Goal: Task Accomplishment & Management: Manage account settings

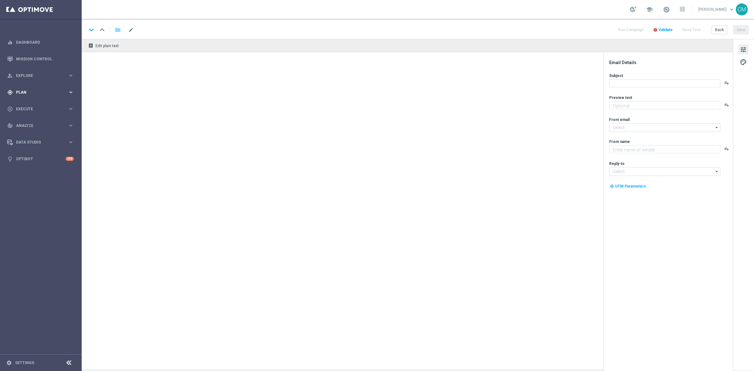
click at [52, 96] on div "gps_fixed Plan keyboard_arrow_right" at bounding box center [40, 92] width 81 height 17
type textarea "Ti abbiamo accreditato 2€ di bonus Slot"
type textarea "Sisal"
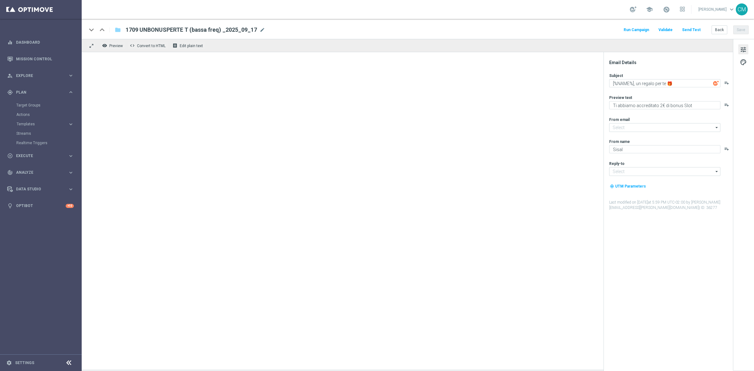
type input "newsletter@comunicazioni.sisal.it"
type input "info@sisal.it"
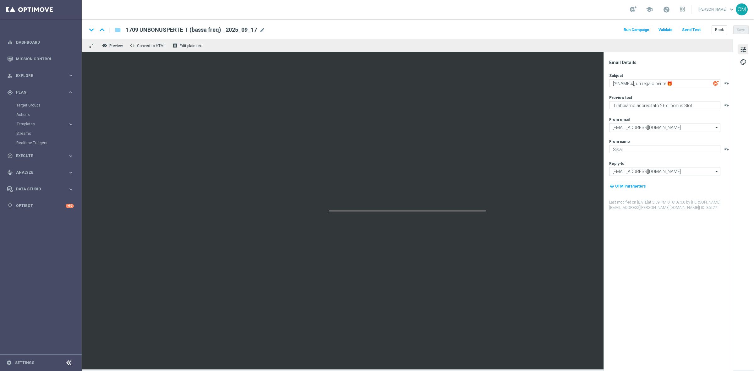
click at [29, 108] on div "Target Groups" at bounding box center [48, 105] width 65 height 9
click at [30, 106] on link "Target Groups" at bounding box center [40, 105] width 49 height 5
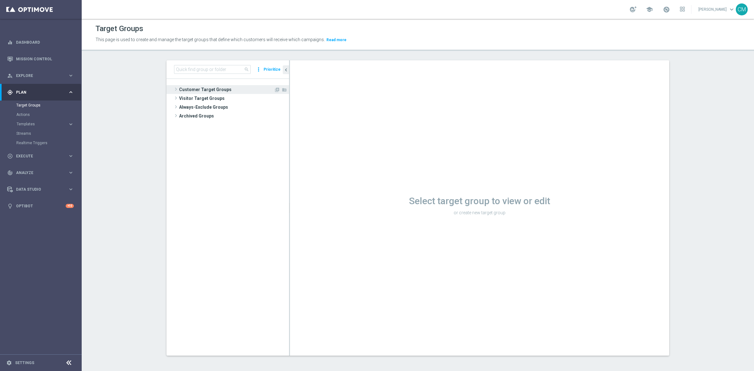
click at [232, 91] on span "Customer Target Groups" at bounding box center [226, 89] width 95 height 9
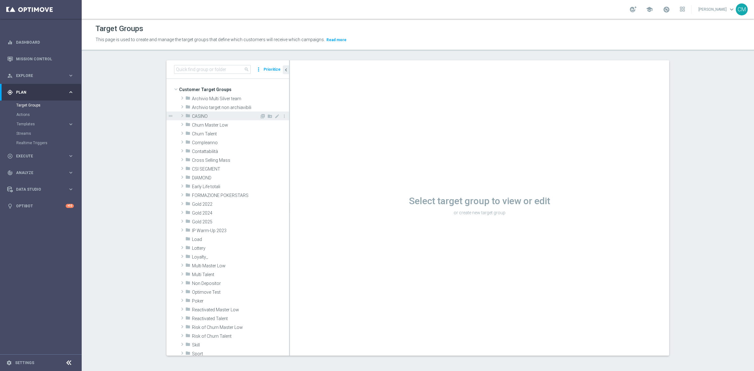
click at [222, 118] on span "CASINO" at bounding box center [226, 116] width 68 height 5
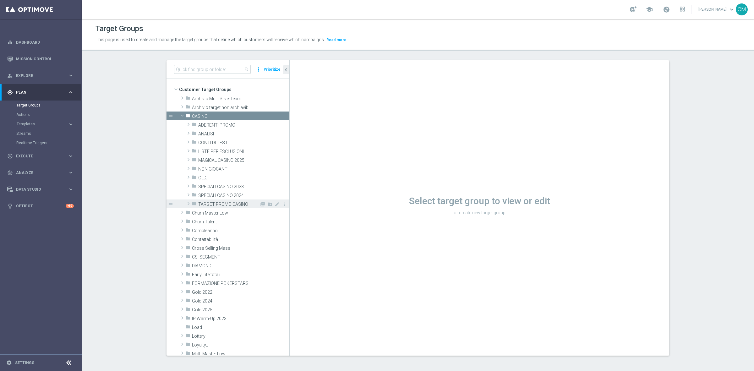
click at [225, 203] on span "TARGET PROMO CASINO" at bounding box center [228, 204] width 61 height 5
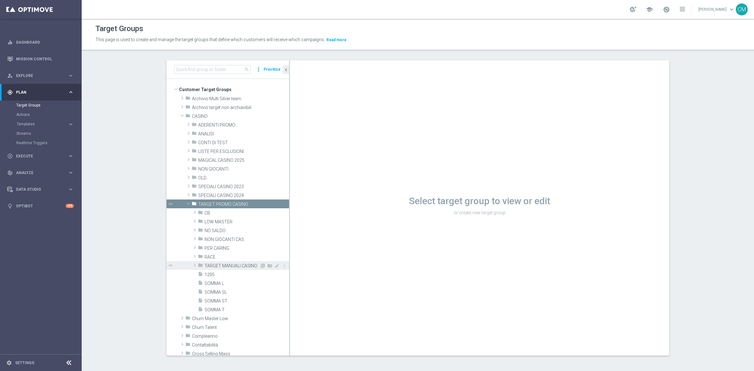
click at [228, 263] on span "TARGET MANUALI CASINO" at bounding box center [232, 265] width 55 height 5
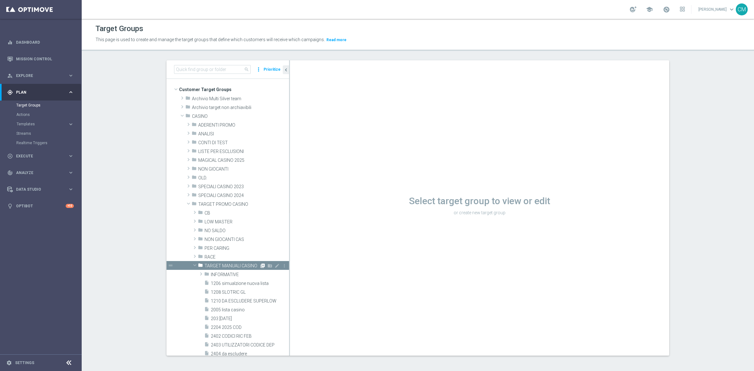
click at [260, 266] on icon "library_add" at bounding box center [262, 265] width 5 height 5
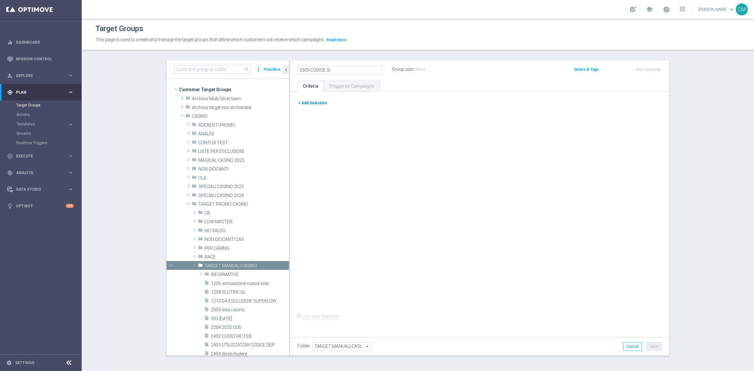
type input "2509 CODICE SI"
click at [315, 104] on button "+ Add Selection" at bounding box center [313, 103] width 30 height 7
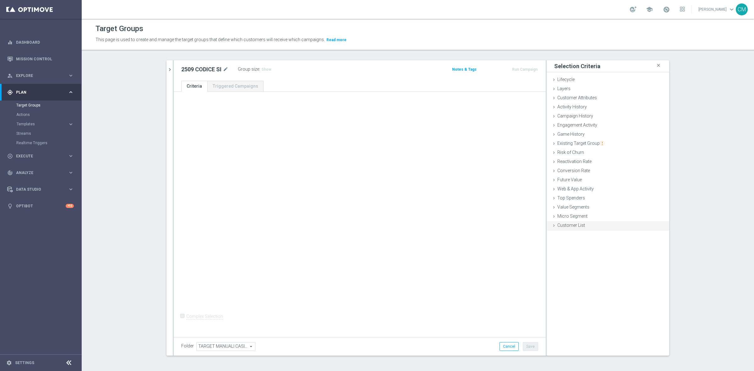
click at [564, 226] on span "Customer List" at bounding box center [571, 225] width 28 height 5
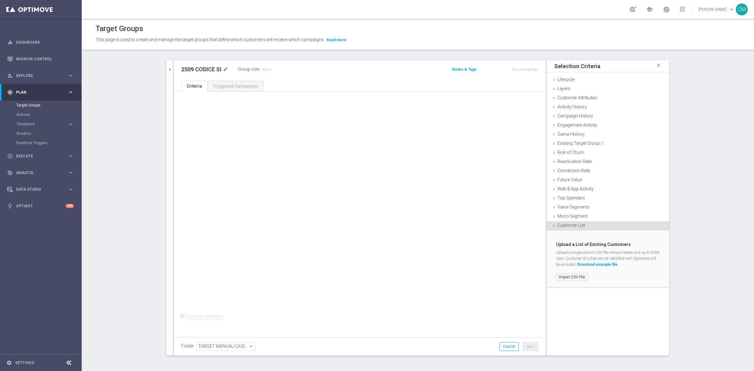
click at [571, 277] on label "Import CSV File" at bounding box center [572, 277] width 32 height 8
click at [0, 0] on input "Import CSV File" at bounding box center [0, 0] width 0 height 0
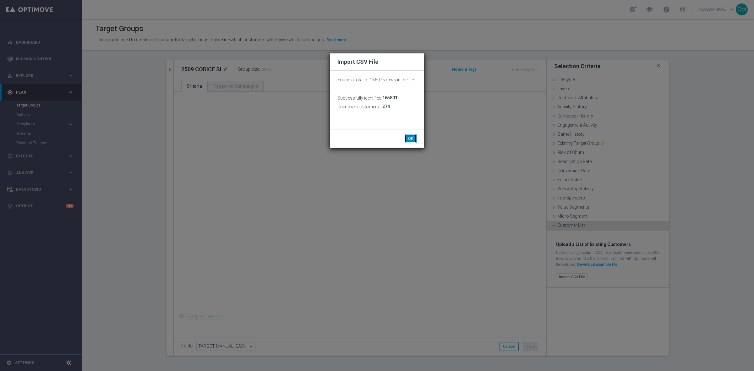
click at [406, 138] on button "OK" at bounding box center [411, 138] width 12 height 9
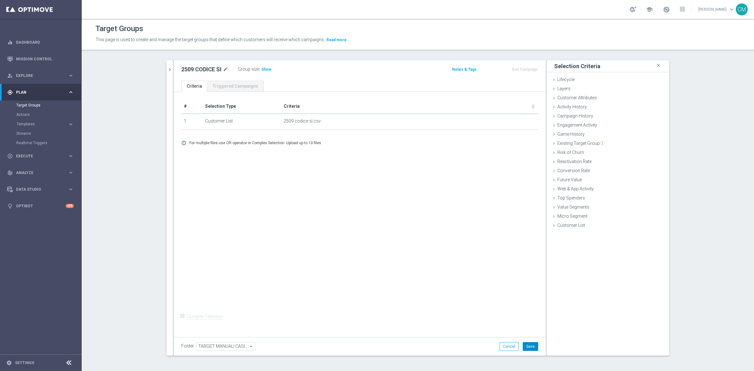
click at [530, 347] on button "Save" at bounding box center [530, 346] width 15 height 9
click at [264, 68] on span "Show" at bounding box center [266, 69] width 10 height 4
click at [223, 68] on icon "mode_edit" at bounding box center [226, 70] width 6 height 8
click at [167, 73] on button "chevron_right" at bounding box center [170, 69] width 6 height 19
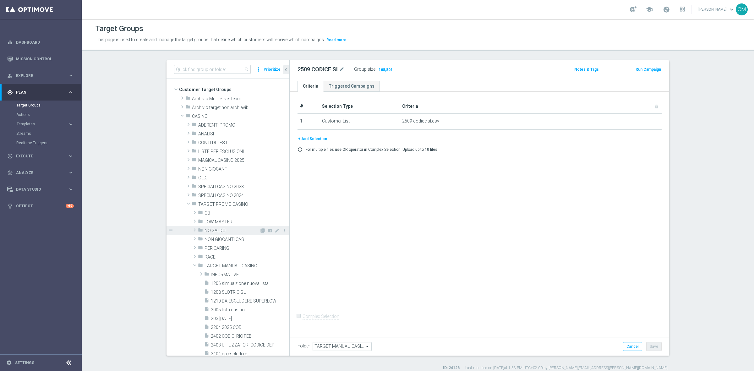
click at [218, 233] on div "folder NO SALDO" at bounding box center [229, 230] width 62 height 9
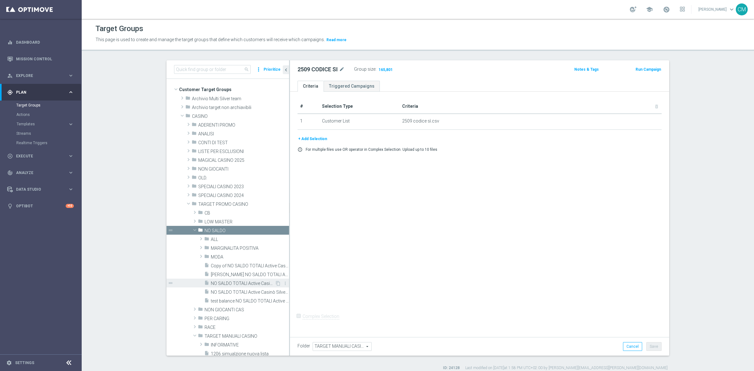
click at [243, 282] on span "NO SALDO TOTALI Active Casinò Silver no codice MP" at bounding box center [243, 283] width 64 height 5
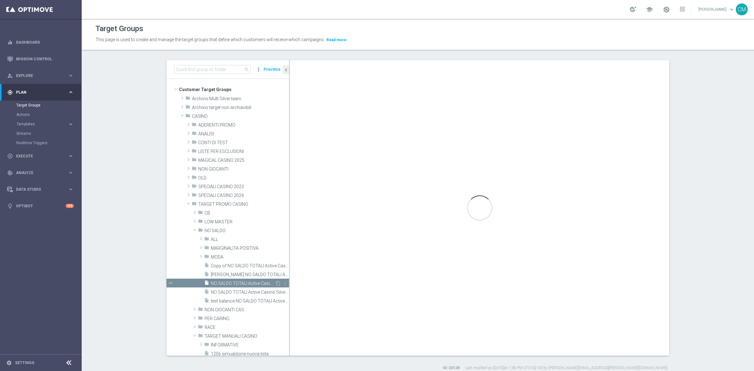
checkbox input "true"
type input "NO SALDO"
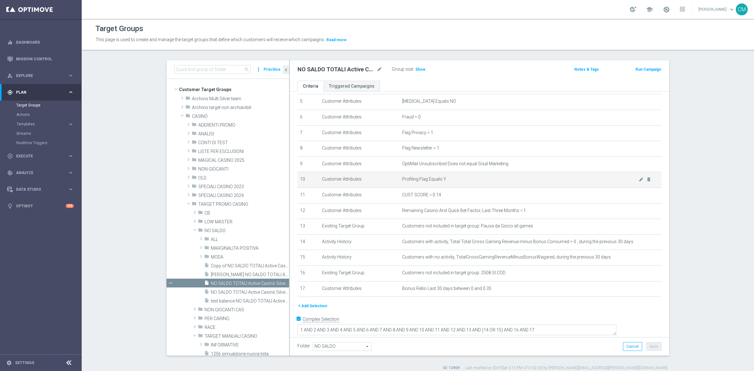
scroll to position [6, 0]
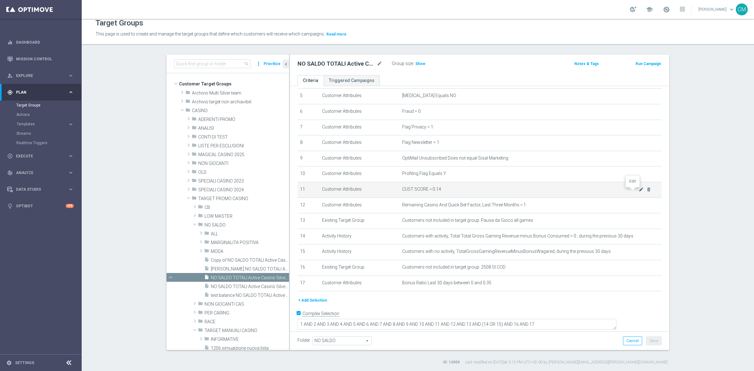
click at [639, 192] on icon "mode_edit" at bounding box center [641, 189] width 5 height 5
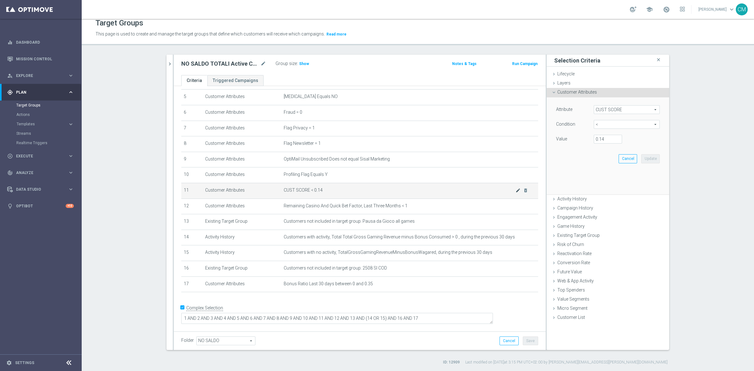
scroll to position [75, 0]
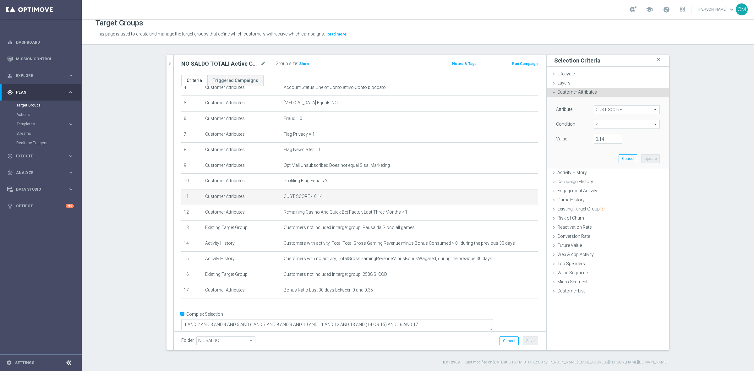
click at [607, 145] on div "Attribute CUST SCORE CUST SCORE arrow_drop_down search Condition < < arrow_drop…" at bounding box center [607, 132] width 113 height 70
click at [604, 139] on input "0.14" at bounding box center [608, 139] width 28 height 9
type input "0.15"
click at [651, 159] on button "Update" at bounding box center [650, 158] width 19 height 9
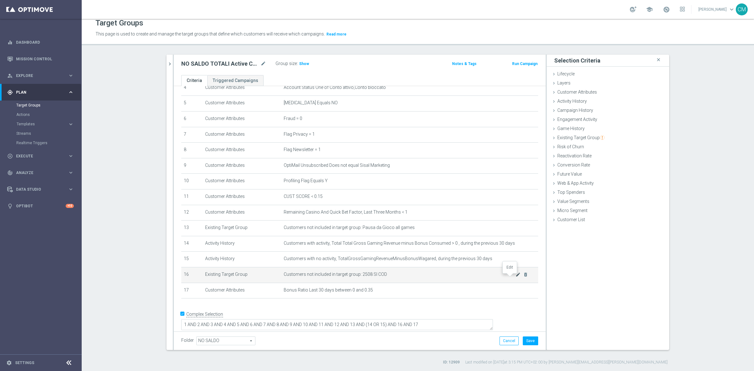
click at [516, 277] on icon "mode_edit" at bounding box center [518, 274] width 5 height 5
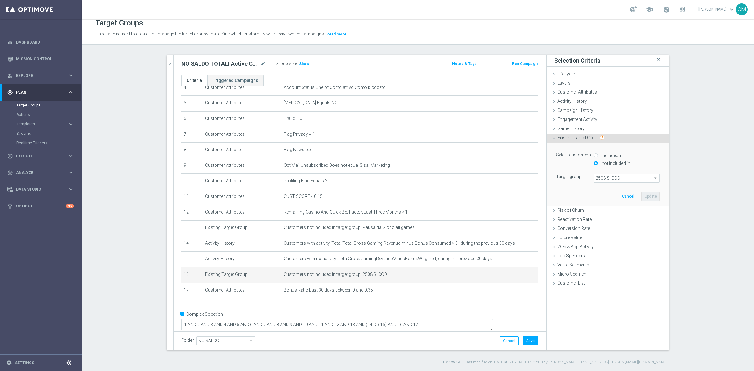
click at [596, 181] on span "2508 SI COD" at bounding box center [626, 178] width 65 height 8
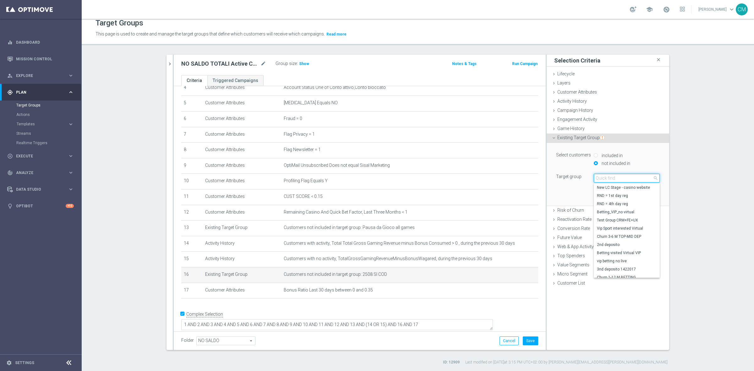
click at [596, 181] on input "search" at bounding box center [627, 178] width 66 height 9
paste input "2509 CODICE SI"
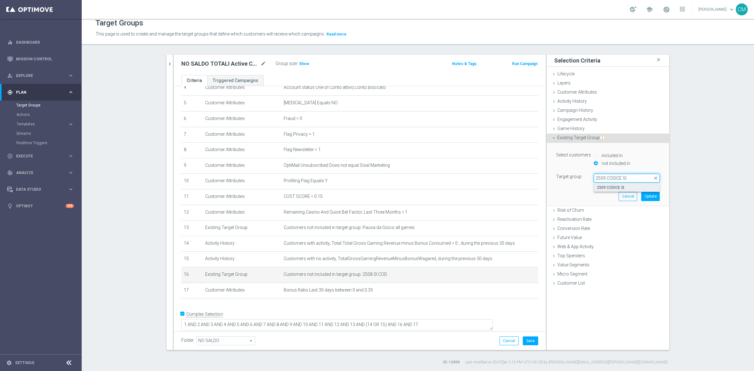
type input "2509 CODICE SI"
click at [610, 187] on span "2509 CODICE SI" at bounding box center [627, 187] width 60 height 5
type input "2509 CODICE SI"
click at [648, 195] on button "Update" at bounding box center [650, 196] width 19 height 9
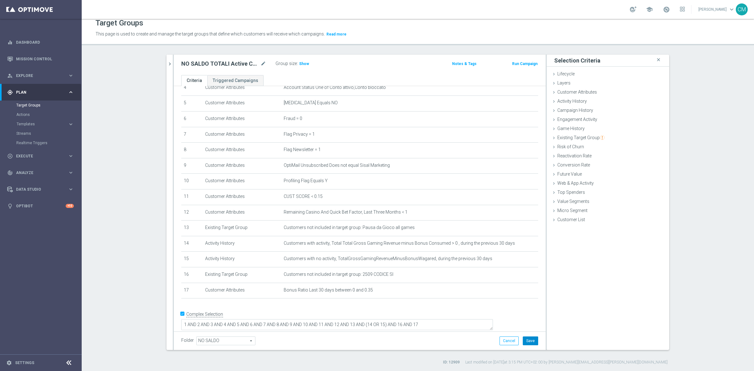
click at [532, 343] on button "Save" at bounding box center [530, 341] width 15 height 9
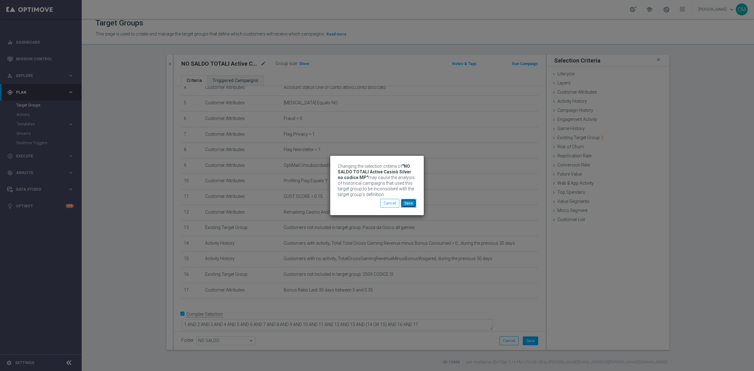
click at [409, 200] on button "Save" at bounding box center [408, 203] width 15 height 9
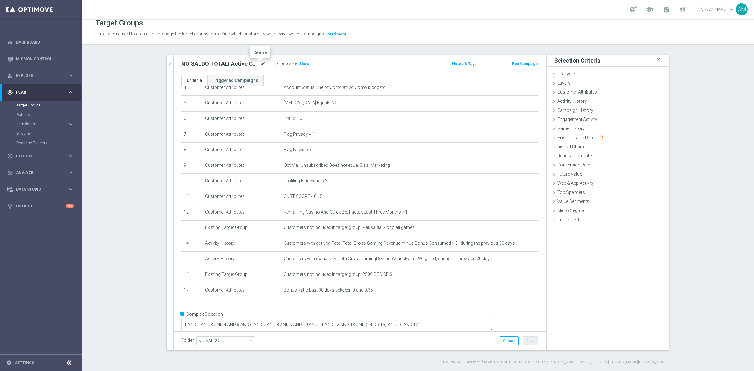
click at [261, 62] on icon "mode_edit" at bounding box center [264, 64] width 6 height 8
click at [299, 63] on span "Show" at bounding box center [304, 64] width 10 height 4
click at [301, 64] on span "14,291" at bounding box center [305, 65] width 13 height 6
click at [167, 71] on button "chevron_right" at bounding box center [170, 64] width 6 height 19
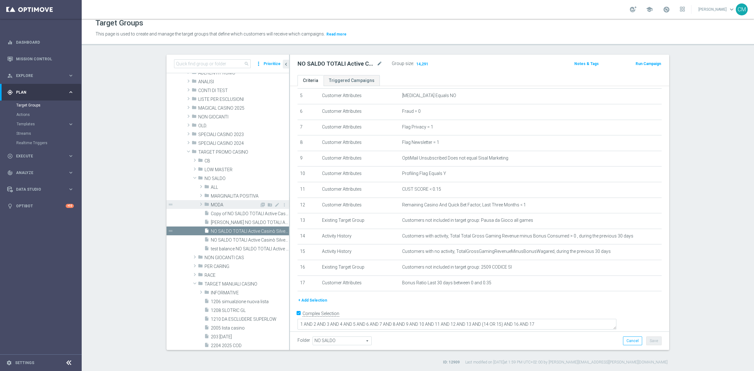
scroll to position [48, 0]
click at [260, 282] on icon "library_add" at bounding box center [262, 282] width 5 height 5
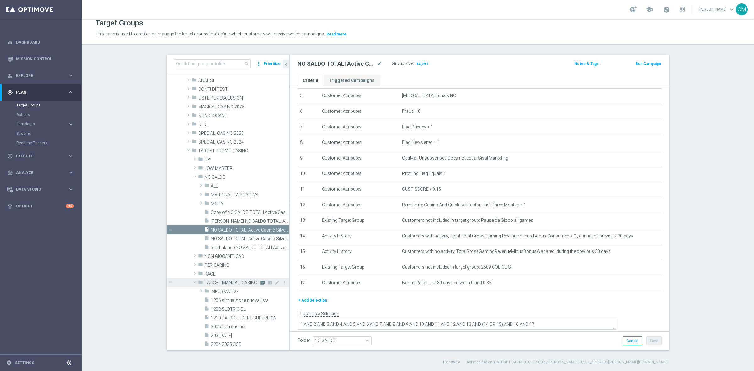
checkbox input "false"
type input "TARGET MANUALI CASINO"
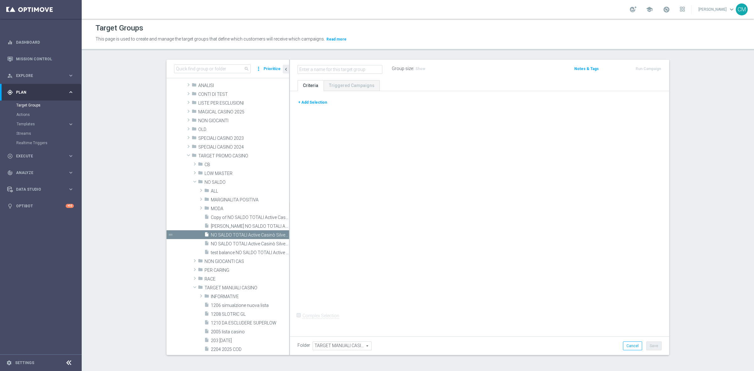
scroll to position [1, 0]
type input "2509 DA ESCLUDERE SEMPRE"
click at [313, 110] on div "+ Add Selection" at bounding box center [480, 105] width 374 height 12
click at [312, 106] on div "+ Add Selection" at bounding box center [480, 105] width 374 height 12
click at [311, 104] on button "+ Add Selection" at bounding box center [313, 102] width 30 height 7
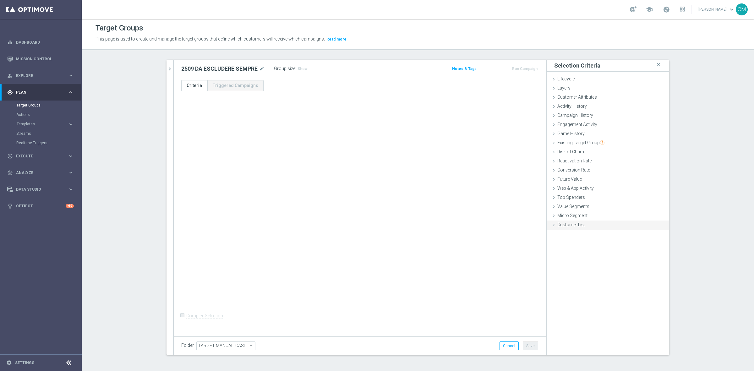
click at [582, 224] on div "Customer List done selection saved" at bounding box center [608, 225] width 123 height 9
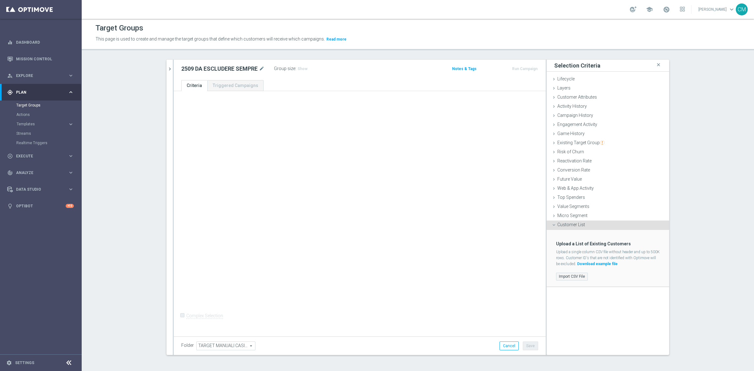
click at [574, 275] on label "Import CSV File" at bounding box center [572, 277] width 32 height 8
click at [0, 0] on input "Import CSV File" at bounding box center [0, 0] width 0 height 0
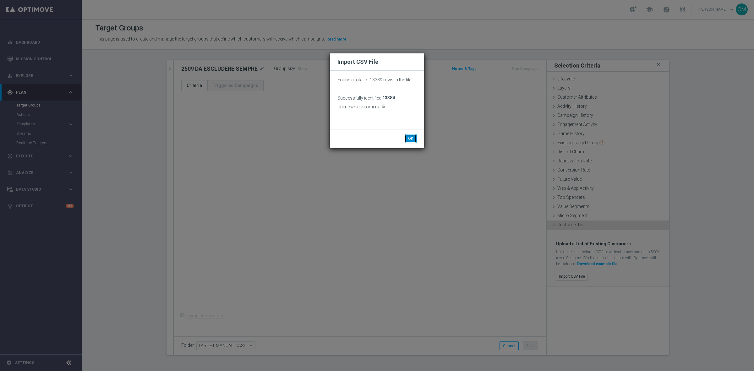
click at [410, 135] on button "OK" at bounding box center [411, 138] width 12 height 9
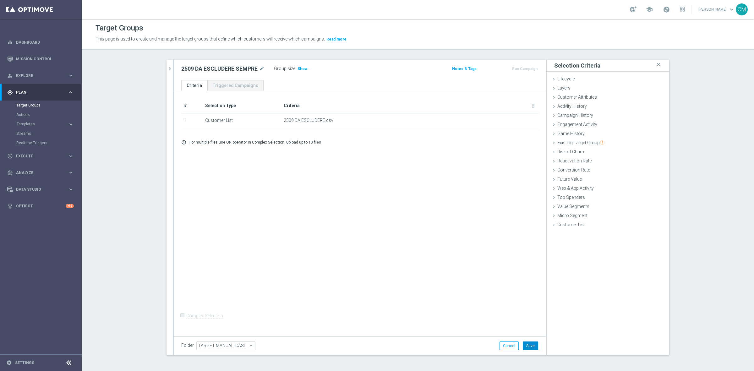
click at [529, 343] on button "Save" at bounding box center [530, 346] width 15 height 9
click at [260, 69] on icon "mode_edit" at bounding box center [262, 69] width 6 height 8
click at [168, 70] on icon "chevron_right" at bounding box center [170, 69] width 6 height 6
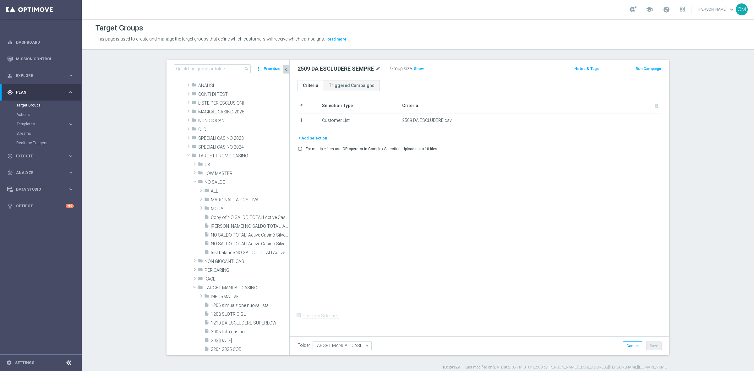
scroll to position [39, 0]
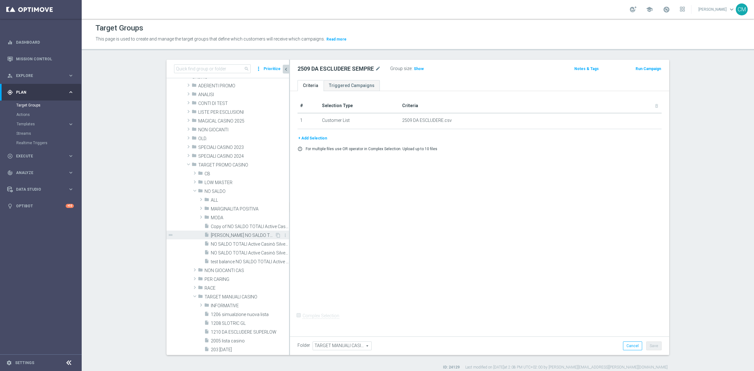
click at [234, 232] on div "insert_drive_file Marco_ NO SALDO TOTALI Active Casinò Silver no codice MP" at bounding box center [239, 235] width 71 height 9
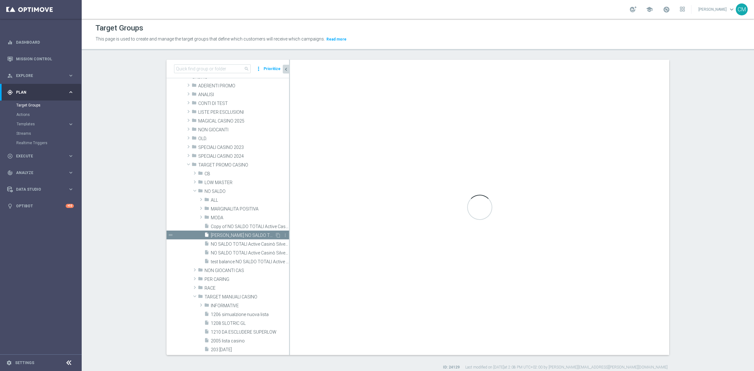
type input "NO SALDO"
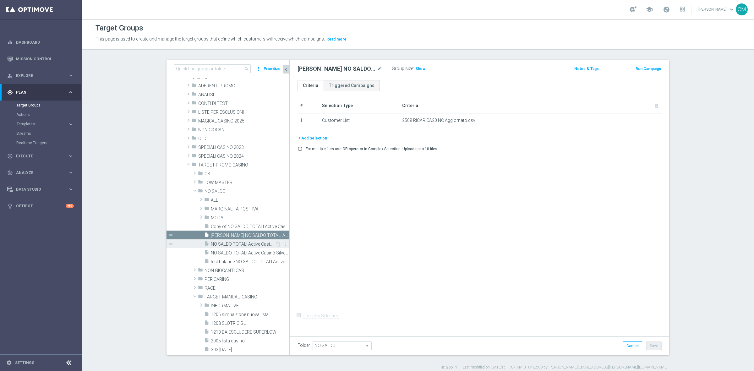
click at [239, 242] on span "NO SALDO TOTALI Active Casinò Silver no codice MP" at bounding box center [243, 244] width 64 height 5
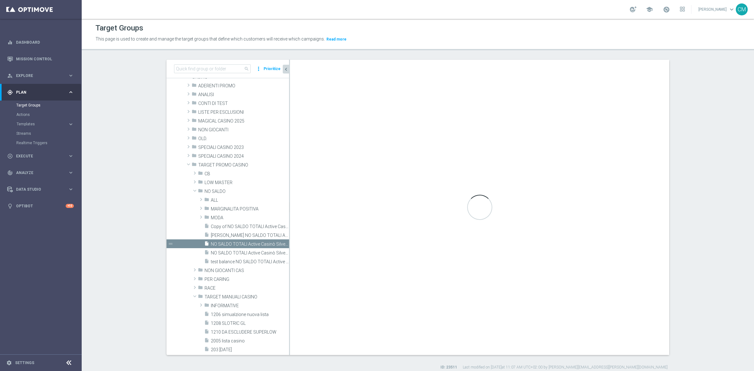
checkbox input "true"
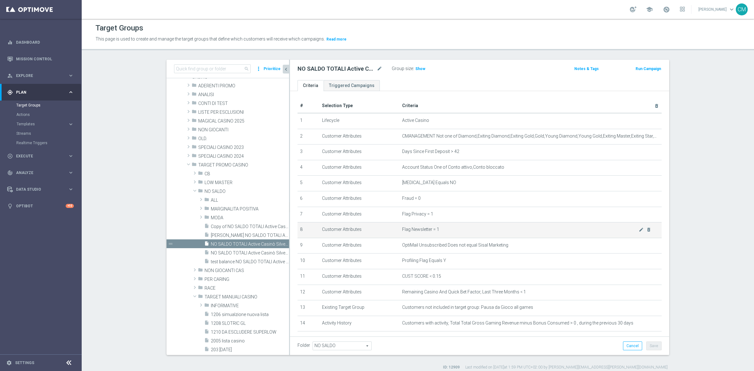
scroll to position [82, 0]
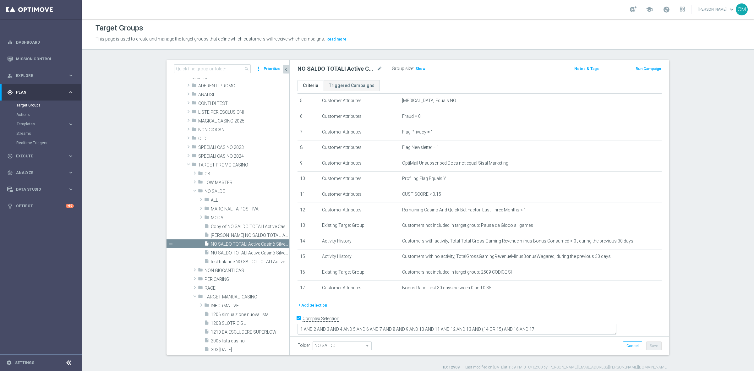
click at [316, 309] on button "+ Add Selection" at bounding box center [313, 305] width 30 height 7
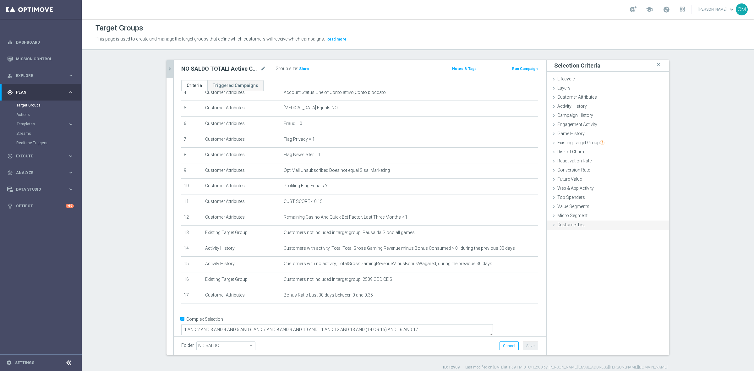
click at [563, 229] on div "Customer List done selection saved" at bounding box center [608, 225] width 123 height 9
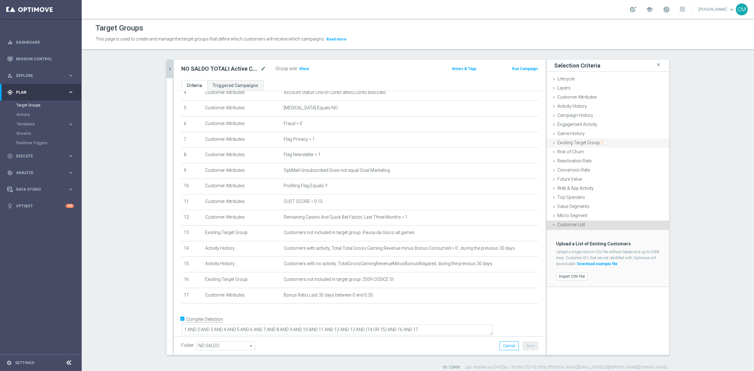
click at [570, 143] on span "Existing Target Group" at bounding box center [580, 142] width 47 height 5
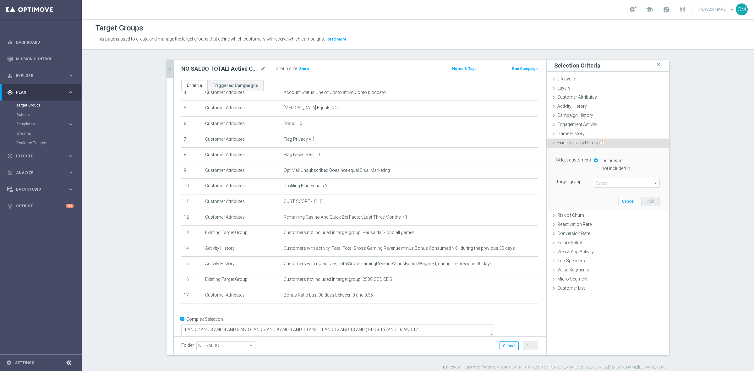
click at [596, 167] on div "not included in" at bounding box center [627, 169] width 66 height 8
click at [594, 167] on input "not included in" at bounding box center [596, 168] width 4 height 4
radio input "true"
click at [604, 187] on span at bounding box center [626, 183] width 65 height 8
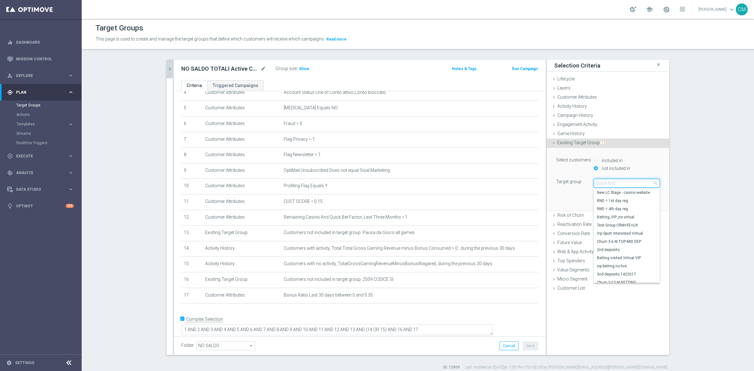
click at [604, 187] on input "search" at bounding box center [627, 183] width 66 height 9
paste input "2509 DA ESCLUDERE SEMPRE"
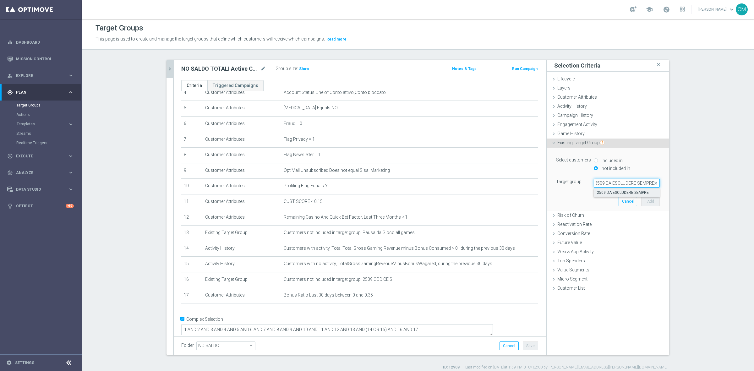
type input "2509 DA ESCLUDERE SEMPRE"
click at [613, 193] on span "2509 DA ESCLUDERE SEMPRE" at bounding box center [627, 192] width 60 height 5
type input "2509 DA ESCLUDERE SEMPRE"
click at [648, 204] on button "Add" at bounding box center [650, 201] width 19 height 9
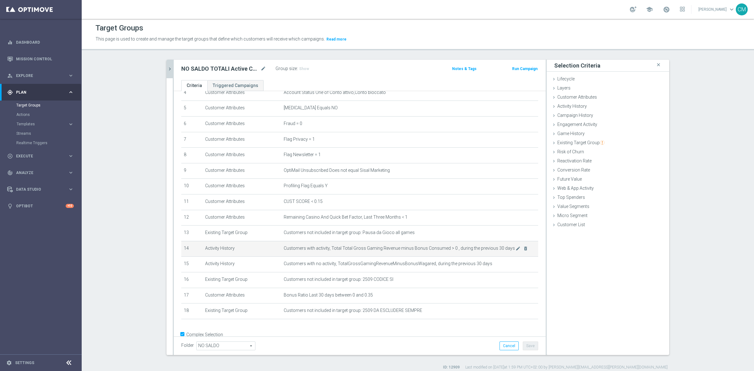
scroll to position [91, 0]
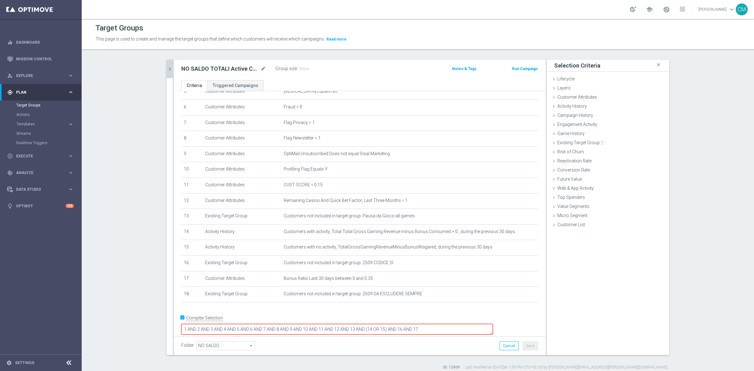
click at [469, 324] on textarea "1 AND 2 AND 3 AND 4 AND 5 AND 6 AND 7 AND 8 AND 9 AND 10 AND 11 AND 12 AND 13 A…" at bounding box center [337, 329] width 312 height 11
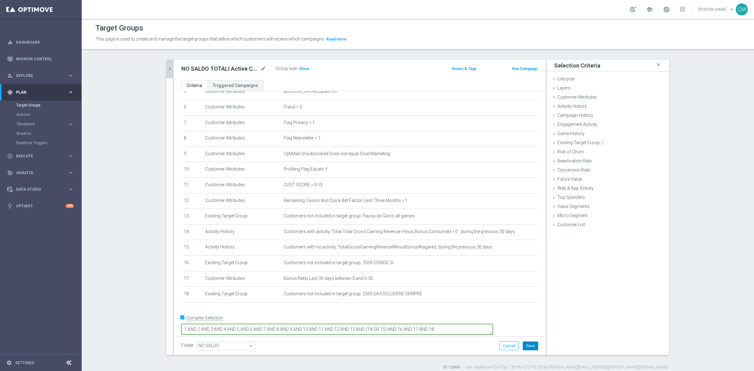
type textarea "1 AND 2 AND 3 AND 4 AND 5 AND 6 AND 7 AND 8 AND 9 AND 10 AND 11 AND 12 AND 13 A…"
click at [531, 343] on button "Save" at bounding box center [530, 346] width 15 height 9
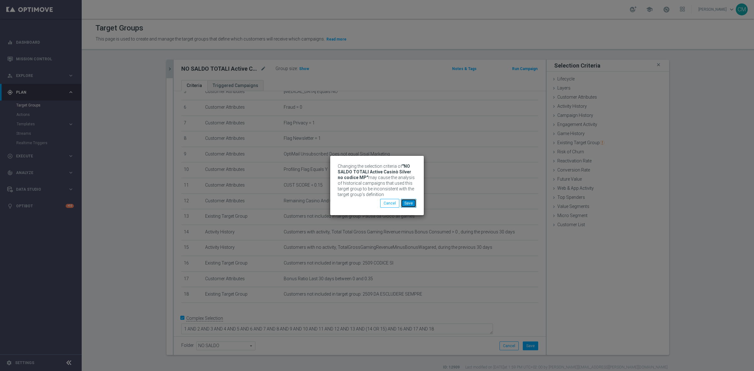
click at [406, 207] on button "Save" at bounding box center [408, 203] width 15 height 9
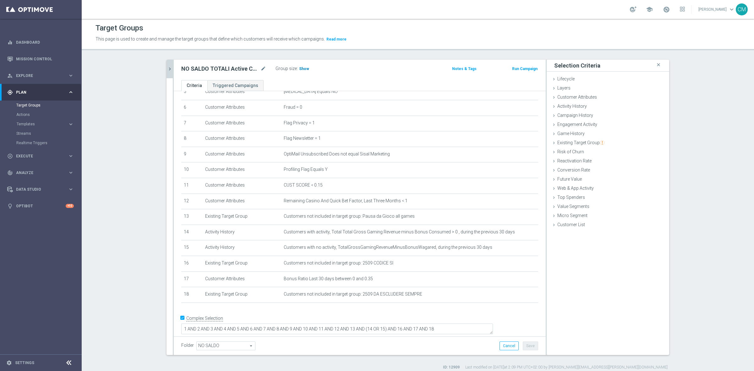
click at [301, 71] on h3 "Show" at bounding box center [304, 68] width 11 height 7
click at [301, 68] on span "13,655" at bounding box center [305, 70] width 13 height 6
drag, startPoint x: 428, startPoint y: 297, endPoint x: 356, endPoint y: 296, distance: 72.0
click at [356, 296] on span "Customers not included in target group: 2509 DA ESCLUDERE SEMPRE" at bounding box center [400, 294] width 232 height 5
copy span "2509 DA ESCLUDERE SEMPRE"
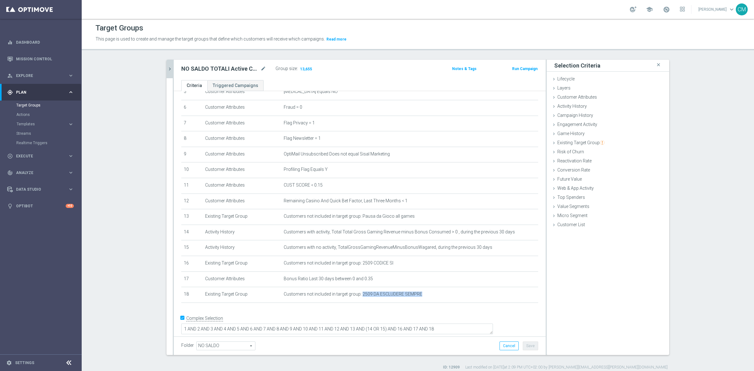
click at [168, 67] on icon "chevron_right" at bounding box center [170, 69] width 6 height 6
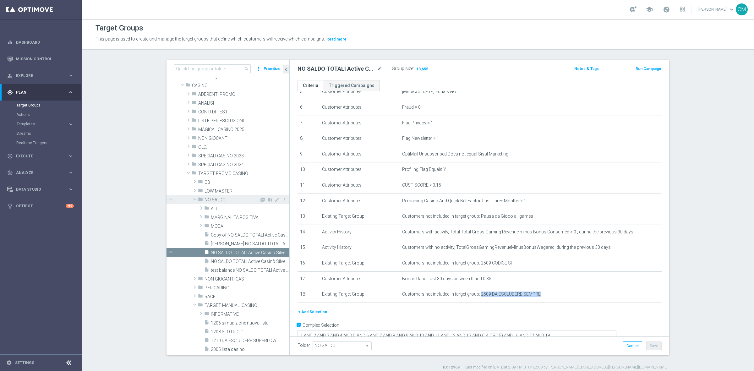
click at [222, 199] on span "NO SALDO" at bounding box center [232, 199] width 55 height 5
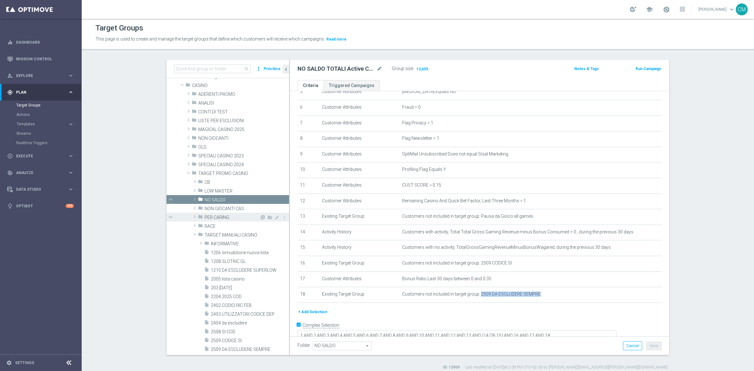
click at [224, 219] on span "PER CARING" at bounding box center [232, 217] width 55 height 5
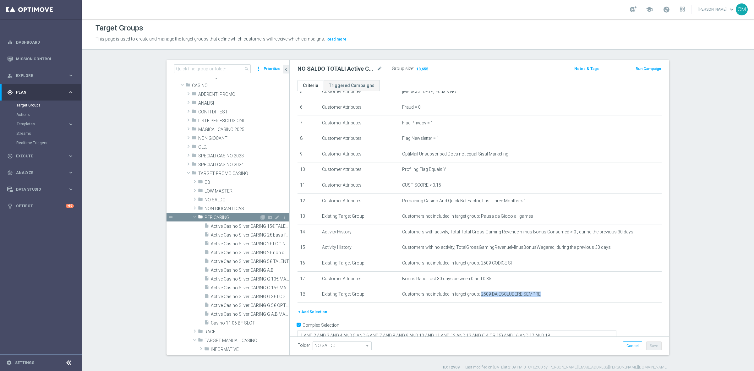
click at [228, 213] on div "folder PER CARING" at bounding box center [229, 217] width 62 height 9
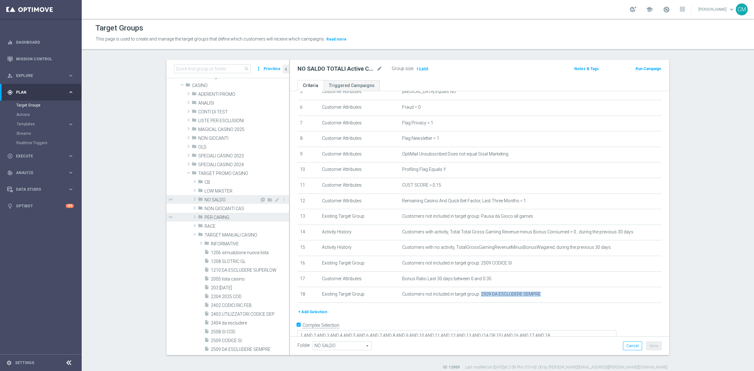
click at [227, 201] on span "NO SALDO" at bounding box center [232, 199] width 55 height 5
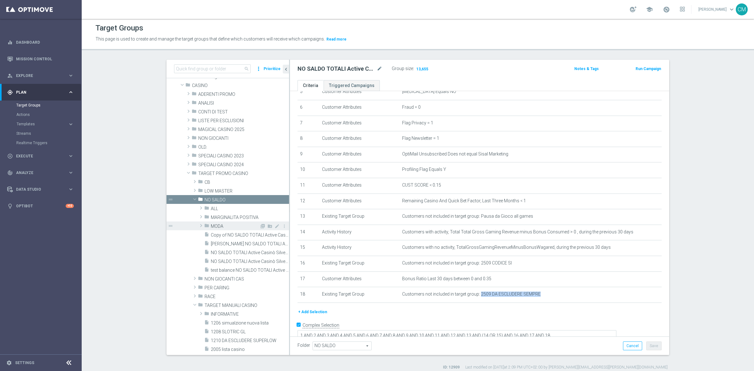
click at [230, 225] on span "MODA" at bounding box center [235, 226] width 49 height 5
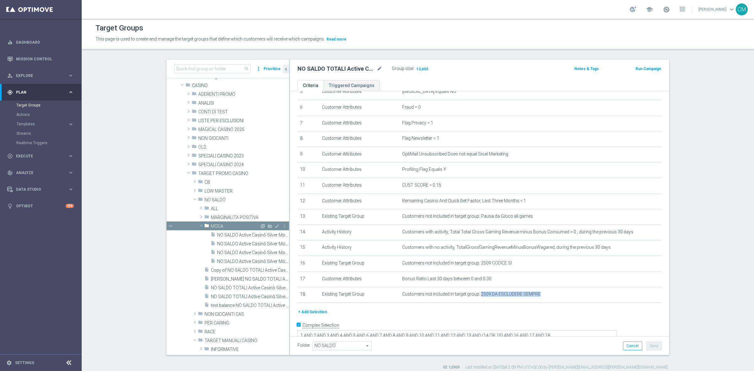
scroll to position [31, 0]
click at [234, 234] on span "NO SALDO Active Casinò Silver Moda >60" at bounding box center [246, 233] width 58 height 5
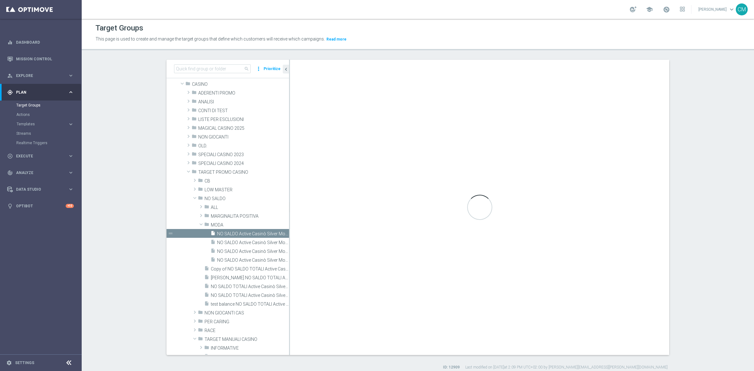
type input "MODA"
type textarea "(1 and 2 and 3 and 4 and 5 and 6 and 7 and 8 and 9 and 10 and 11 and 12 and 13 …"
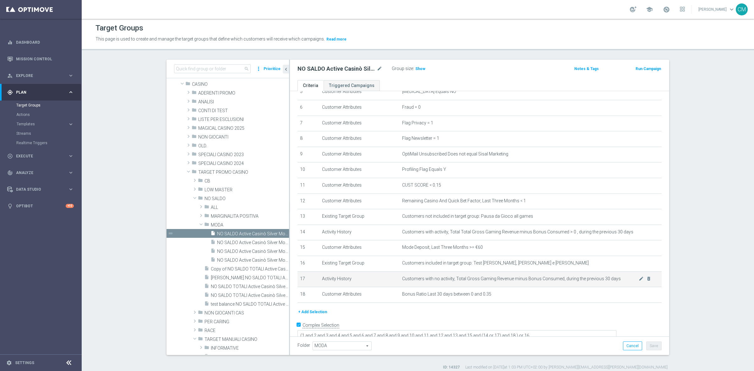
scroll to position [98, 0]
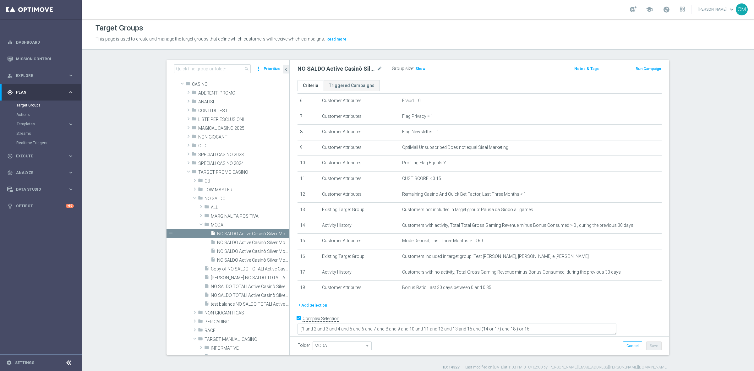
click at [323, 308] on div "+ Add Selection" at bounding box center [480, 305] width 374 height 7
click at [321, 308] on button "+ Add Selection" at bounding box center [313, 305] width 30 height 7
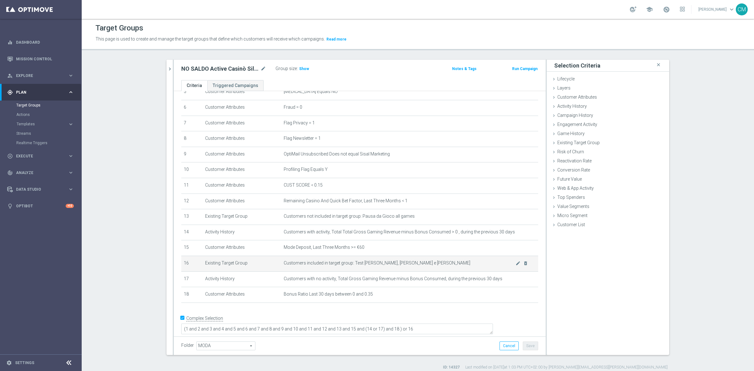
scroll to position [6, 0]
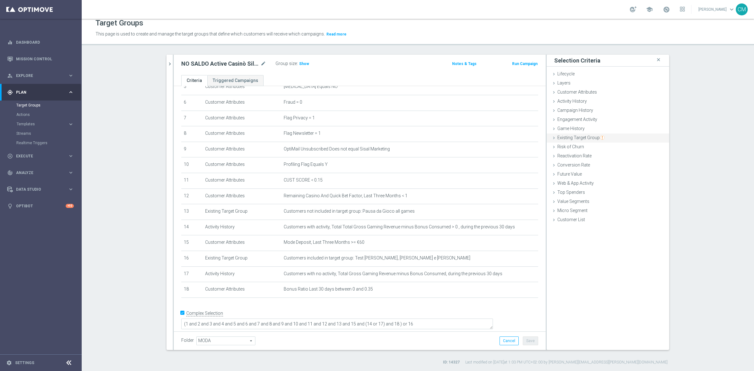
click at [580, 136] on span "Existing Target Group" at bounding box center [580, 137] width 47 height 5
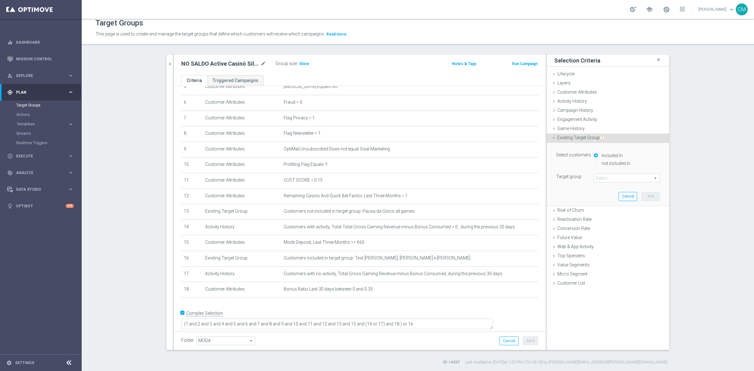
click at [607, 163] on label "not included in" at bounding box center [615, 164] width 30 height 6
click at [598, 163] on input "not included in" at bounding box center [596, 163] width 4 height 4
radio input "true"
click at [609, 179] on span at bounding box center [626, 178] width 65 height 8
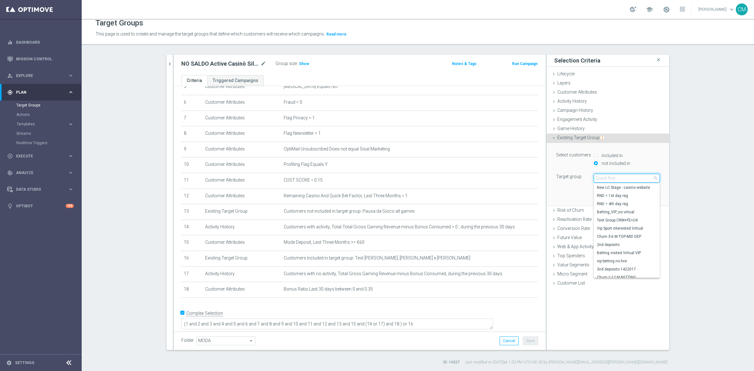
click at [609, 179] on input "search" at bounding box center [627, 178] width 66 height 9
paste input "2509 DA ESCLUDERE SEMPRE"
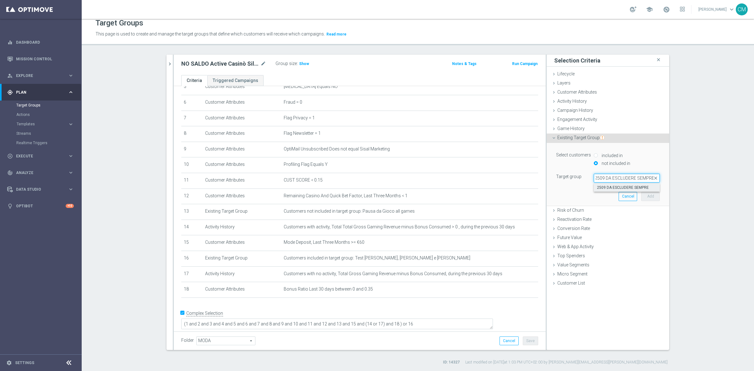
type input "2509 DA ESCLUDERE SEMPRE"
click at [633, 188] on span "2509 DA ESCLUDERE SEMPRE" at bounding box center [627, 187] width 60 height 5
type input "2509 DA ESCLUDERE SEMPRE"
click at [651, 196] on button "Add" at bounding box center [650, 196] width 19 height 9
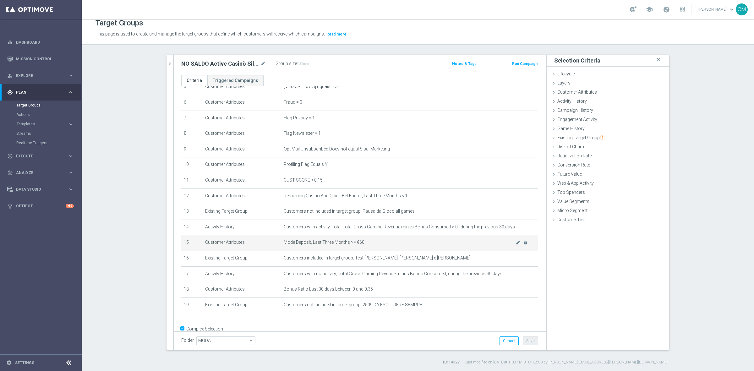
scroll to position [107, 0]
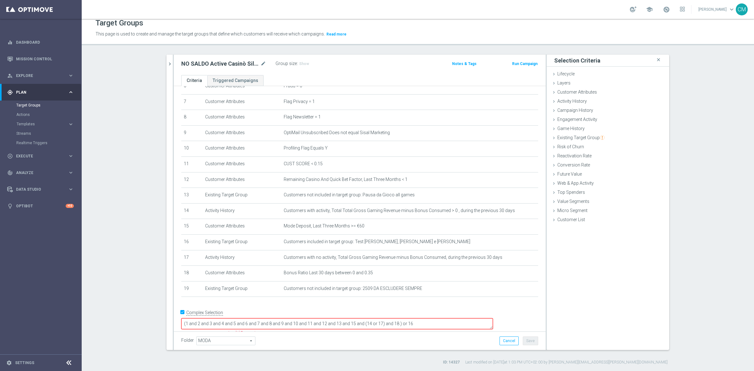
click at [438, 318] on textarea "(1 and 2 and 3 and 4 and 5 and 6 and 7 and 8 and 9 and 10 and 11 and 12 and 13 …" at bounding box center [337, 323] width 312 height 11
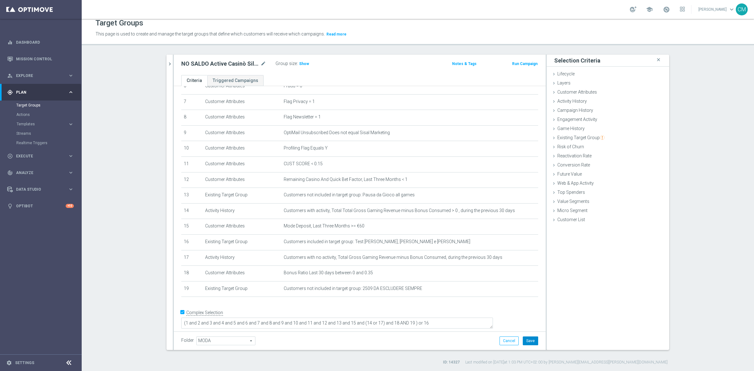
click at [523, 343] on button "Save" at bounding box center [530, 341] width 15 height 9
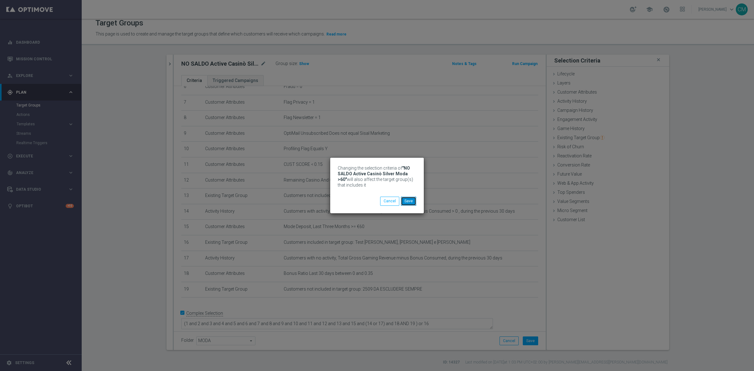
click at [404, 197] on button "Save" at bounding box center [408, 201] width 15 height 9
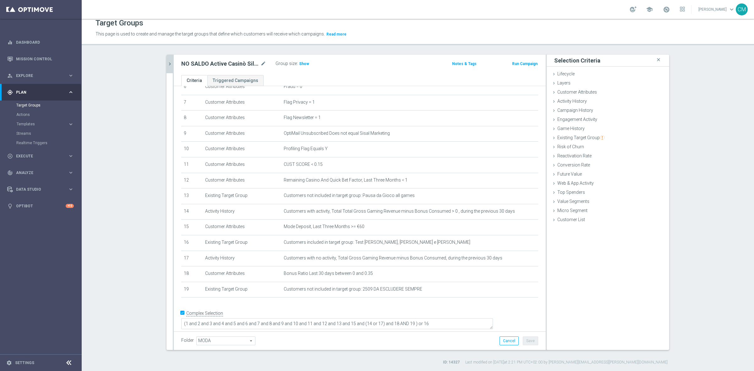
click at [167, 66] on icon "chevron_right" at bounding box center [170, 64] width 6 height 6
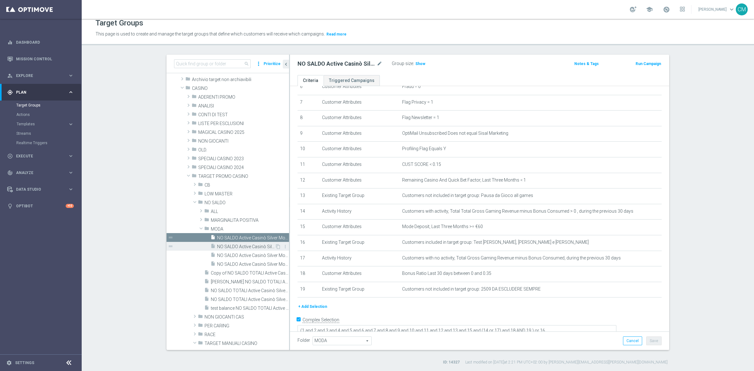
click at [244, 249] on div "insert_drive_file NO SALDO Active Casinò Silver Moda 0-15€" at bounding box center [243, 246] width 64 height 9
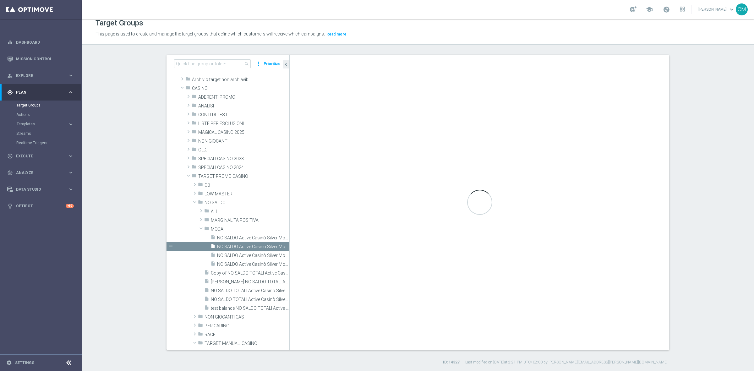
type textarea "(1 and 2 and 3 and 4 and 5 and 6 and 7 and 8 and 9 and 10 and 11 and 12 and 13 …"
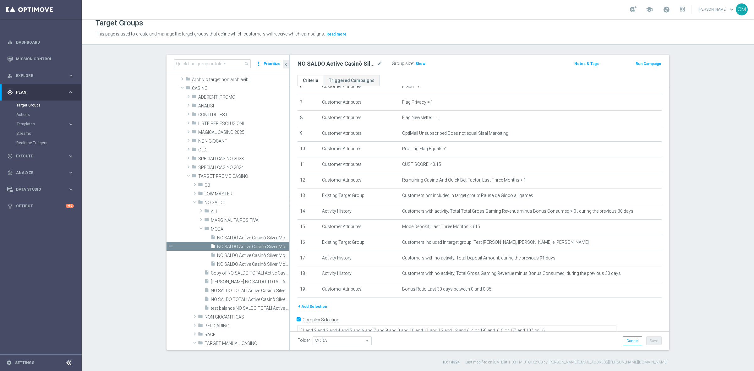
click at [305, 310] on button "+ Add Selection" at bounding box center [313, 306] width 30 height 7
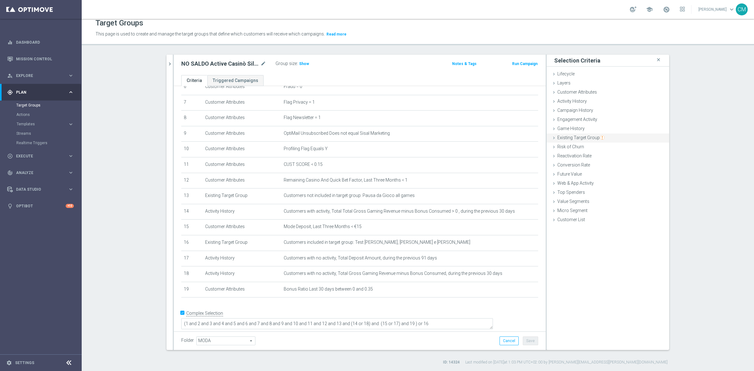
click at [577, 141] on div "Existing Target Group done selection saved" at bounding box center [608, 138] width 123 height 9
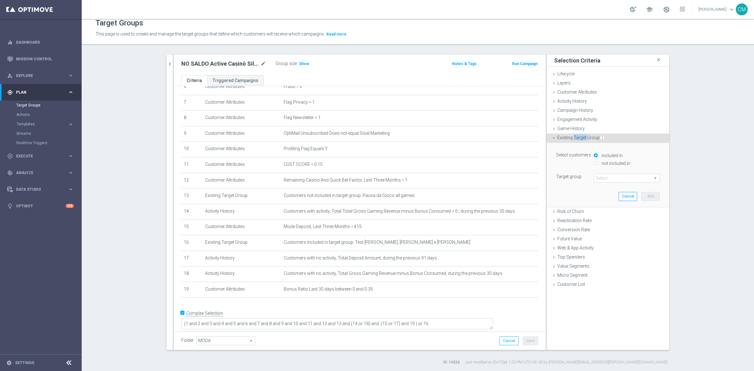
click at [577, 141] on div "Existing Target Group done selection saved" at bounding box center [608, 138] width 123 height 9
click at [597, 160] on div "not included in" at bounding box center [627, 164] width 66 height 8
click at [600, 161] on label "not included in" at bounding box center [615, 164] width 30 height 6
click at [597, 161] on input "not included in" at bounding box center [596, 163] width 4 height 4
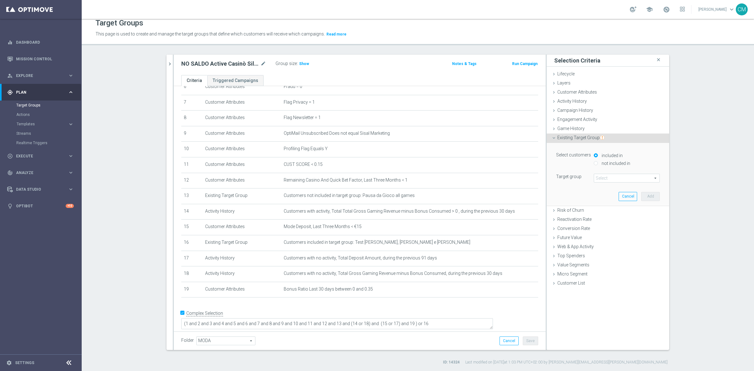
radio input "true"
click at [607, 179] on span at bounding box center [626, 178] width 65 height 8
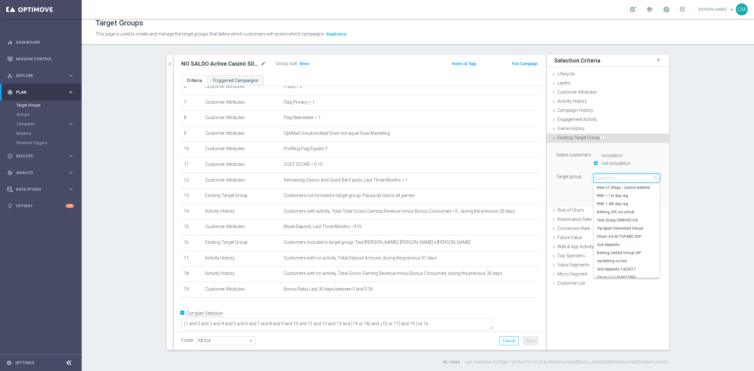
click at [607, 179] on input "search" at bounding box center [627, 178] width 66 height 9
paste input "2509 DA ESCLUDERE SEMPRE"
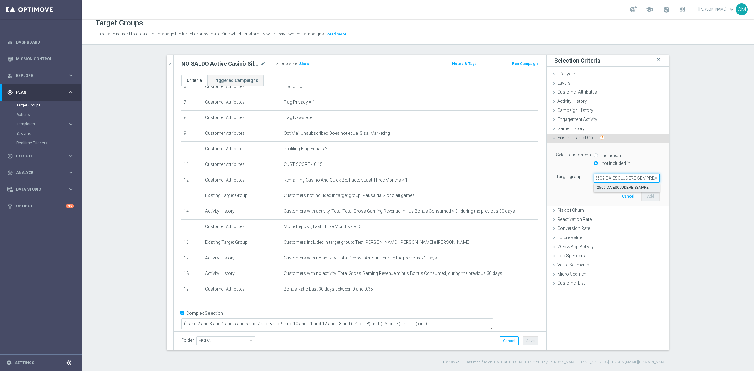
type input "2509 DA ESCLUDERE SEMPRE"
click at [617, 191] on label "2509 DA ESCLUDERE SEMPRE" at bounding box center [627, 188] width 66 height 8
type input "2509 DA ESCLUDERE SEMPRE"
click at [648, 194] on button "Add" at bounding box center [650, 196] width 19 height 9
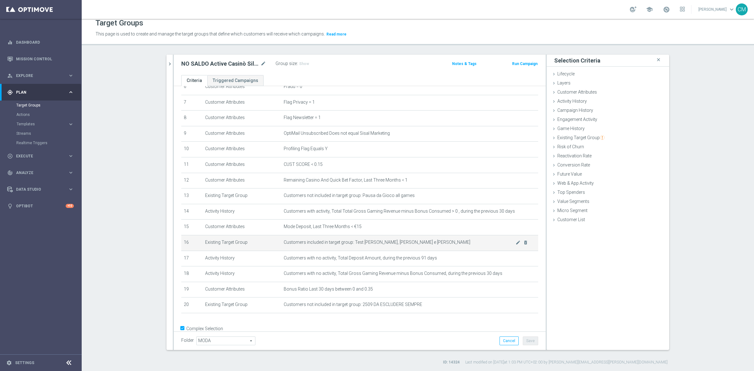
scroll to position [123, 0]
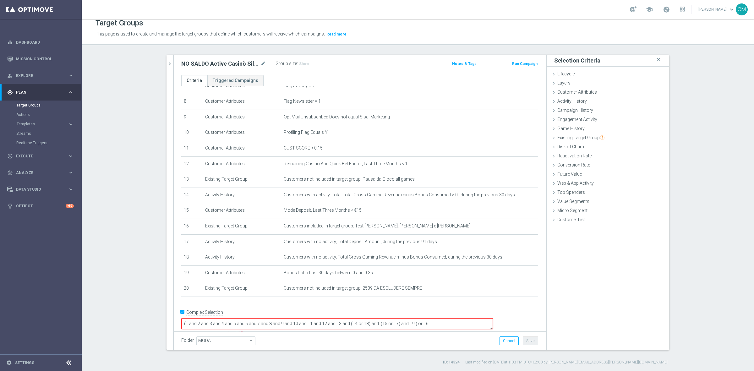
click at [454, 318] on textarea "(1 and 2 and 3 and 4 and 5 and 6 and 7 and 8 and 9 and 10 and 11 and 12 and 13 …" at bounding box center [337, 323] width 312 height 11
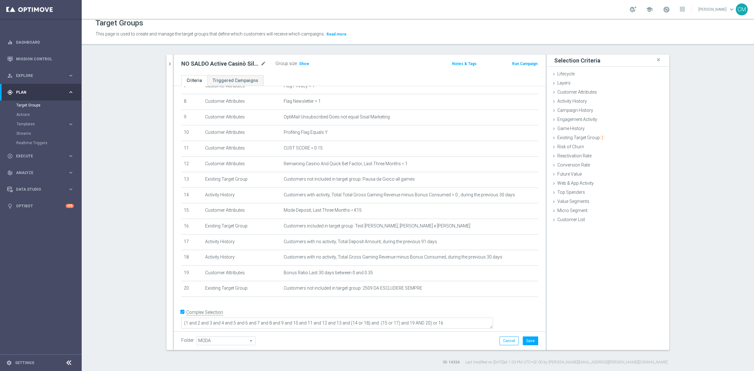
scroll to position [123, 0]
click at [536, 341] on div "Folder MODA MODA arrow_drop_down search Cancel Save Saving..." at bounding box center [360, 341] width 372 height 19
click at [533, 340] on button "Save" at bounding box center [530, 341] width 15 height 9
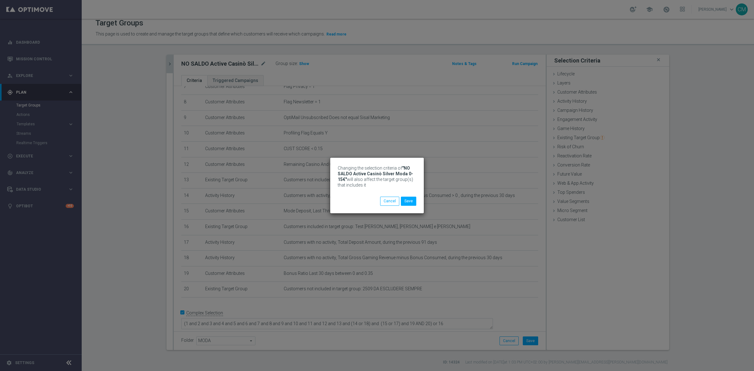
click at [169, 59] on body "Changing the selection criteria of "NO SALDO Active Casinò Silver Moda 0-15€" w…" at bounding box center [377, 185] width 754 height 371
click at [409, 204] on button "Save" at bounding box center [408, 201] width 15 height 9
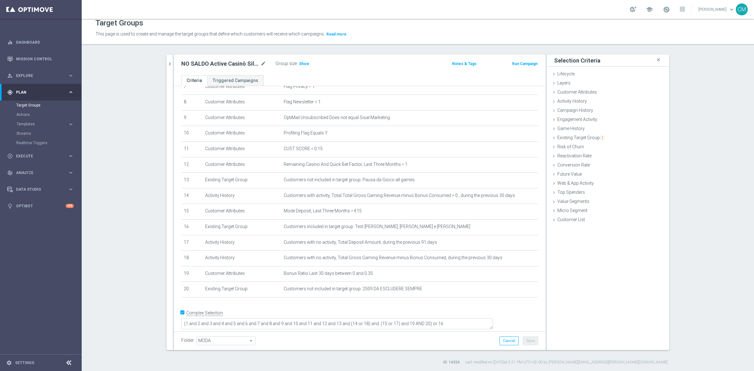
click at [162, 65] on div "search more_vert Prioritize Customer Target Groups library_add create_new_folde…" at bounding box center [418, 210] width 528 height 310
click at [167, 68] on button "chevron_right" at bounding box center [170, 64] width 6 height 19
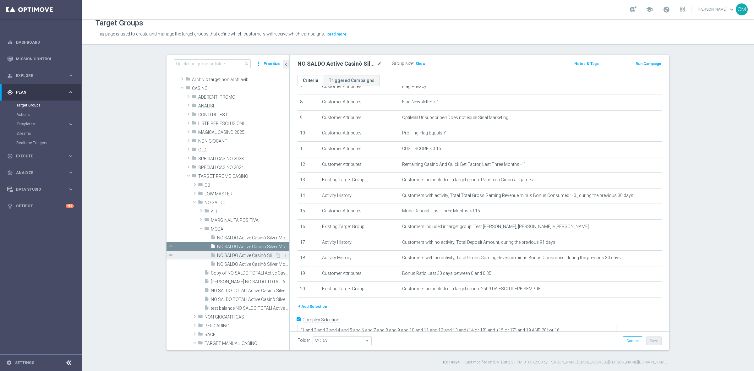
click at [230, 255] on span "NO SALDO Active Casinò Silver Moda 15-29,99" at bounding box center [246, 255] width 58 height 5
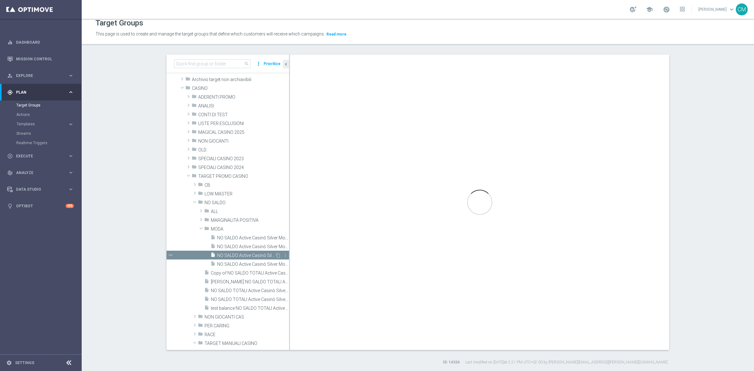
type textarea "(1 and 2 and 3 and 4 and 5 and 6 and 7 and 8 and 9 and 10 and 11 and 12 and 13 …"
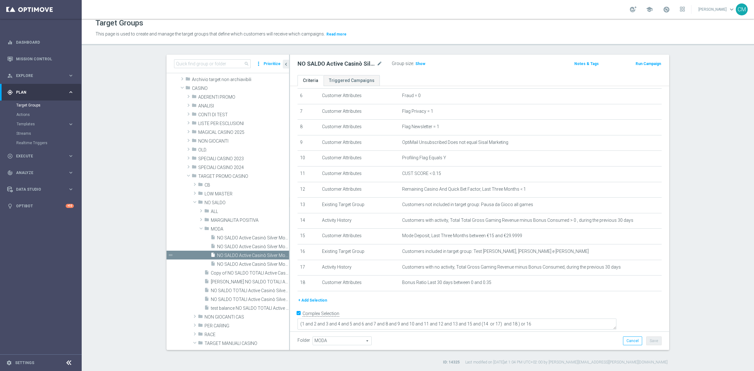
click at [312, 303] on button "+ Add Selection" at bounding box center [313, 300] width 30 height 7
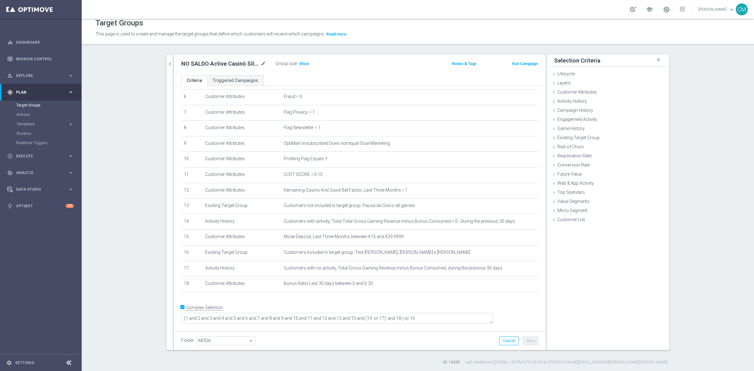
scroll to position [91, 0]
click at [574, 131] on div "Game History done" at bounding box center [608, 128] width 123 height 9
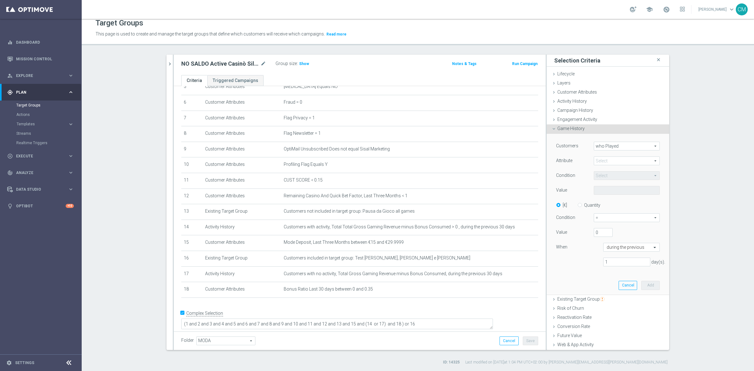
click at [572, 131] on div "Game History done" at bounding box center [608, 128] width 123 height 9
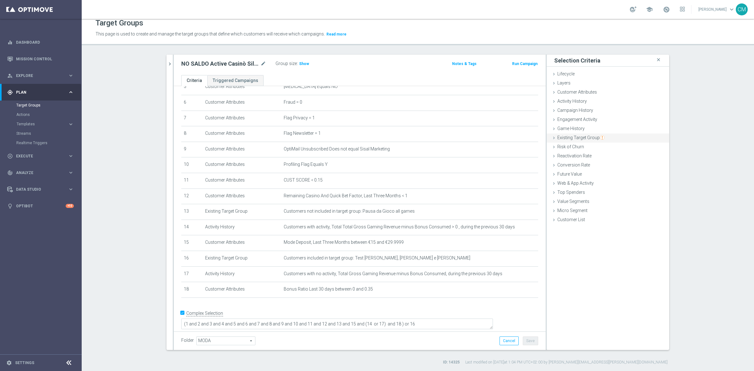
click at [574, 140] on div "Existing Target Group done selection saved" at bounding box center [608, 138] width 123 height 9
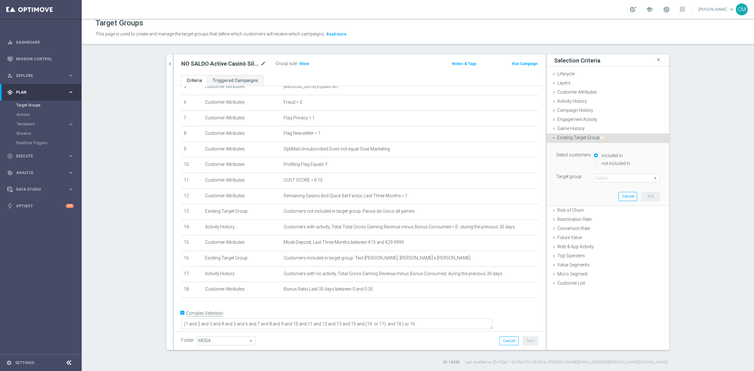
click at [602, 159] on div "included in" at bounding box center [627, 156] width 66 height 8
click at [605, 164] on label "not included in" at bounding box center [615, 164] width 30 height 6
click at [598, 164] on input "not included in" at bounding box center [596, 163] width 4 height 4
radio input "true"
click at [608, 174] on span at bounding box center [626, 178] width 65 height 8
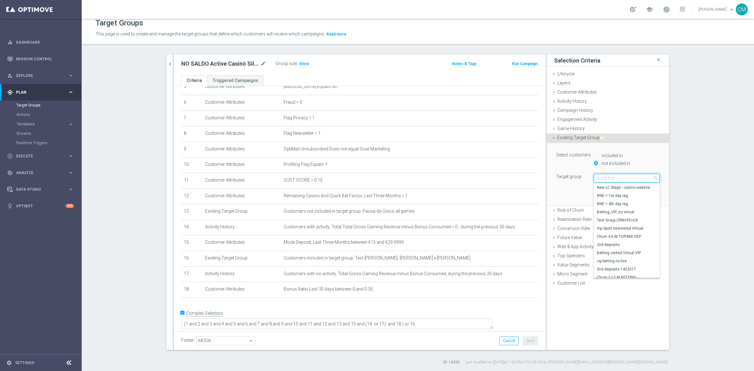
click at [608, 174] on input "search" at bounding box center [627, 178] width 66 height 9
paste input "2509 DA ESCLUDERE SEMPRE"
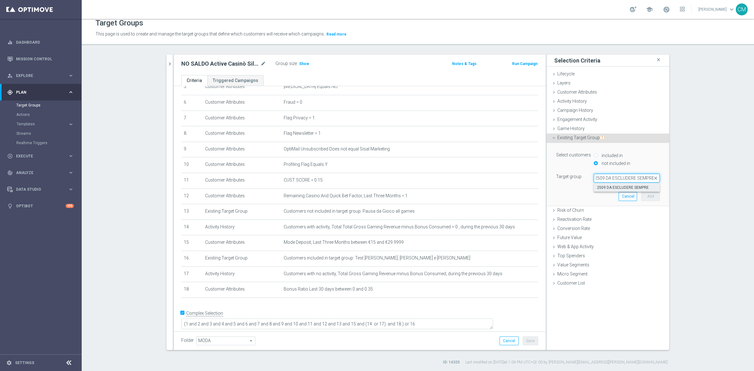
type input "2509 DA ESCLUDERE SEMPRE"
click at [619, 185] on span "2509 DA ESCLUDERE SEMPRE" at bounding box center [627, 187] width 60 height 5
type input "2509 DA ESCLUDERE SEMPRE"
click at [646, 197] on button "Add" at bounding box center [650, 196] width 19 height 9
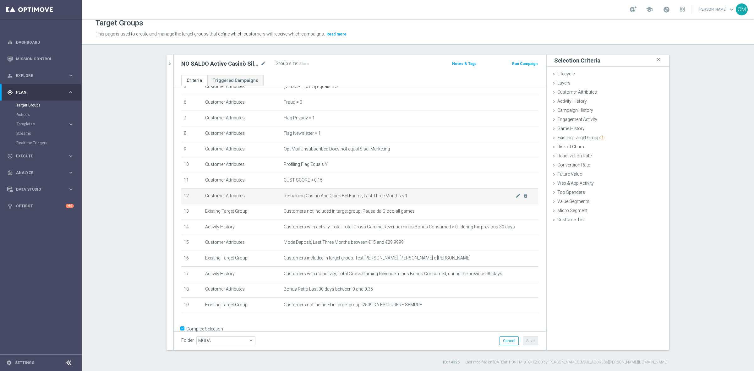
scroll to position [107, 0]
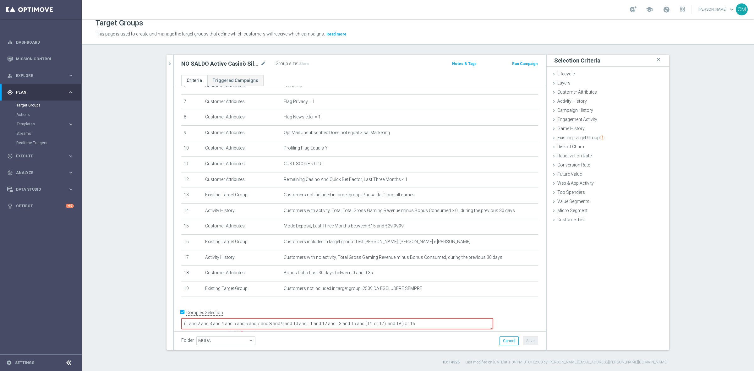
click at [441, 318] on textarea "(1 and 2 and 3 and 4 and 5 and 6 and 7 and 8 and 9 and 10 and 11 and 12 and 13 …" at bounding box center [337, 323] width 312 height 11
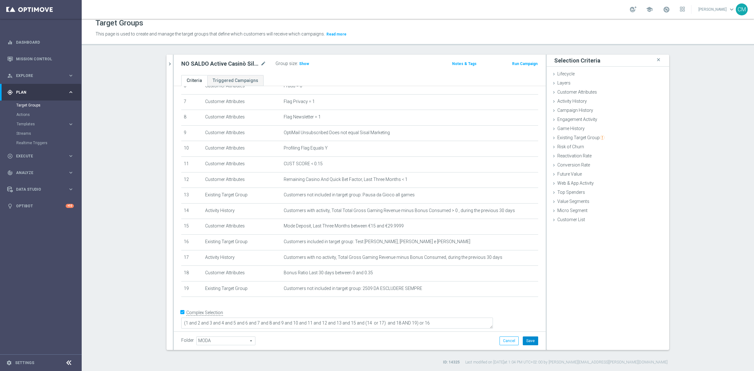
click at [527, 337] on button "Save" at bounding box center [530, 341] width 15 height 9
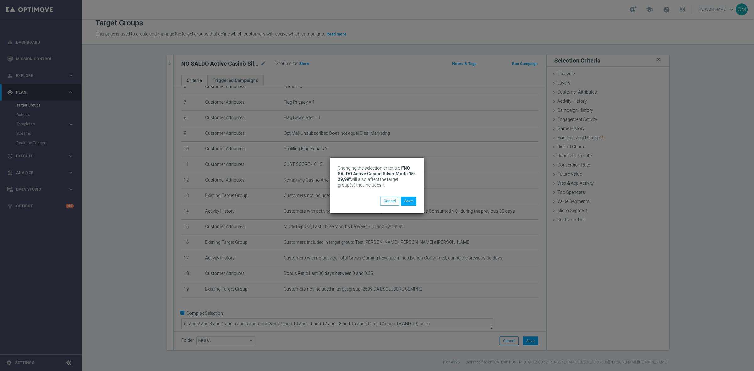
click at [165, 65] on div "Changing the selection criteria of "NO SALDO Active Casinò Silver Moda 15-29,99…" at bounding box center [377, 185] width 754 height 371
click at [406, 204] on button "Save" at bounding box center [408, 201] width 15 height 9
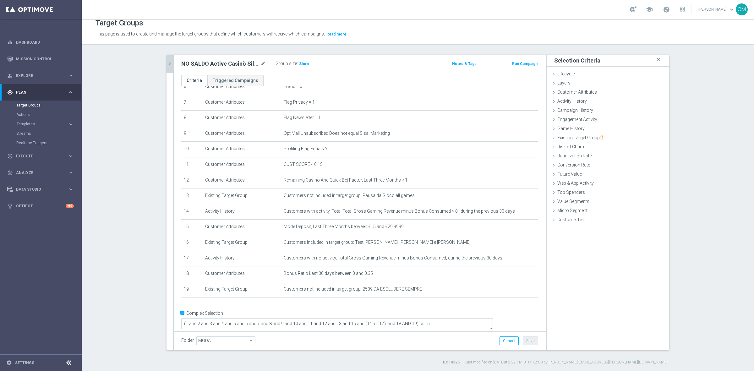
click at [167, 65] on icon "chevron_right" at bounding box center [170, 64] width 6 height 6
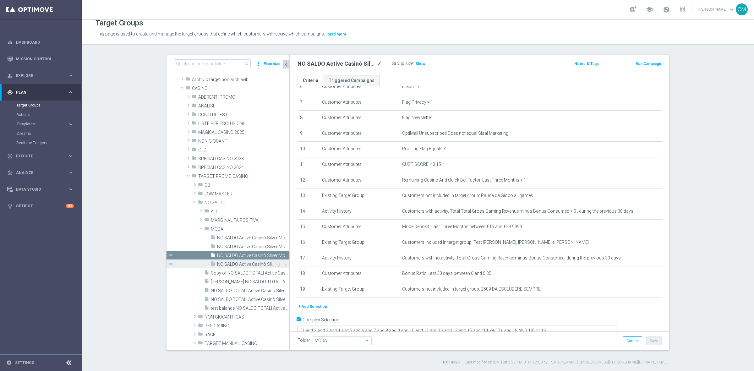
click at [246, 265] on span "NO SALDO Active Casinò Silver Moda 30-59,99" at bounding box center [246, 264] width 58 height 5
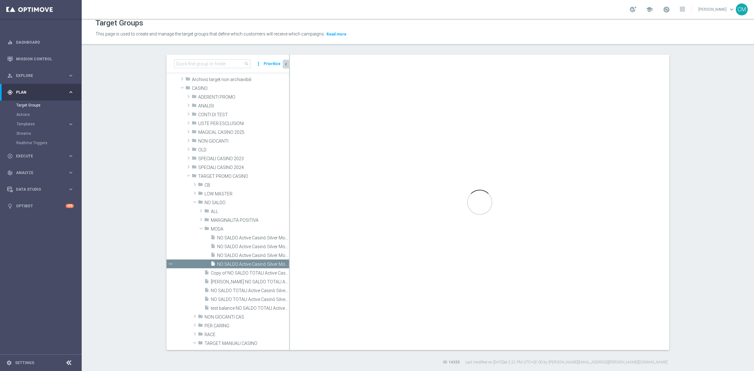
type textarea "(1 and 2 and 3 and 4 and 5 and 6 and 7 and 8 and 9 and 10 and 11 and 12 and 13 …"
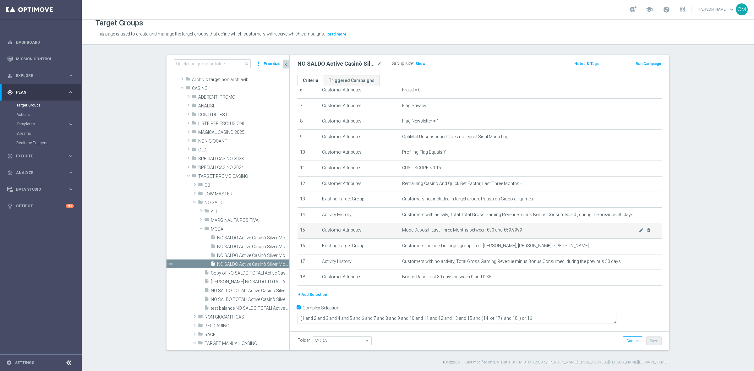
scroll to position [98, 0]
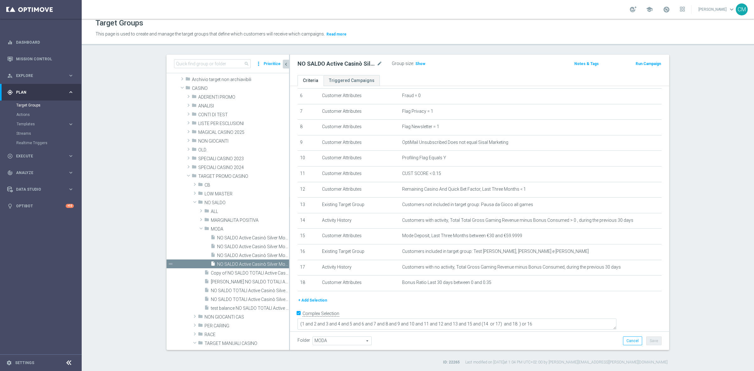
click at [308, 304] on button "+ Add Selection" at bounding box center [313, 300] width 30 height 7
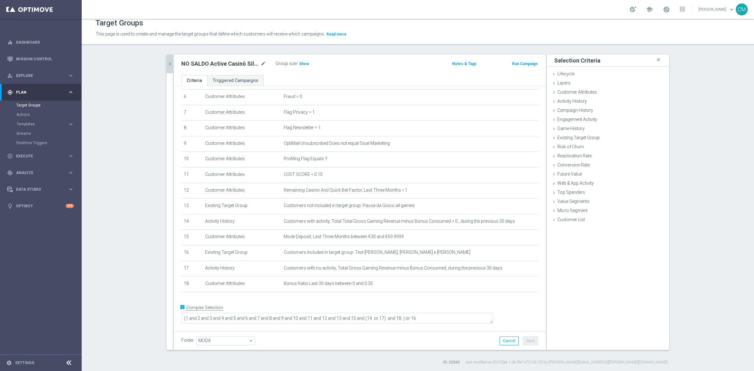
scroll to position [91, 0]
click at [584, 138] on span "Existing Target Group" at bounding box center [580, 137] width 47 height 5
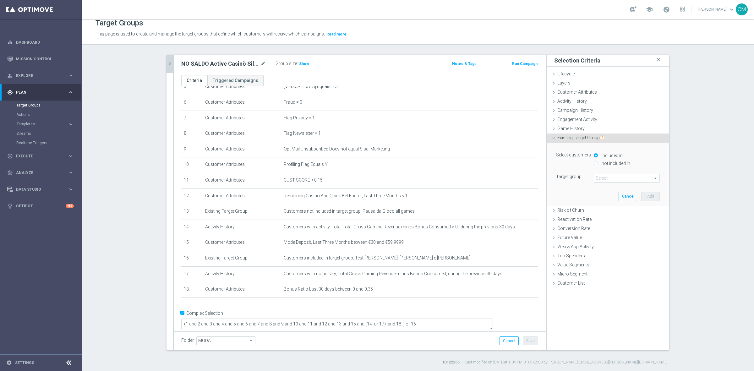
click at [605, 162] on label "not included in" at bounding box center [615, 164] width 30 height 6
click at [598, 162] on input "not included in" at bounding box center [596, 163] width 4 height 4
radio input "true"
click at [602, 183] on div "Select customers included in not included in Target group Select arrow_drop_dow…" at bounding box center [607, 174] width 113 height 63
click at [601, 180] on span at bounding box center [626, 178] width 65 height 8
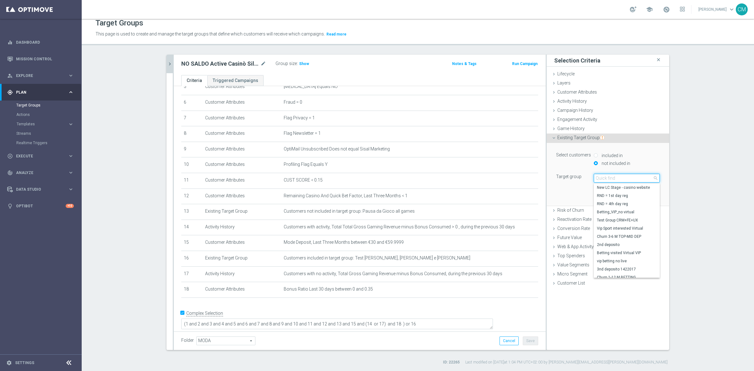
click at [601, 180] on input "search" at bounding box center [627, 178] width 66 height 9
paste input "2509 DA ESCLUDERE SEMPRE"
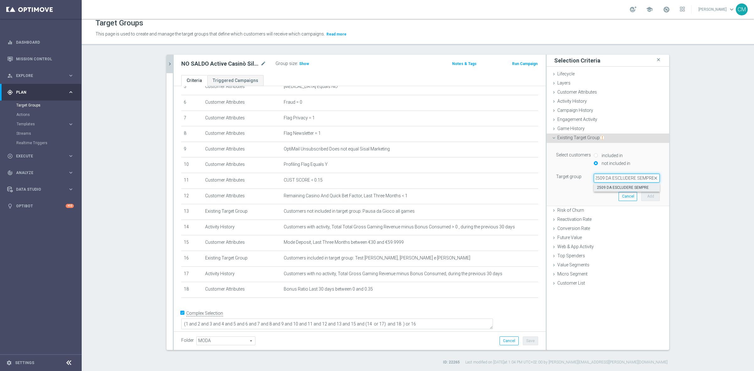
type input "2509 DA ESCLUDERE SEMPRE"
click at [615, 191] on label "2509 DA ESCLUDERE SEMPRE" at bounding box center [627, 188] width 66 height 8
type input "2509 DA ESCLUDERE SEMPRE"
click at [656, 197] on button "Add" at bounding box center [650, 196] width 19 height 9
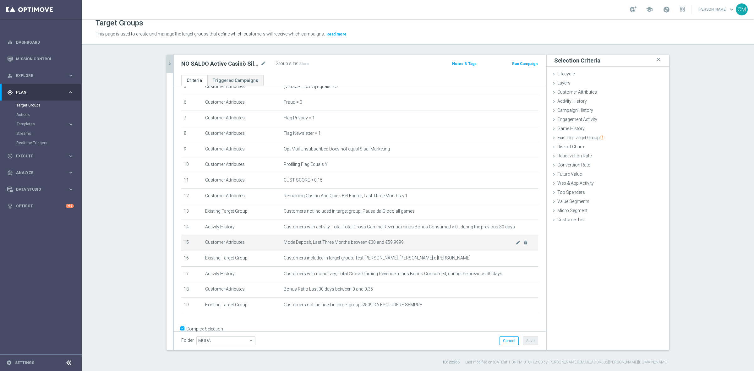
scroll to position [107, 0]
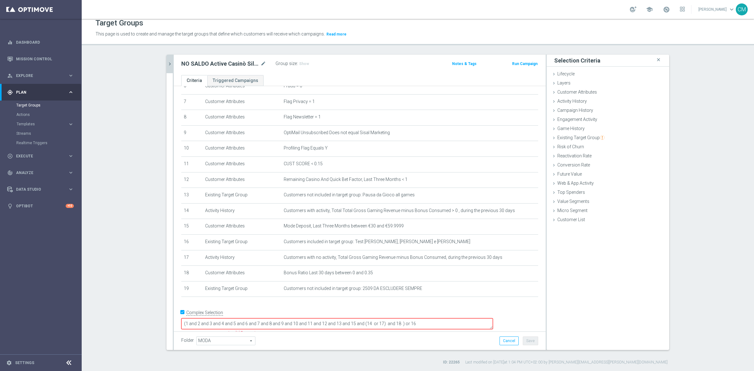
click at [442, 318] on textarea "(1 and 2 and 3 and 4 and 5 and 6 and 7 and 8 and 9 and 10 and 11 and 12 and 13 …" at bounding box center [337, 323] width 312 height 11
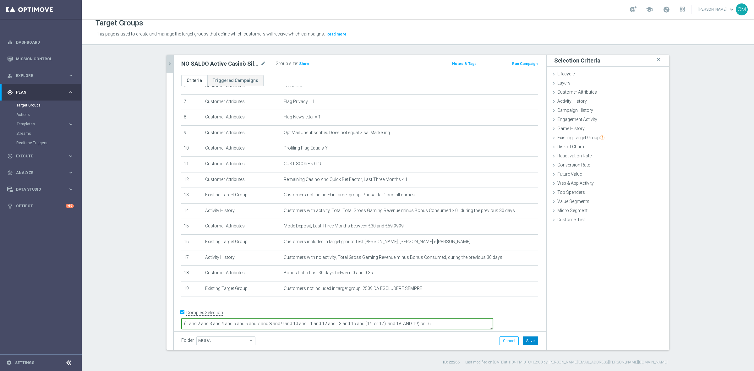
type textarea "(1 and 2 and 3 and 4 and 5 and 6 and 7 and 8 and 9 and 10 and 11 and 12 and 13 …"
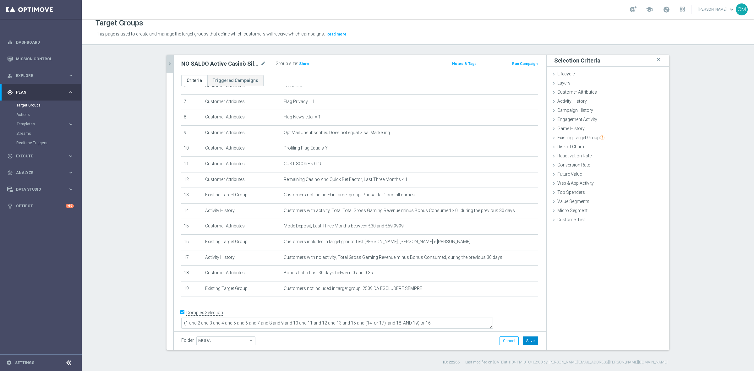
click at [531, 339] on button "Save" at bounding box center [530, 341] width 15 height 9
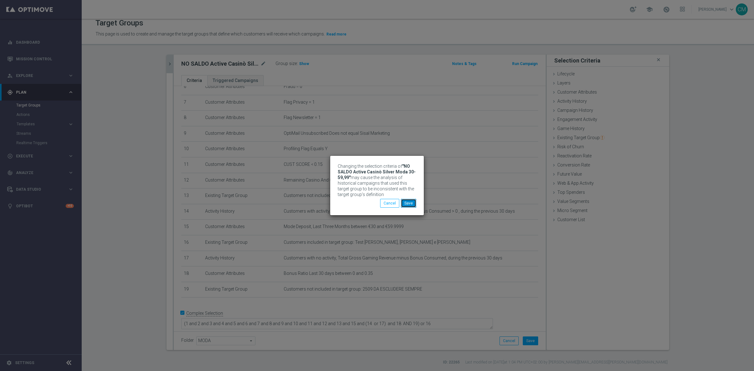
click at [409, 201] on button "Save" at bounding box center [408, 203] width 15 height 9
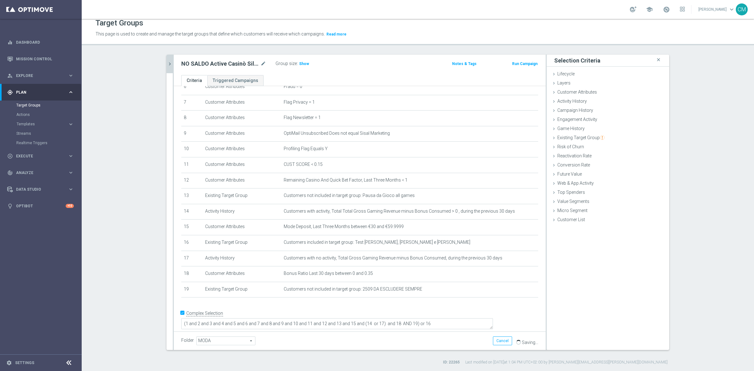
click at [167, 68] on button "chevron_right" at bounding box center [170, 64] width 6 height 19
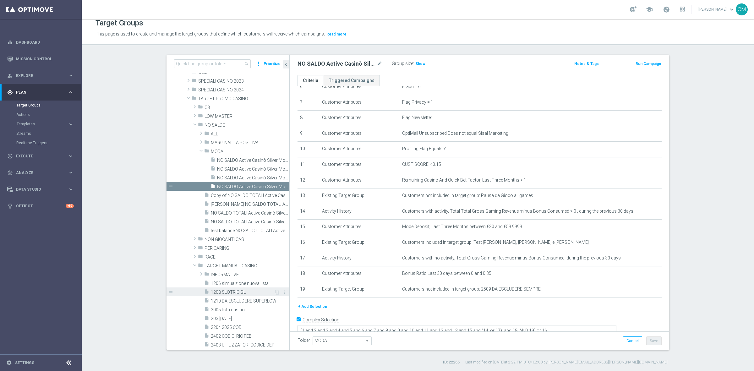
scroll to position [125, 0]
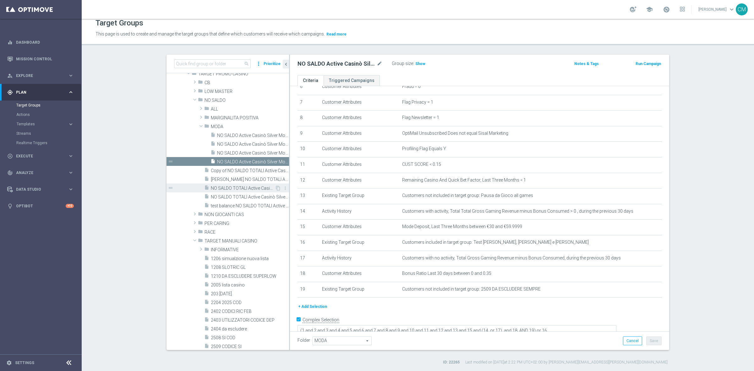
click at [239, 187] on span "NO SALDO TOTALI Active Casinò Silver no codice MP" at bounding box center [243, 188] width 64 height 5
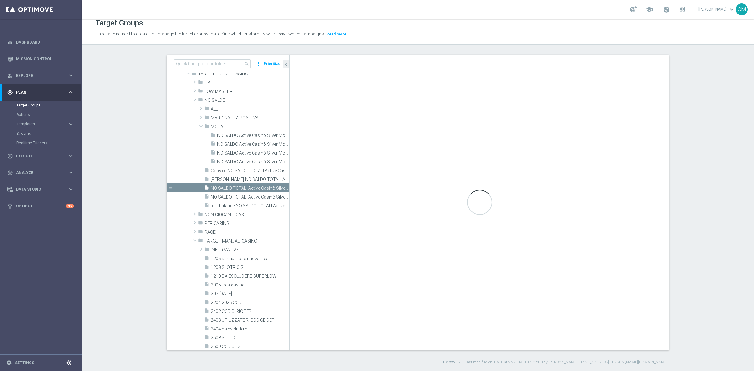
type input "NO SALDO"
type textarea "1 AND 2 AND 3 AND 4 AND 5 AND 6 AND 7 AND 8 AND 9 AND 10 AND 11 AND 12 AND 13 A…"
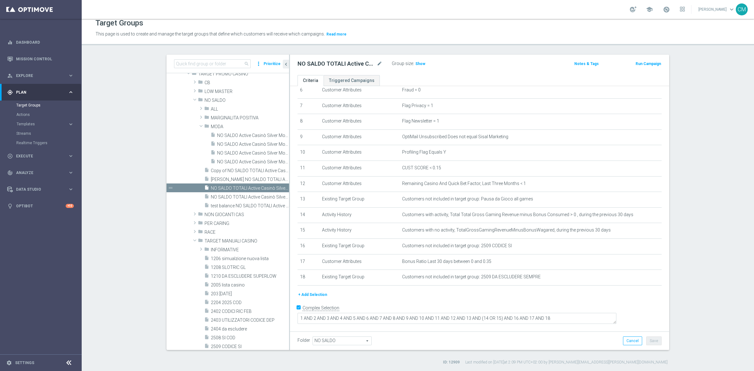
scroll to position [98, 0]
click at [377, 65] on icon "mode_edit" at bounding box center [380, 64] width 6 height 8
click at [237, 134] on span "NO SALDO Active Casinò Silver Moda >60" at bounding box center [246, 135] width 58 height 5
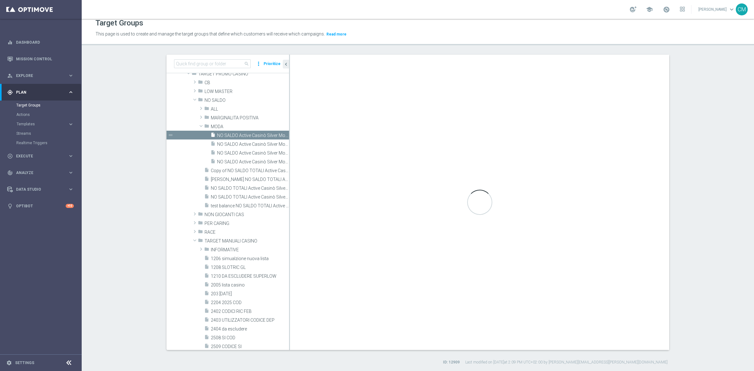
type input "MODA"
type textarea "(1 and 2 and 3 and 4 and 5 and 6 and 7 and 8 and 9 and 10 and 11 and 12 and 13 …"
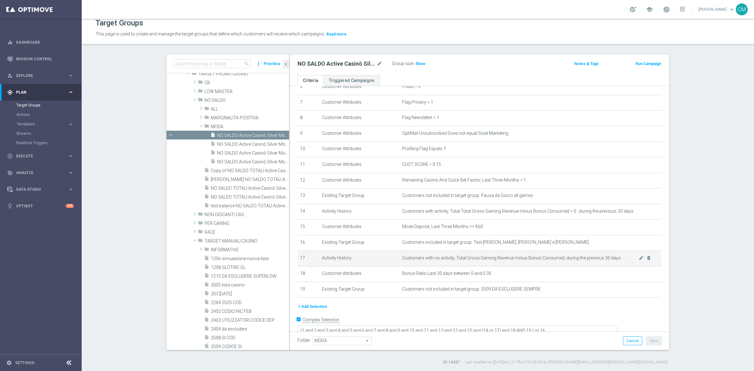
scroll to position [113, 0]
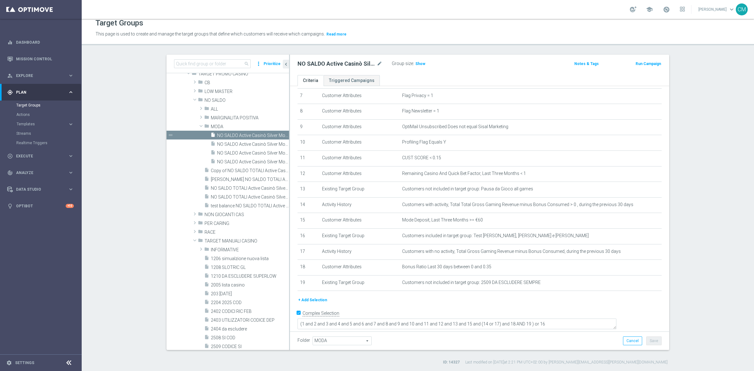
click at [305, 304] on button "+ Add Selection" at bounding box center [313, 300] width 30 height 7
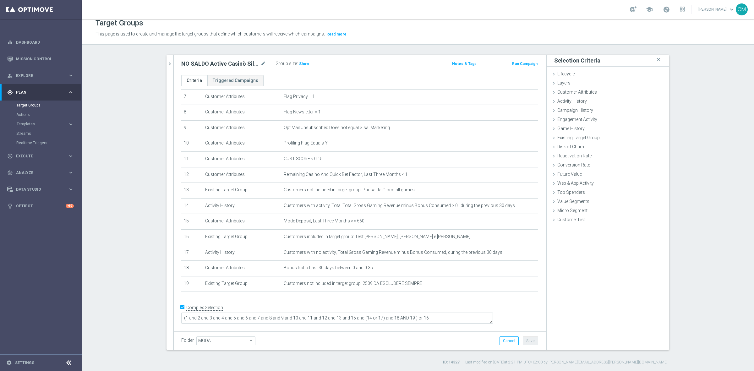
scroll to position [107, 0]
click at [604, 137] on div "Existing Target Group done selection saved" at bounding box center [608, 138] width 123 height 9
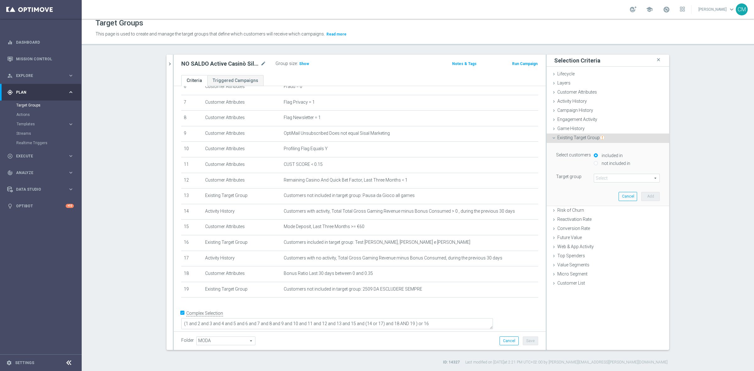
click at [605, 161] on label "not included in" at bounding box center [615, 164] width 30 height 6
click at [598, 161] on input "not included in" at bounding box center [596, 163] width 4 height 4
radio input "true"
click at [607, 176] on span at bounding box center [626, 178] width 65 height 8
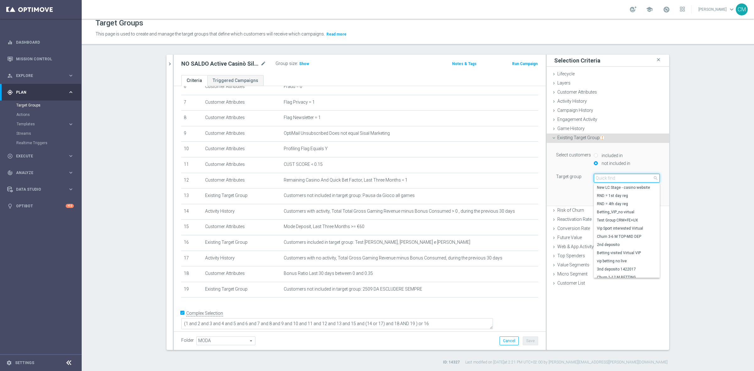
click at [607, 176] on input "search" at bounding box center [627, 178] width 66 height 9
paste input "NO SALDO TOTALI Active Casinò Silver no codice MP"
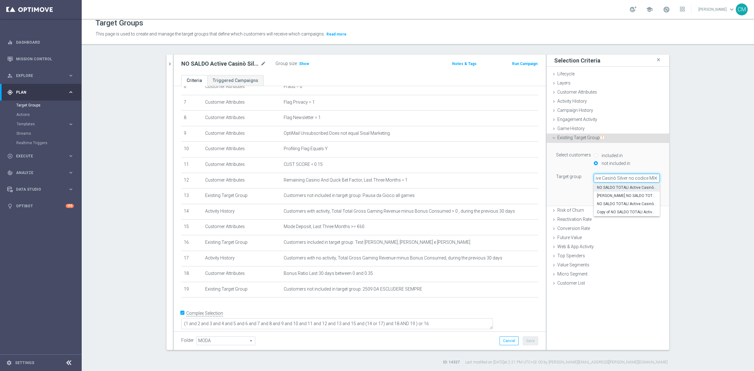
type input "NO SALDO TOTALI Active Casinò Silver no codice MP"
click at [616, 189] on span "NO SALDO TOTALI Active Casinò Silver no codice MP" at bounding box center [627, 187] width 60 height 5
type input "NO SALDO TOTALI Active Casinò Silver no codice MP"
click at [626, 178] on span "NO SALDO TOTALI Active Casinò Silver no codice MP" at bounding box center [626, 178] width 65 height 8
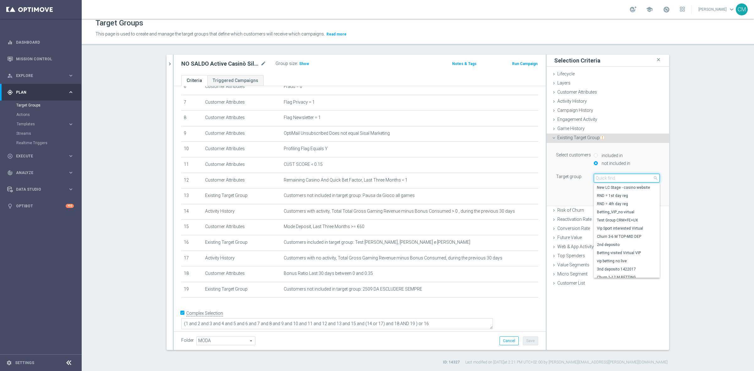
click at [626, 178] on input "search" at bounding box center [627, 178] width 66 height 9
paste input "NO SALDO TOTALI Active Casinò Silver no codice MP"
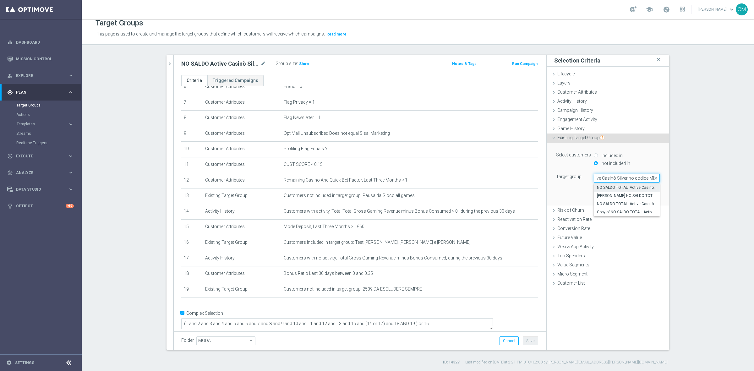
type input "NO SALDO TOTALI Active Casinò Silver no codice MP"
click at [628, 187] on span "NO SALDO TOTALI Active Casinò Silver no codice MP" at bounding box center [627, 187] width 60 height 5
click at [643, 195] on button "Add" at bounding box center [650, 196] width 19 height 9
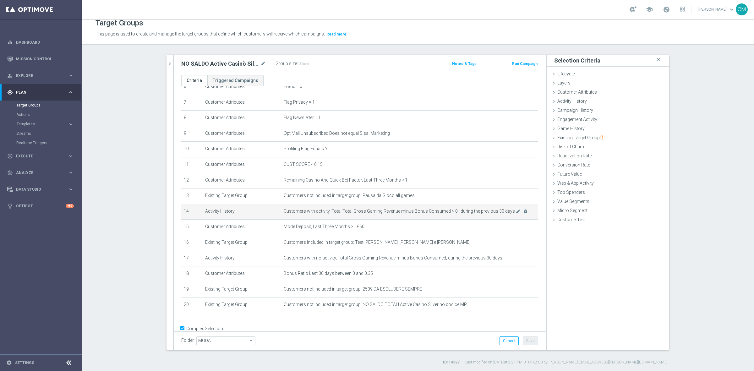
scroll to position [123, 0]
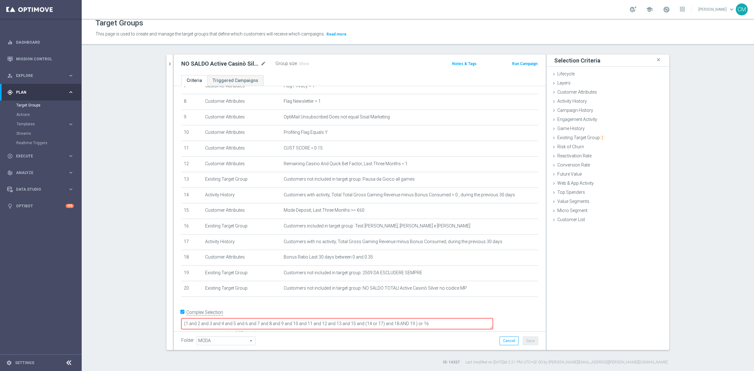
click at [453, 318] on textarea "(1 and 2 and 3 and 4 and 5 and 6 and 7 and 8 and 9 and 10 and 11 and 12 and 13 …" at bounding box center [337, 323] width 312 height 11
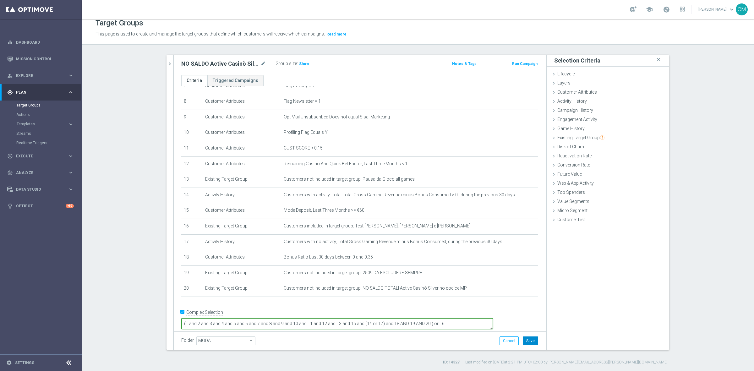
type textarea "(1 and 2 and 3 and 4 and 5 and 6 and 7 and 8 and 9 and 10 and 11 and 12 and 13 …"
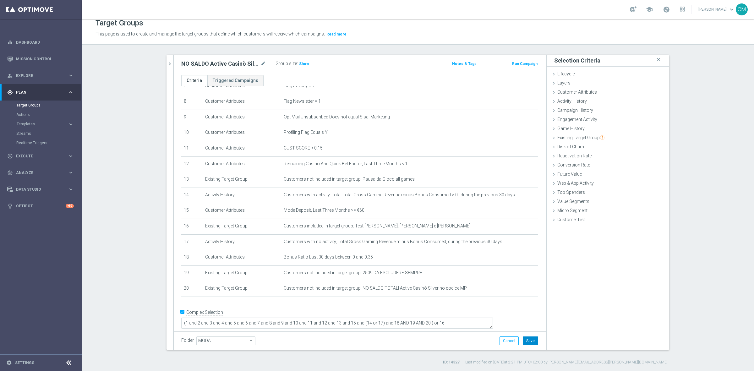
click at [529, 339] on button "Save" at bounding box center [530, 341] width 15 height 9
click at [167, 66] on icon "chevron_right" at bounding box center [170, 64] width 6 height 6
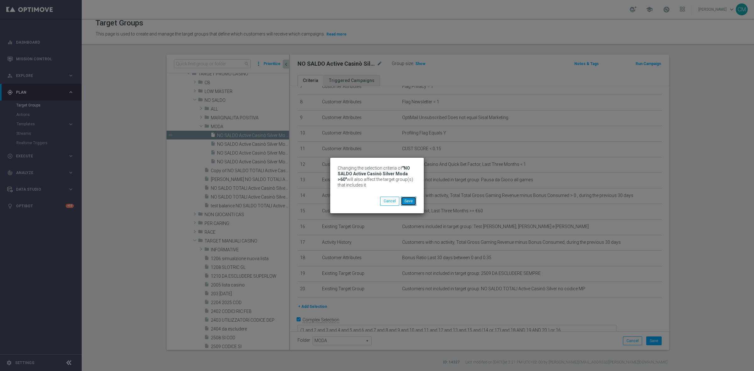
click at [412, 200] on button "Save" at bounding box center [408, 201] width 15 height 9
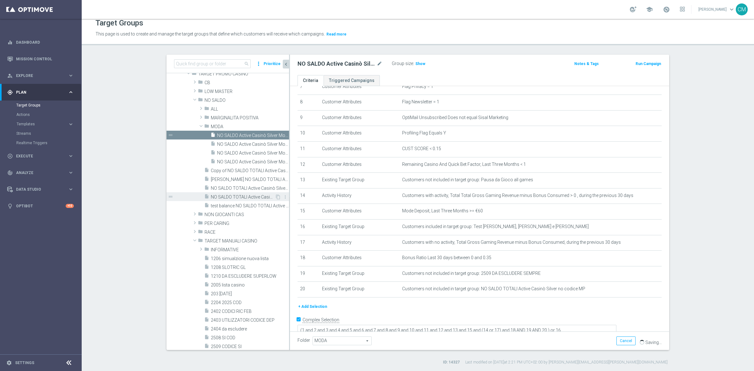
click at [253, 193] on div "insert_drive_file NO SALDO TOTALI Active Casinò Silver no codice MP." at bounding box center [239, 196] width 71 height 9
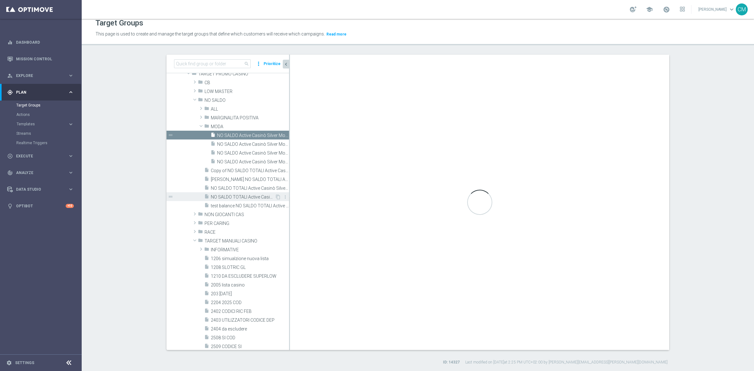
click at [255, 196] on span "NO SALDO TOTALI Active Casinò Silver no codice MP." at bounding box center [243, 197] width 64 height 5
checkbox input "false"
type input "NO SALDO"
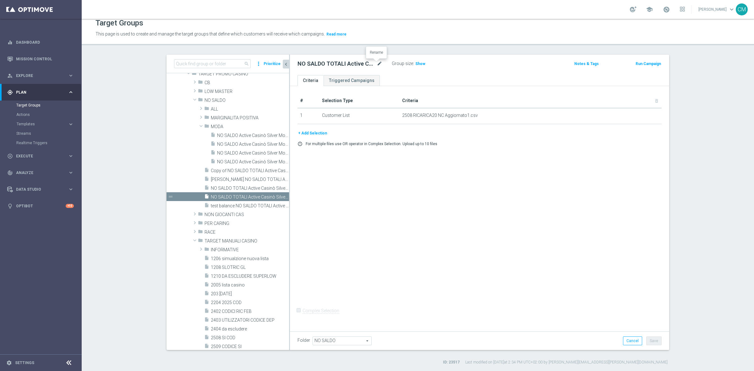
click at [378, 64] on icon "mode_edit" at bounding box center [380, 64] width 6 height 8
click at [378, 66] on input "NO SALDO TOTALI Active Casinò Silver no codice MP." at bounding box center [340, 64] width 85 height 9
type input "NO SALDO TOTALI Active Casinò Silver no codice MP. NO"
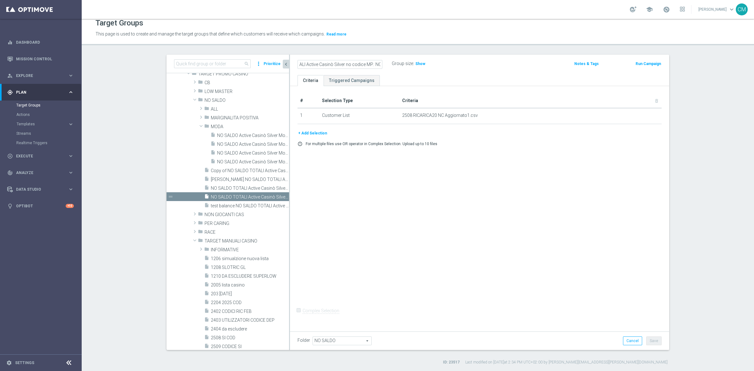
click at [558, 248] on div "# Selection Type Criteria delete_forever 1 Customer List 2508 RICARICA20 NC Agg…" at bounding box center [479, 207] width 379 height 243
click at [652, 340] on button "Save" at bounding box center [653, 341] width 15 height 9
click at [229, 134] on span "NO SALDO Active Casinò Silver Moda >60" at bounding box center [246, 135] width 58 height 5
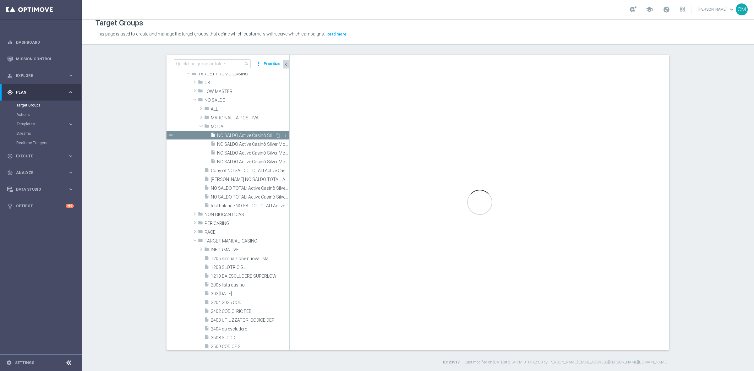
checkbox input "true"
type input "MODA"
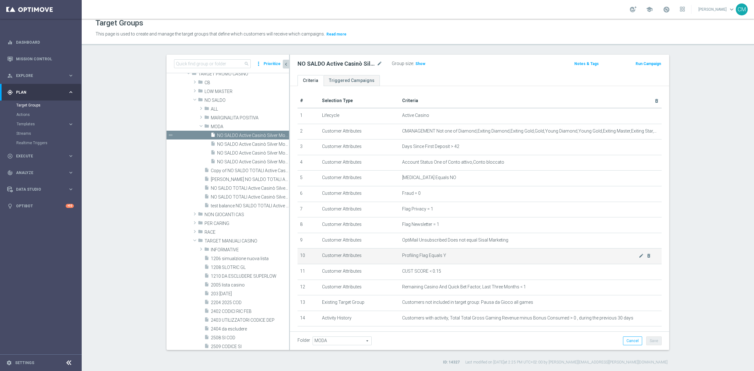
scroll to position [129, 0]
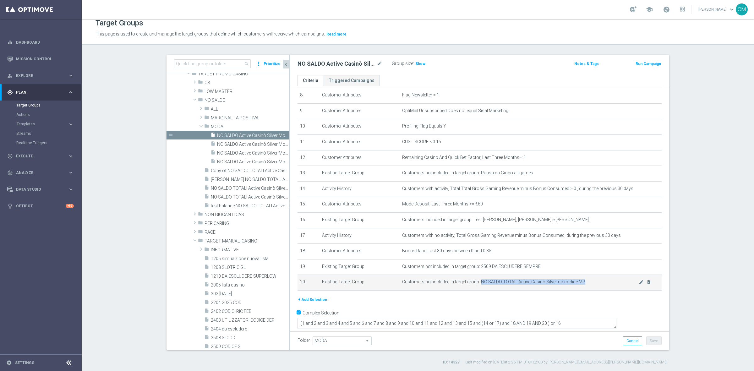
drag, startPoint x: 584, startPoint y: 288, endPoint x: 475, endPoint y: 287, distance: 109.4
click at [475, 285] on span "Customers not included in target group: NO SALDO TOTALI Active Casinò Silver no…" at bounding box center [520, 281] width 237 height 5
copy span "NO SALDO TOTALI Active Casinò Silver no codice MP"
click at [250, 138] on div "insert_drive_file NO SALDO Active Casinò Silver Moda >60" at bounding box center [243, 135] width 64 height 9
click at [252, 142] on span "NO SALDO Active Casinò Silver Moda 0-15€" at bounding box center [246, 144] width 58 height 5
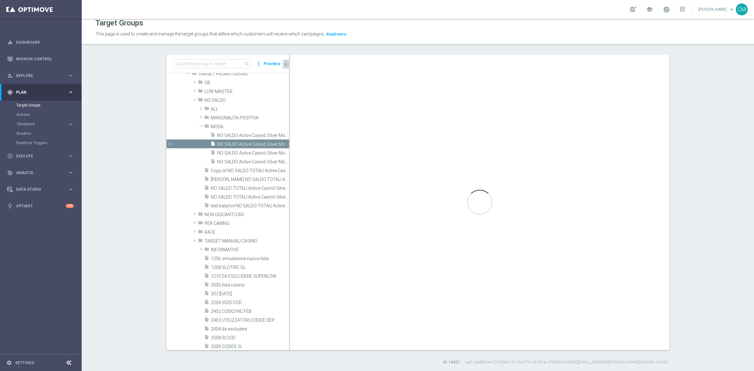
type textarea "(1 and 2 and 3 and 4 and 5 and 6 and 7 and 8 and 9 and 10 and 11 and 12 and 13 …"
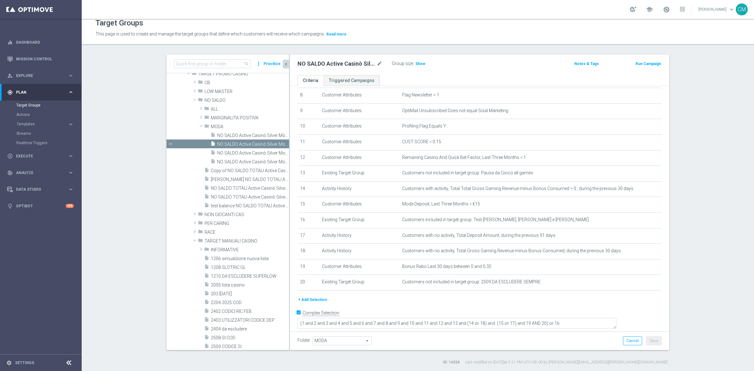
click at [313, 303] on button "+ Add Selection" at bounding box center [313, 299] width 30 height 7
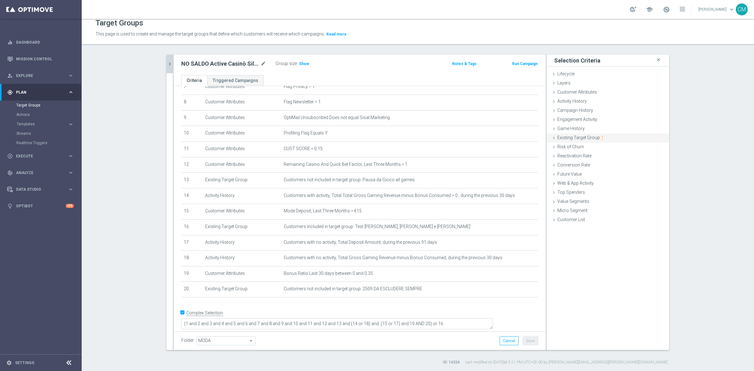
click at [574, 140] on div "Existing Target Group done selection saved" at bounding box center [608, 138] width 123 height 9
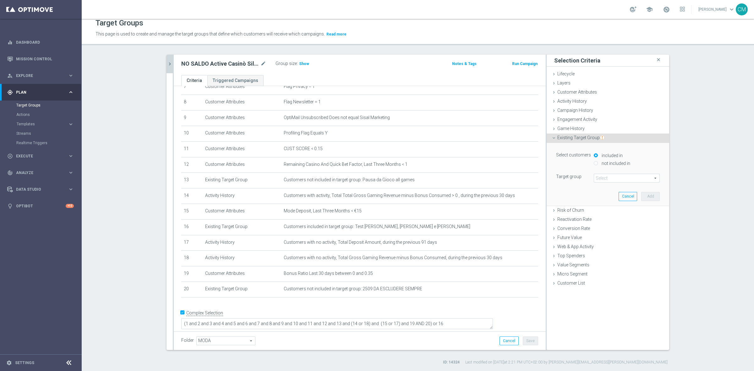
click at [609, 162] on label "not included in" at bounding box center [615, 164] width 30 height 6
click at [598, 162] on input "not included in" at bounding box center [596, 163] width 4 height 4
radio input "true"
click at [610, 175] on span at bounding box center [626, 178] width 65 height 8
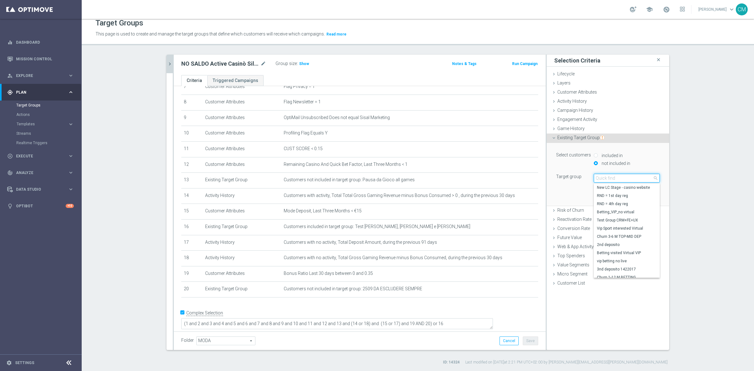
click at [610, 175] on input "search" at bounding box center [627, 178] width 66 height 9
paste input "NO SALDO TOTALI Active Casinò Silver no codice MP"
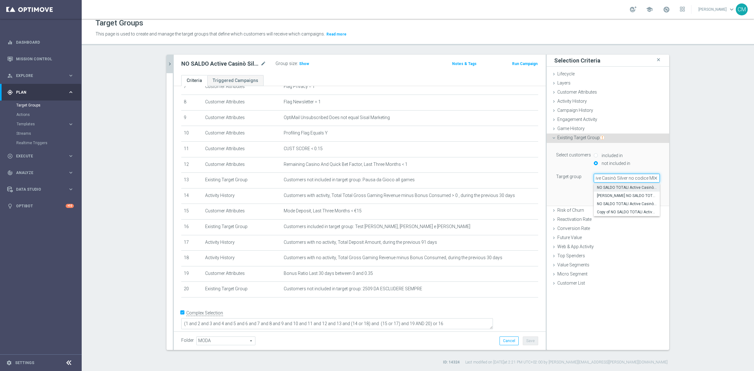
type input "NO SALDO TOTALI Active Casinò Silver no codice MP"
click at [634, 190] on span "NO SALDO TOTALI Active Casinò Silver no codice MP" at bounding box center [627, 187] width 60 height 5
type input "NO SALDO TOTALI Active Casinò Silver no codice MP"
click at [648, 197] on button "Add" at bounding box center [650, 196] width 19 height 9
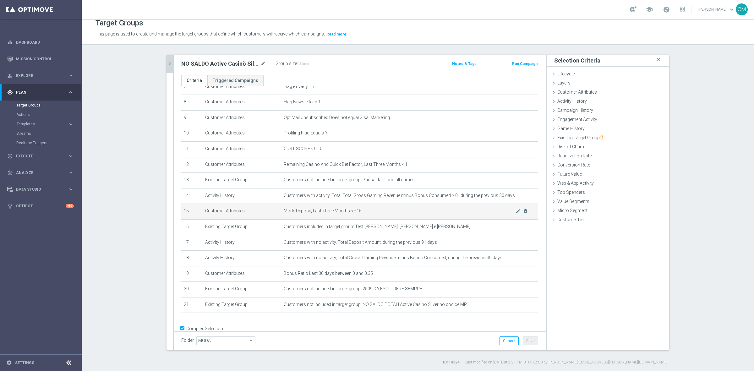
scroll to position [139, 0]
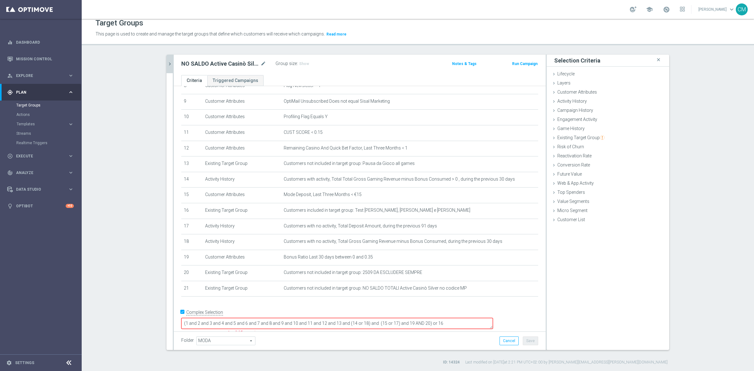
click at [469, 318] on textarea "(1 and 2 and 3 and 4 and 5 and 6 and 7 and 8 and 9 and 10 and 11 and 12 and 13 …" at bounding box center [337, 323] width 312 height 11
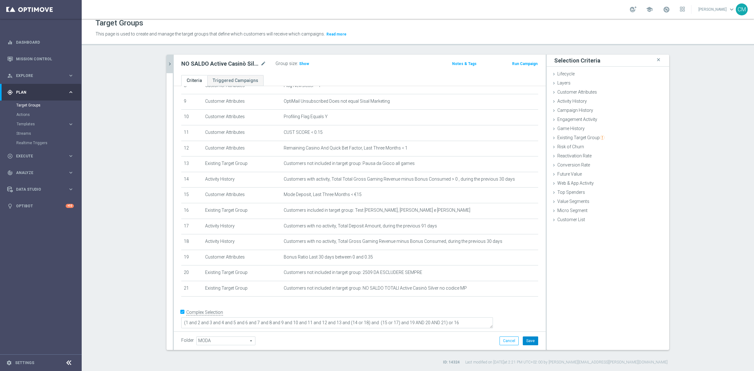
click at [532, 338] on button "Save" at bounding box center [530, 341] width 15 height 9
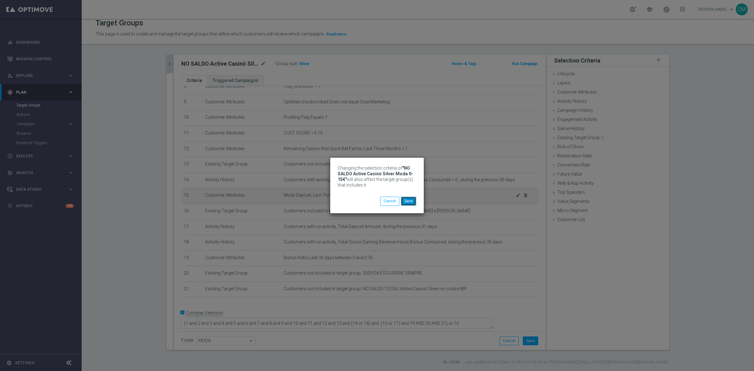
drag, startPoint x: 408, startPoint y: 204, endPoint x: 390, endPoint y: 194, distance: 20.9
click at [408, 204] on button "Save" at bounding box center [408, 201] width 15 height 9
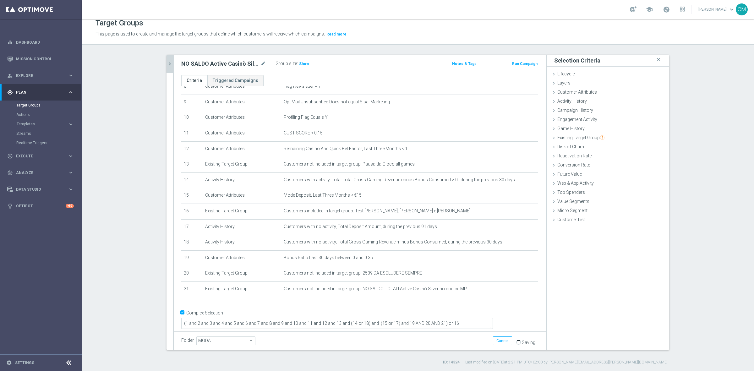
click at [167, 65] on icon "chevron_right" at bounding box center [170, 64] width 6 height 6
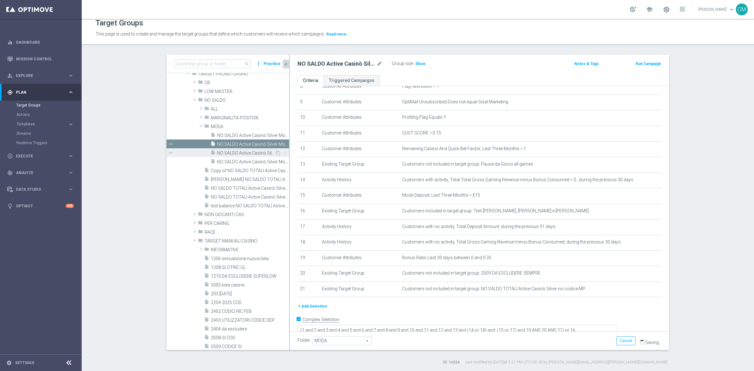
click at [222, 151] on span "NO SALDO Active Casinò Silver Moda 15-29,99" at bounding box center [246, 153] width 58 height 5
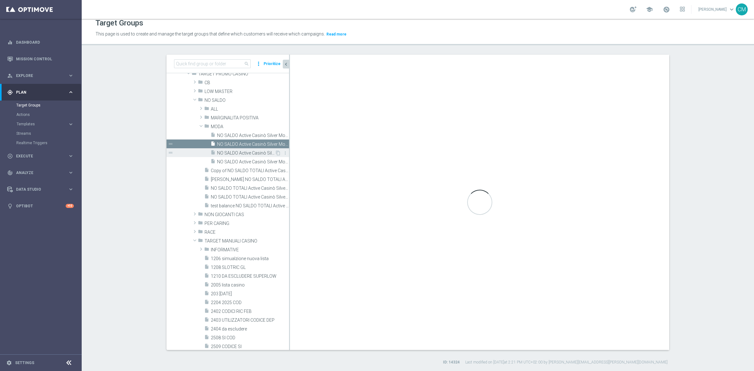
click at [231, 152] on span "NO SALDO Active Casinò Silver Moda 15-29,99" at bounding box center [246, 153] width 58 height 5
type textarea "(1 and 2 and 3 and 4 and 5 and 6 and 7 and 8 and 9 and 10 and 11 and 12 and 13 …"
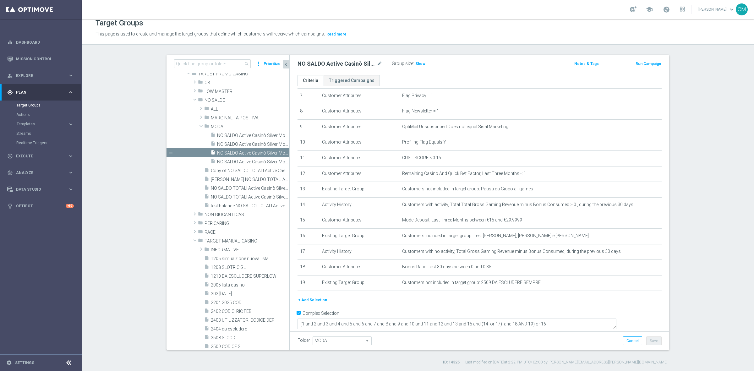
click at [316, 304] on button "+ Add Selection" at bounding box center [313, 300] width 30 height 7
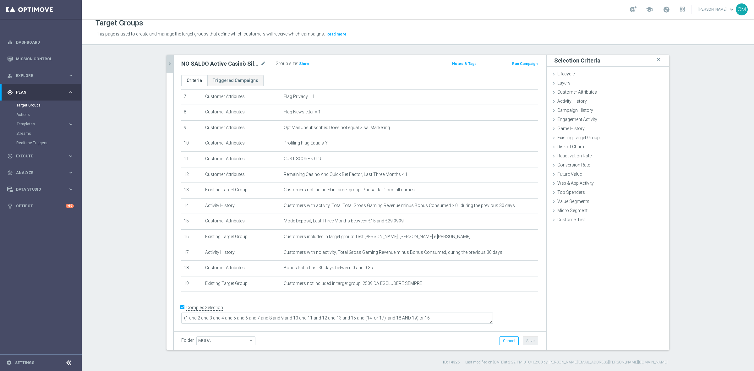
scroll to position [107, 0]
click at [583, 136] on span "Existing Target Group" at bounding box center [580, 137] width 47 height 5
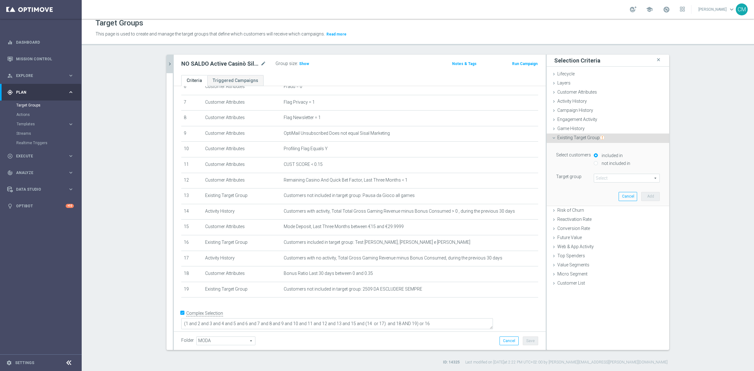
click at [604, 161] on label "not included in" at bounding box center [615, 164] width 30 height 6
click at [598, 161] on input "not included in" at bounding box center [596, 163] width 4 height 4
radio input "true"
click at [606, 184] on div "Select customers included in not included in Target group Select arrow_drop_dow…" at bounding box center [607, 174] width 113 height 63
click at [604, 179] on span at bounding box center [626, 178] width 65 height 8
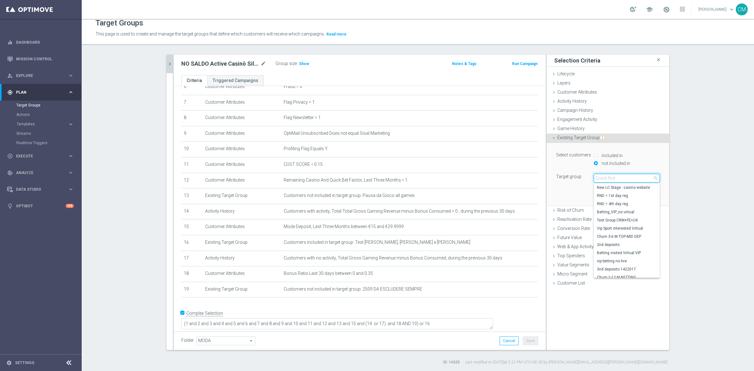
click at [604, 179] on input "search" at bounding box center [627, 178] width 66 height 9
paste input "NO SALDO TOTALI Active Casinò Silver no codice MP"
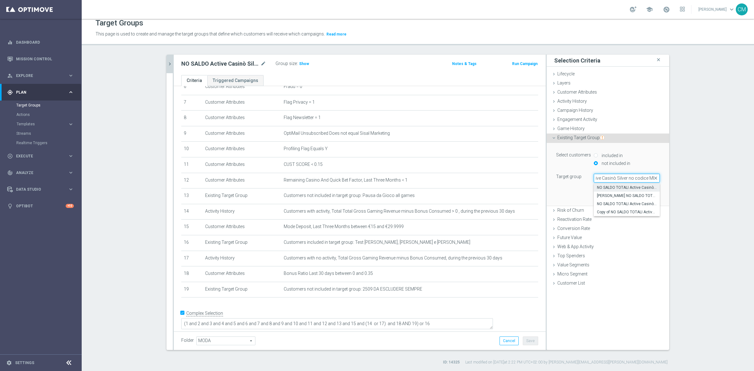
type input "NO SALDO TOTALI Active Casinò Silver no codice MP"
click at [619, 186] on span "NO SALDO TOTALI Active Casinò Silver no codice MP" at bounding box center [627, 187] width 60 height 5
type input "NO SALDO TOTALI Active Casinò Silver no codice MP"
click at [617, 180] on span "NO SALDO TOTALI Active Casinò Silver no codice MP" at bounding box center [626, 178] width 65 height 8
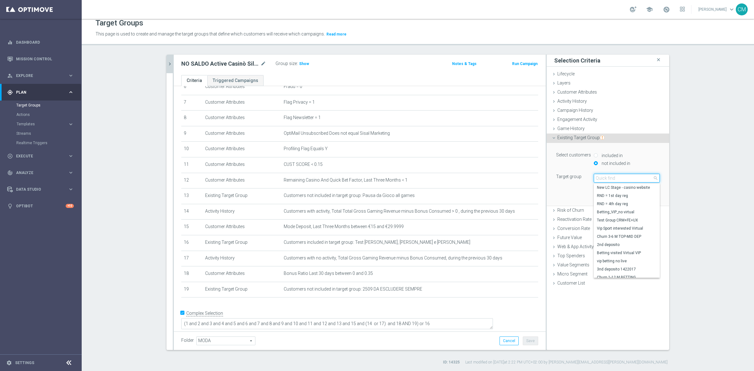
click at [617, 180] on input "search" at bounding box center [627, 178] width 66 height 9
paste input "NO SALDO TOTALI Active Casinò Silver no codice MP"
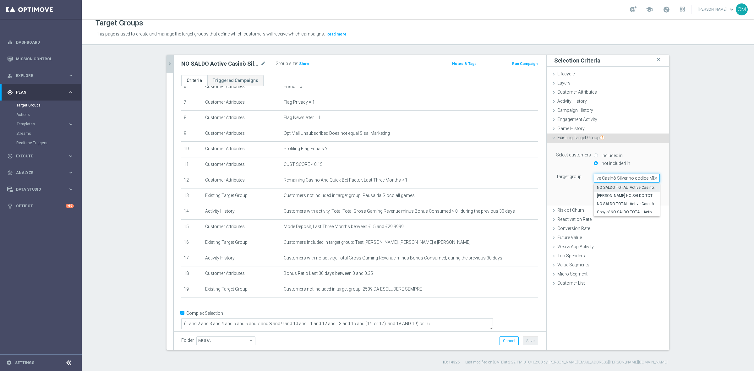
type input "NO SALDO TOTALI Active Casinò Silver no codice MP"
click at [628, 188] on span "NO SALDO TOTALI Active Casinò Silver no codice MP" at bounding box center [627, 187] width 60 height 5
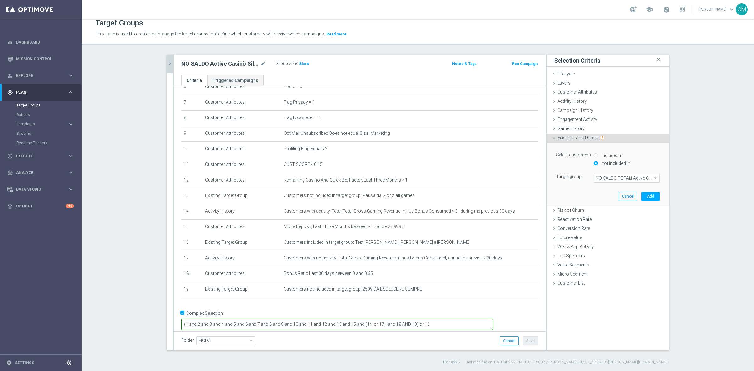
click at [456, 319] on textarea "(1 and 2 and 3 and 4 and 5 and 6 and 7 and 8 and 9 and 10 and 11 and 12 and 13 …" at bounding box center [337, 324] width 312 height 11
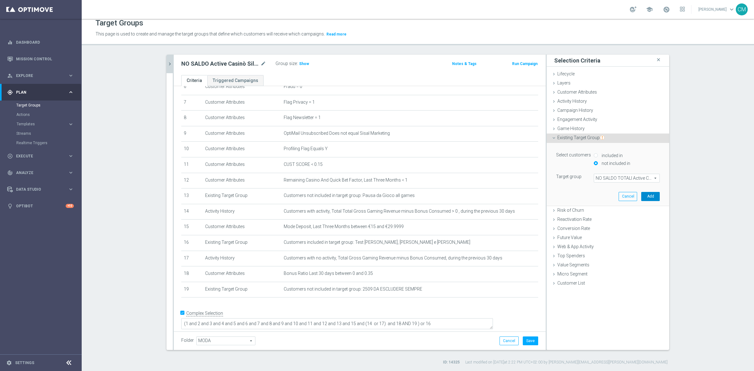
click at [646, 198] on button "Add" at bounding box center [650, 196] width 19 height 9
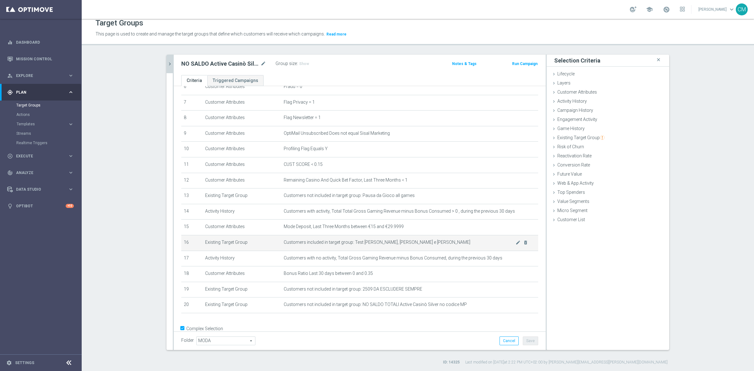
scroll to position [123, 0]
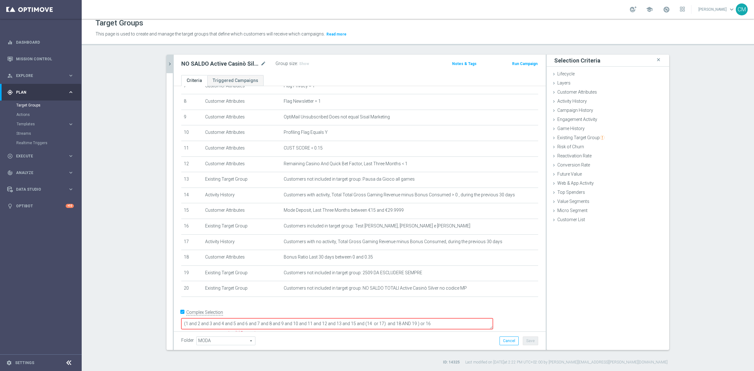
click at [458, 318] on textarea "(1 and 2 and 3 and 4 and 5 and 6 and 7 and 8 and 9 and 10 and 11 and 12 and 13 …" at bounding box center [337, 323] width 312 height 11
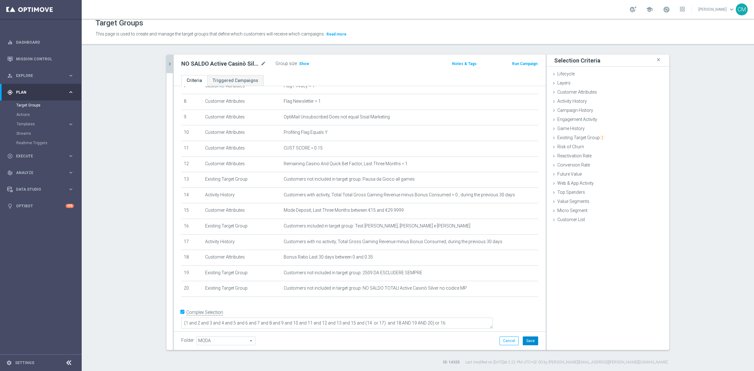
click at [525, 340] on button "Save" at bounding box center [530, 341] width 15 height 9
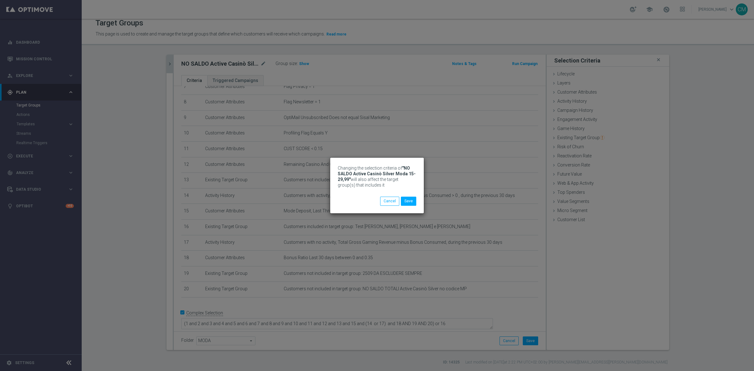
click at [417, 203] on div "Changing the selection criteria of "NO SALDO Active Casinò Silver Moda 15-29,99…" at bounding box center [377, 185] width 94 height 55
click at [414, 203] on button "Save" at bounding box center [408, 201] width 15 height 9
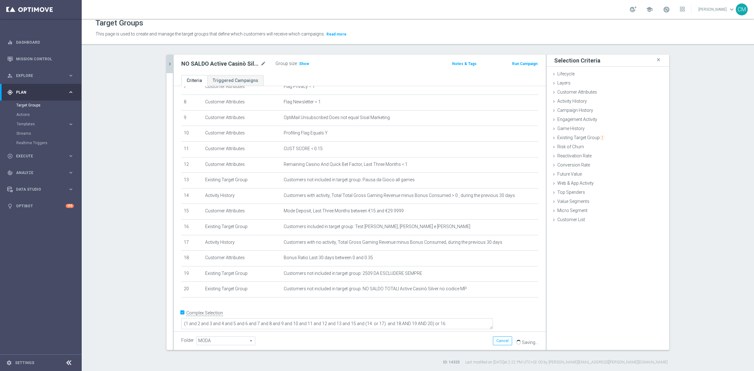
click at [168, 70] on button "chevron_right" at bounding box center [170, 64] width 6 height 19
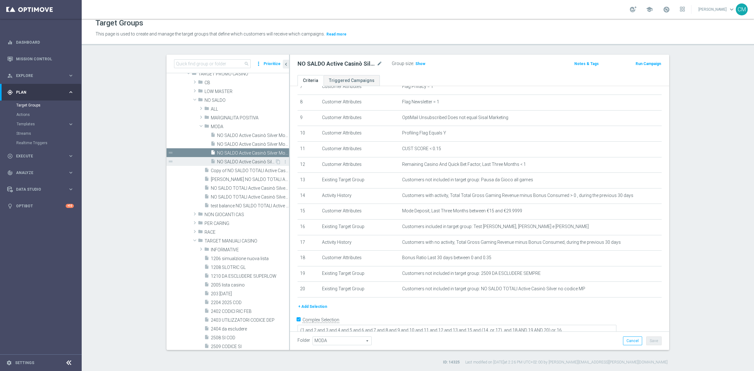
click at [217, 158] on div "insert_drive_file NO SALDO Active Casinò Silver Moda 30-59,99" at bounding box center [243, 161] width 64 height 9
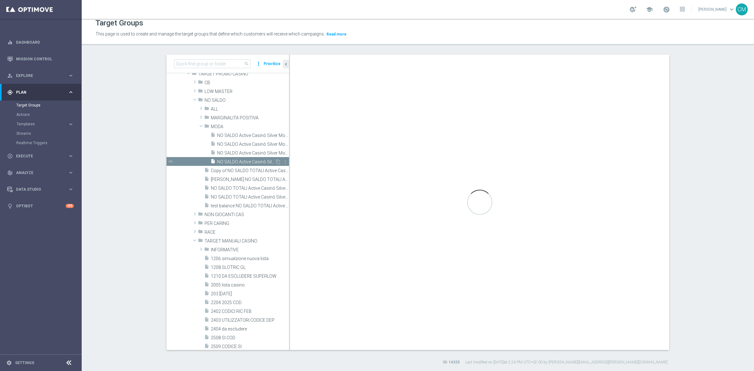
type textarea "(1 and 2 and 3 and 4 and 5 and 6 and 7 and 8 and 9 and 10 and 11 and 12 and 13 …"
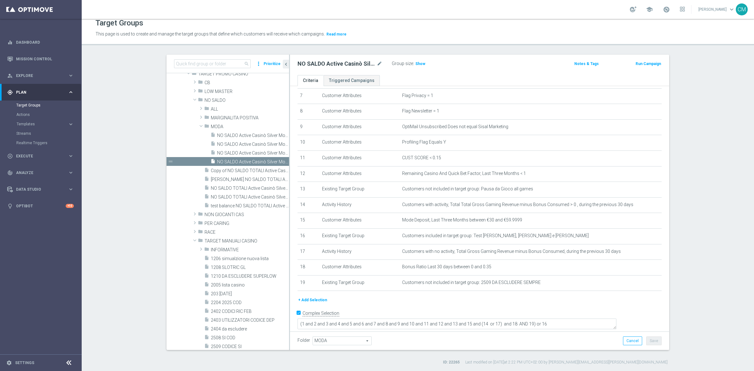
click at [312, 300] on button "+ Add Selection" at bounding box center [313, 300] width 30 height 7
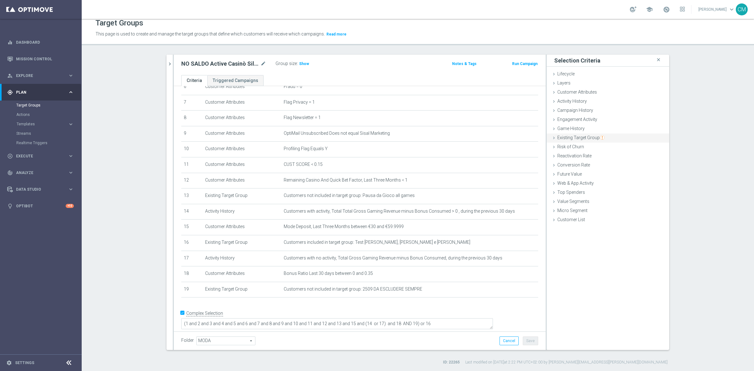
click at [584, 136] on span "Existing Target Group" at bounding box center [580, 137] width 47 height 5
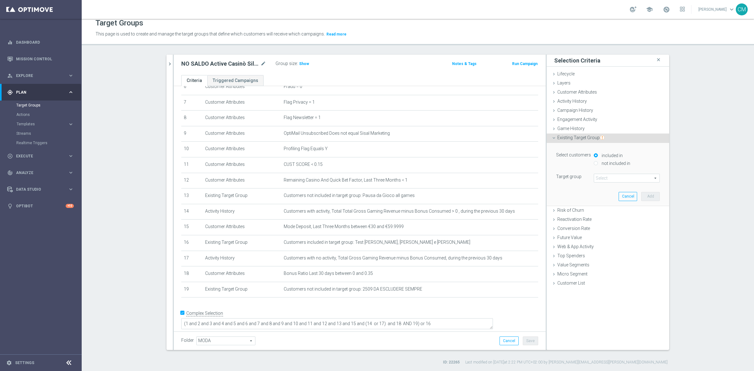
click at [620, 161] on label "not included in" at bounding box center [615, 164] width 30 height 6
click at [598, 161] on input "not included in" at bounding box center [596, 163] width 4 height 4
radio input "true"
click at [615, 183] on div "Select customers included in not included in Target group Select arrow_drop_dow…" at bounding box center [607, 174] width 113 height 63
click at [613, 180] on span at bounding box center [626, 178] width 65 height 8
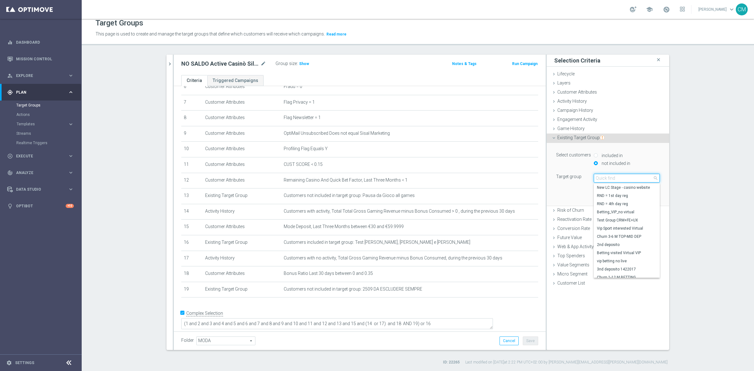
click at [613, 180] on input "search" at bounding box center [627, 178] width 66 height 9
paste input "NO SALDO TOTALI Active Casinò Silver no codice MP"
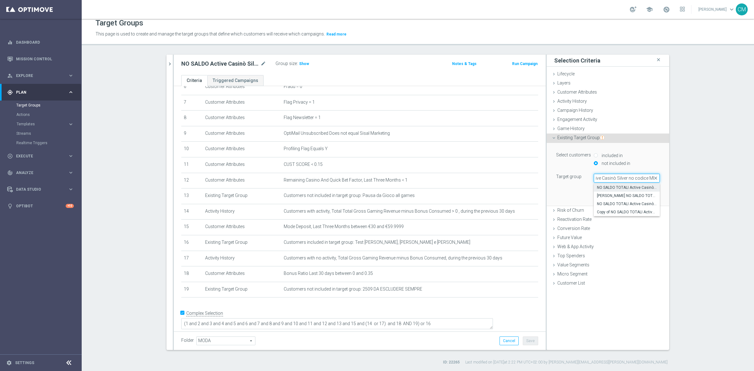
type input "NO SALDO TOTALI Active Casinò Silver no codice MP"
click at [619, 186] on span "NO SALDO TOTALI Active Casinò Silver no codice MP" at bounding box center [627, 187] width 60 height 5
type input "NO SALDO TOTALI Active Casinò Silver no codice MP"
click at [645, 196] on button "Add" at bounding box center [650, 196] width 19 height 9
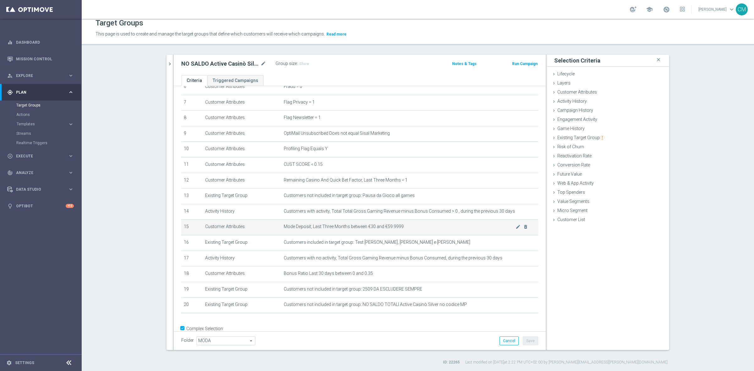
scroll to position [123, 0]
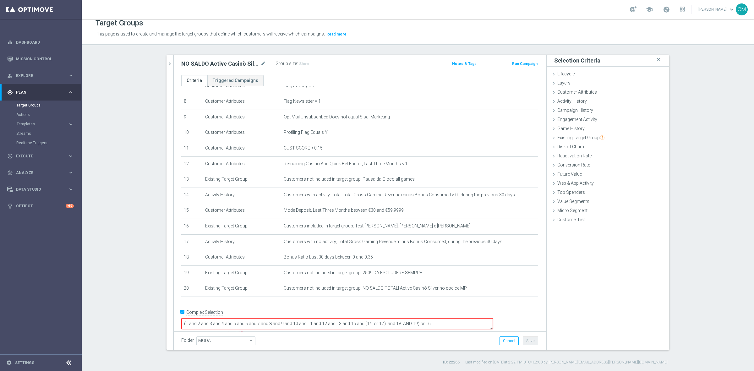
click at [458, 318] on textarea "(1 and 2 and 3 and 4 and 5 and 6 and 7 and 8 and 9 and 10 and 11 and 12 and 13 …" at bounding box center [337, 323] width 312 height 11
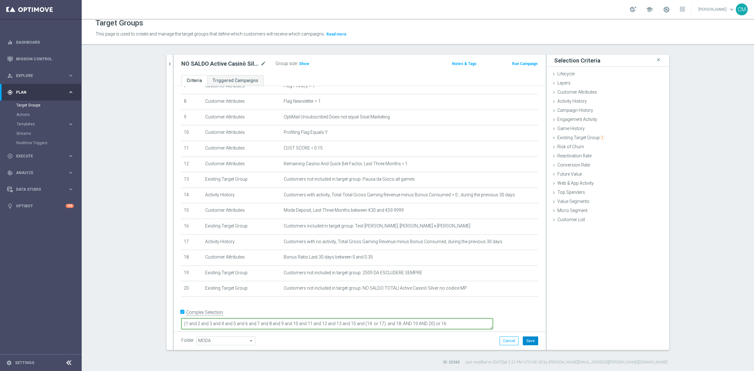
type textarea "(1 and 2 and 3 and 4 and 5 and 6 and 7 and 8 and 9 and 10 and 11 and 12 and 13 …"
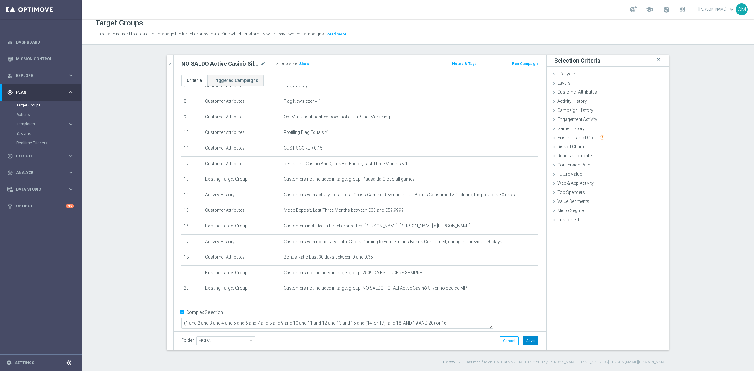
click at [529, 339] on button "Save" at bounding box center [530, 341] width 15 height 9
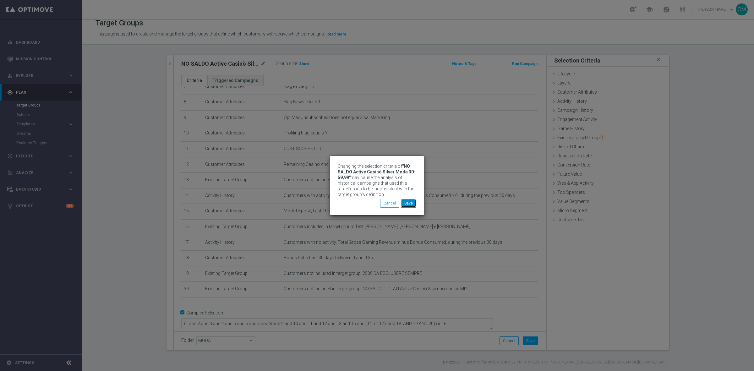
click at [409, 201] on button "Save" at bounding box center [408, 203] width 15 height 9
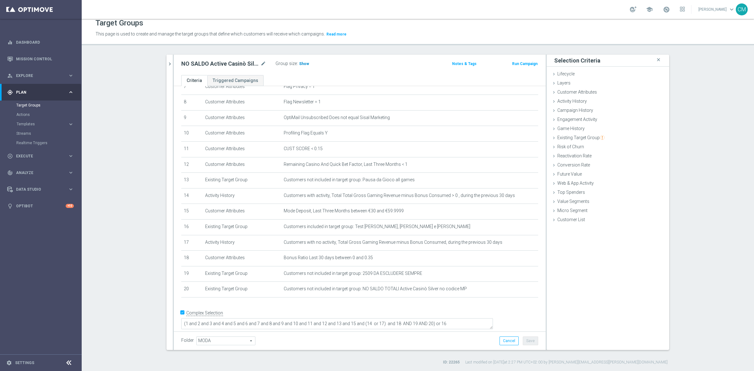
click at [302, 65] on span "Show" at bounding box center [304, 64] width 10 height 4
click at [40, 121] on accordion "Templates keyboard_arrow_right Optimail OptiMobile In-App OptiMobile Push Optip…" at bounding box center [48, 123] width 65 height 9
click at [40, 123] on span "Templates" at bounding box center [39, 124] width 45 height 4
click at [29, 131] on link "Optimail" at bounding box center [42, 133] width 46 height 5
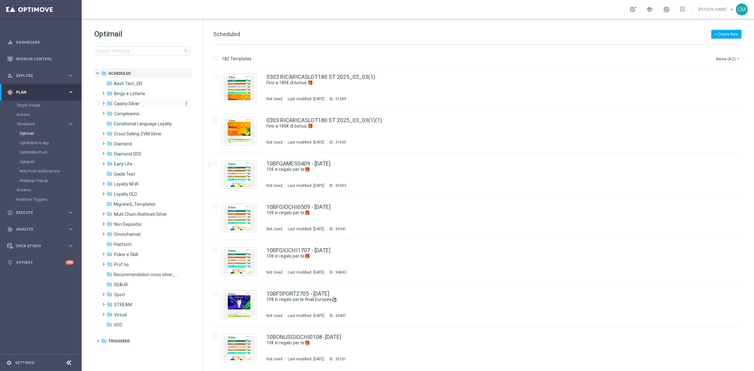
click at [128, 101] on span "Casino Silver" at bounding box center [126, 104] width 25 height 6
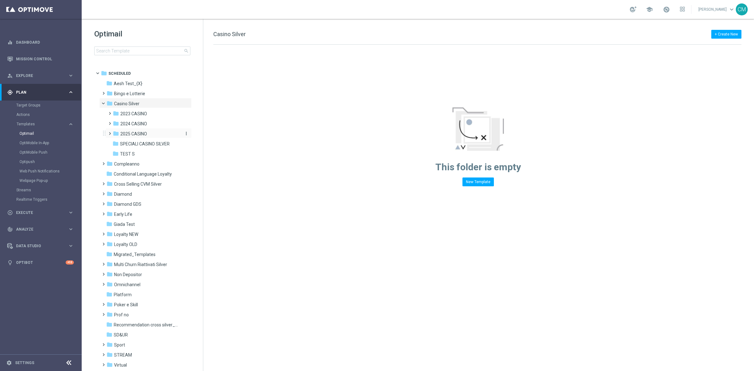
click at [141, 131] on span "2025 CASINO" at bounding box center [133, 134] width 27 height 6
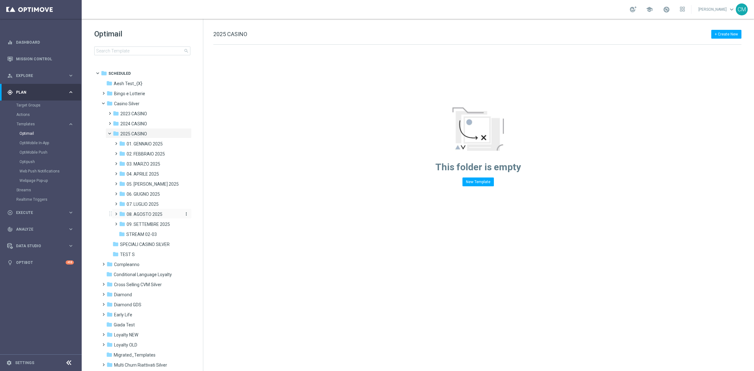
click at [139, 212] on span "08. AGOSTO 2025" at bounding box center [145, 214] width 36 height 6
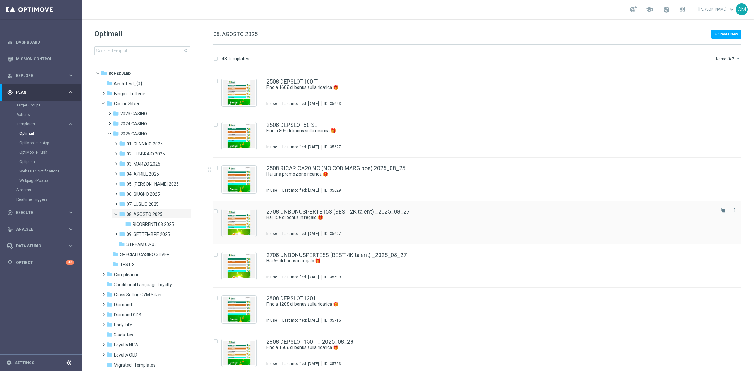
scroll to position [1469, 0]
click at [732, 166] on icon "more_vert" at bounding box center [734, 166] width 5 height 5
click at [712, 184] on div "Copy To" at bounding box center [708, 182] width 38 height 4
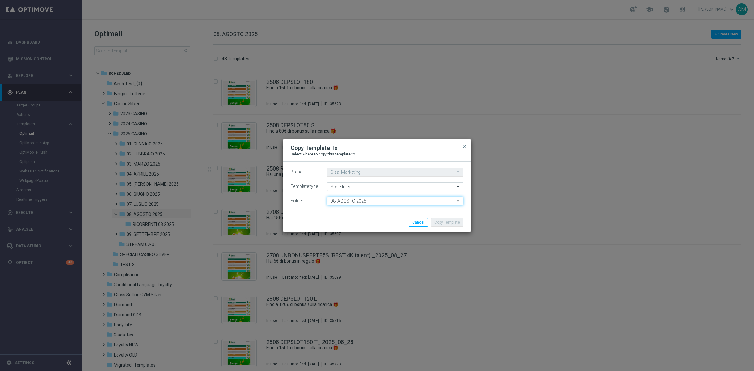
click at [381, 203] on input "08. AGOSTO 2025" at bounding box center [395, 201] width 136 height 9
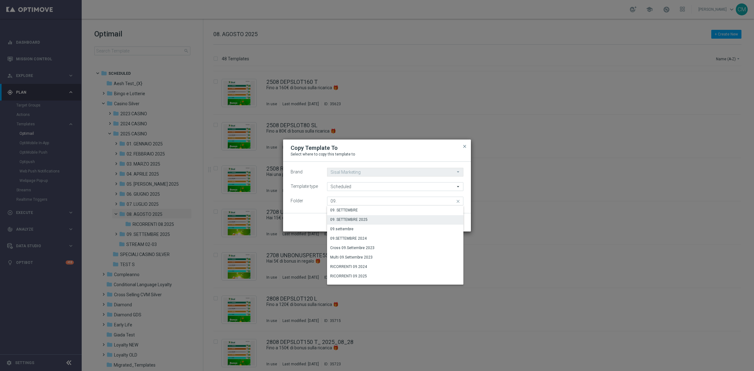
click at [379, 217] on div "09. SETTEMBRE 2025" at bounding box center [395, 219] width 136 height 9
type input "09. SETTEMBRE 2025"
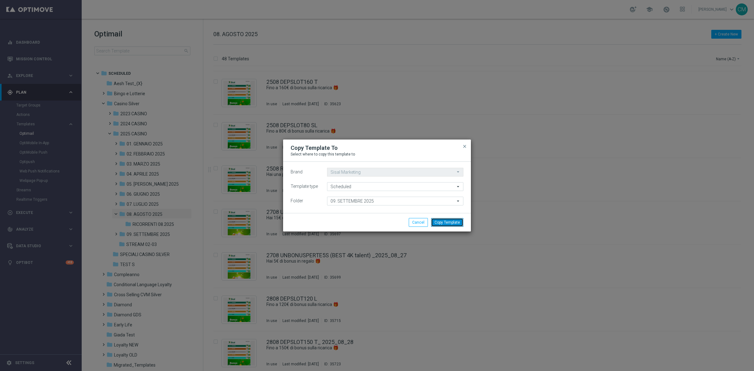
click at [442, 220] on button "Copy Template" at bounding box center [447, 222] width 32 height 9
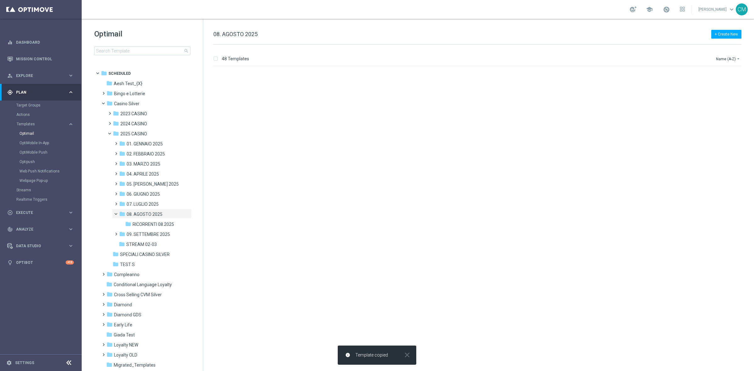
scroll to position [0, 0]
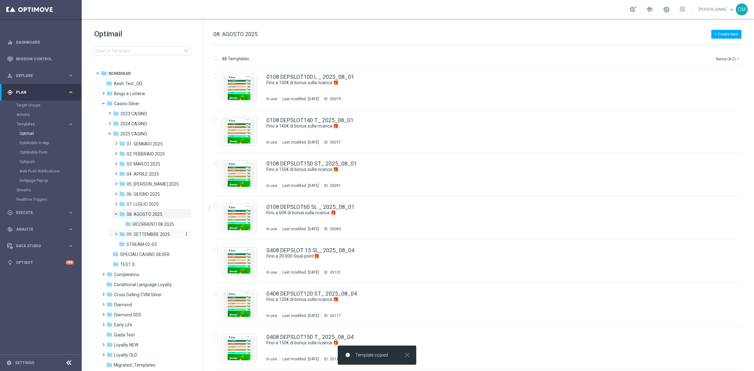
click at [161, 233] on span "09. SETTEMBRE 2025" at bounding box center [148, 235] width 43 height 6
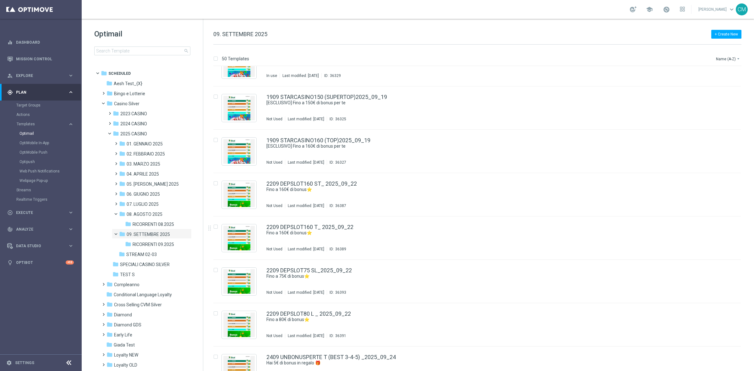
scroll to position [1863, 0]
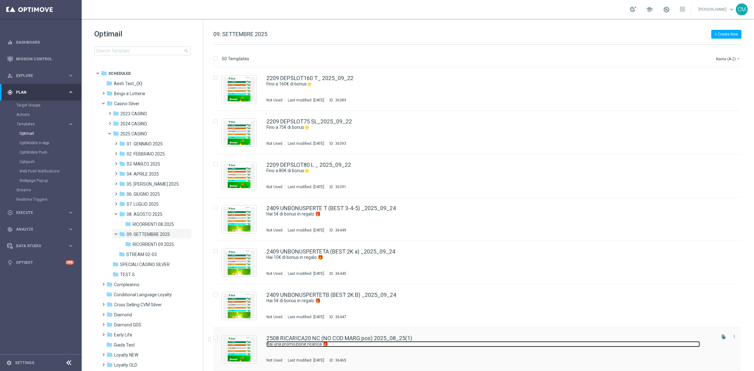
click at [367, 345] on link "Hai una promozione ricarica 🎁​" at bounding box center [483, 344] width 434 height 6
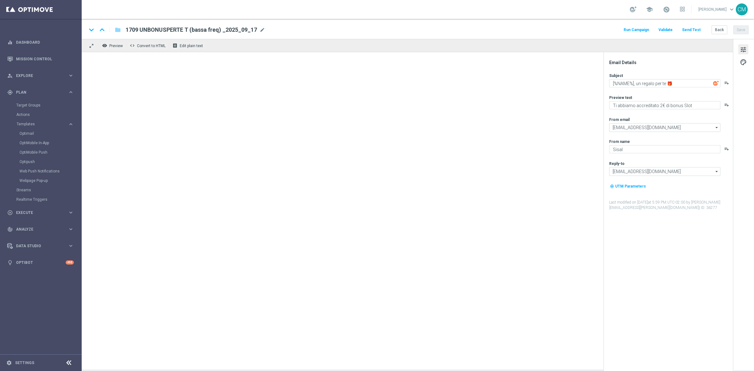
type textarea "Hai una promozione ricarica 🎁​"
type textarea "Vuoi scoprire cosa ti abbiamo riservato?"
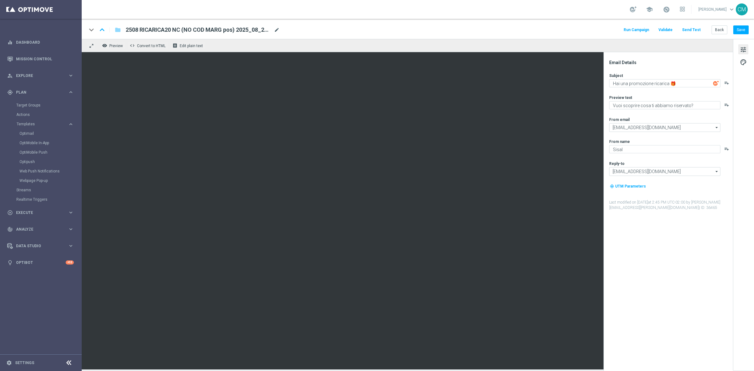
click at [279, 29] on span "mode_edit" at bounding box center [277, 30] width 6 height 6
drag, startPoint x: 171, startPoint y: 30, endPoint x: 53, endPoint y: 35, distance: 118.5
click at [53, 35] on main "equalizer Dashboard Mission Control" at bounding box center [377, 185] width 754 height 371
paste input
click at [53, 35] on link "Dashboard" at bounding box center [45, 42] width 58 height 17
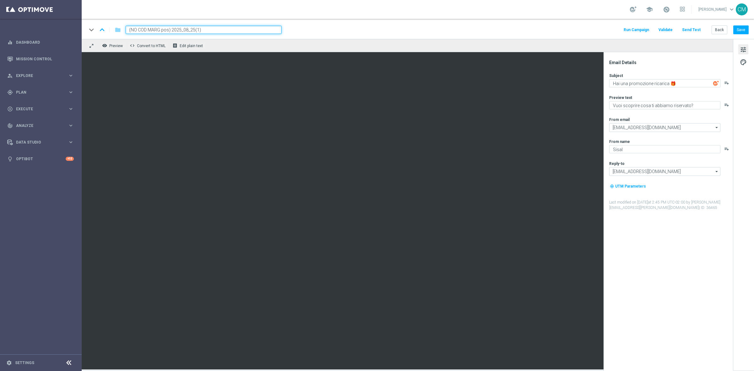
click at [128, 27] on input "(NO COD MARG pos) 2025_08_25(1)" at bounding box center [204, 30] width 156 height 8
paste input "2509 RICARICA20 NC"
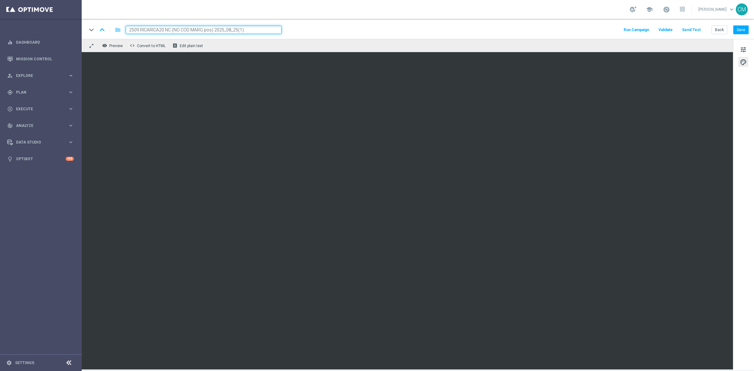
click at [233, 29] on input "2509 RICARICA20 NC (NO COD MARG pos) 2025_08_25(1)" at bounding box center [204, 30] width 156 height 8
click at [279, 30] on input "2509 RICARICA20 NC (NO COD MARG pos) 2025_09_25(1)" at bounding box center [204, 30] width 156 height 8
type input "2509 RICARICA20 NC (NO COD MARG pos) 2025_09_25"
click at [742, 54] on div "tune palette" at bounding box center [743, 205] width 21 height 332
click at [749, 50] on button "tune" at bounding box center [743, 49] width 10 height 10
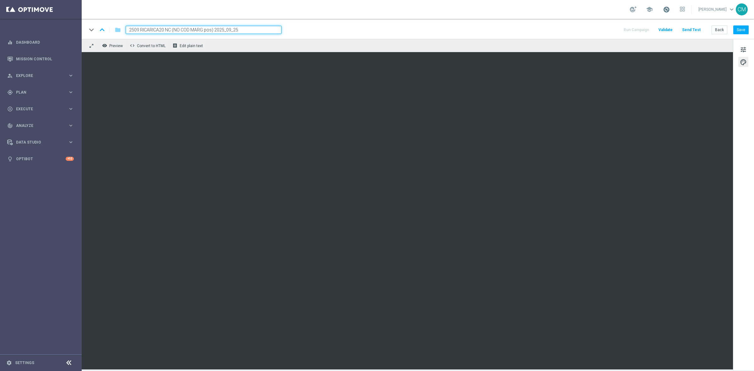
click at [670, 7] on span at bounding box center [666, 9] width 7 height 7
click at [745, 29] on button "Save" at bounding box center [740, 29] width 15 height 9
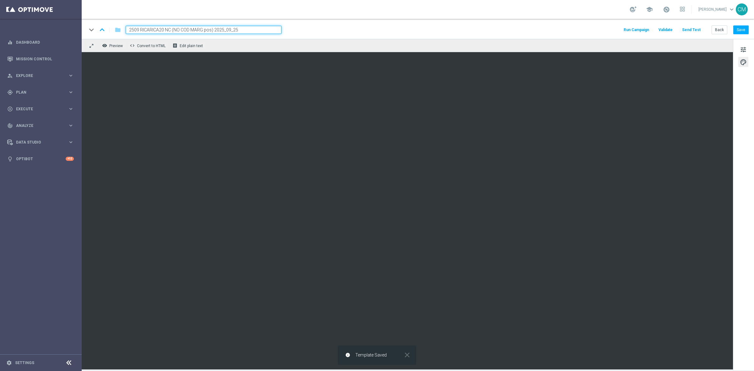
drag, startPoint x: 257, startPoint y: 32, endPoint x: 96, endPoint y: 26, distance: 160.7
click at [96, 26] on div "keyboard_arrow_down keyboard_arrow_up folder 2509 RICARICA20 NC (NO COD MARG po…" at bounding box center [184, 30] width 195 height 8
click at [46, 106] on div "play_circle_outline Execute" at bounding box center [37, 109] width 61 height 6
click at [37, 120] on link "Campaign Builder" at bounding box center [40, 121] width 49 height 5
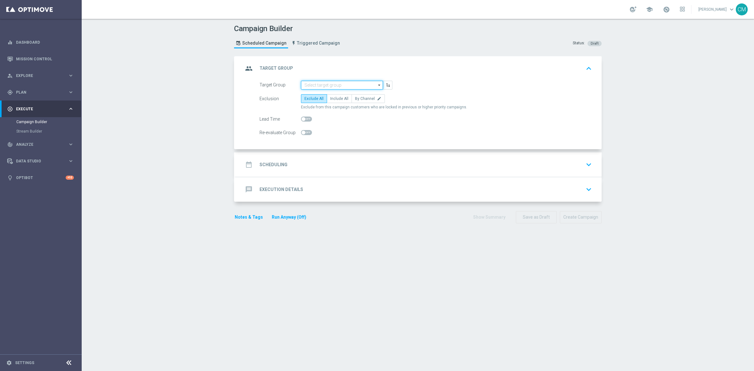
click at [335, 85] on input at bounding box center [342, 85] width 82 height 9
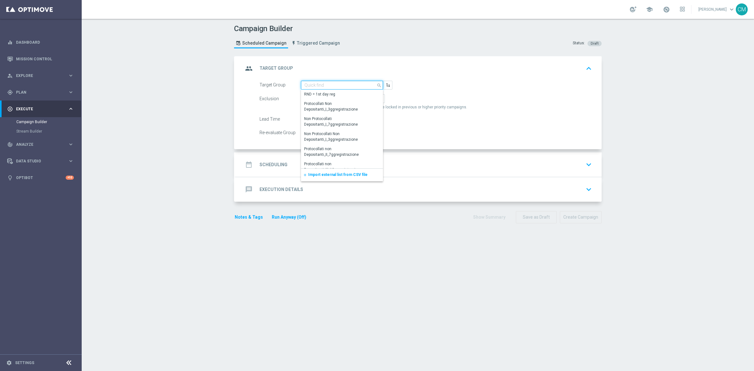
paste input "CASINO MASTER LOW CB"
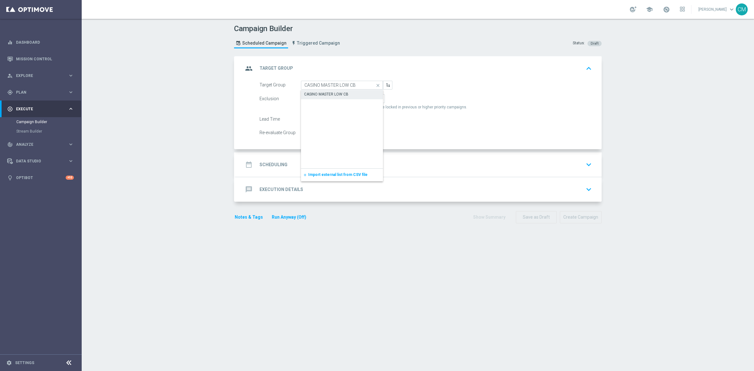
click at [335, 92] on div "CASINO MASTER LOW CB" at bounding box center [326, 94] width 44 height 6
type input "CASINO MASTER LOW CB"
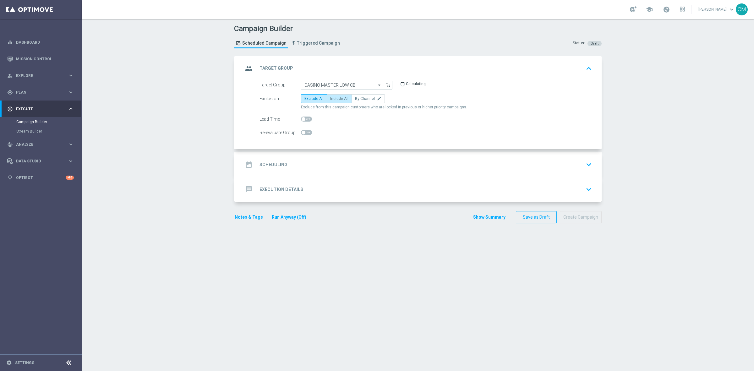
click at [337, 97] on span "Include All" at bounding box center [339, 98] width 18 height 4
click at [334, 98] on input "Include All" at bounding box center [332, 100] width 4 height 4
radio input "true"
click at [338, 156] on div "date_range Scheduling keyboard_arrow_down" at bounding box center [419, 164] width 366 height 25
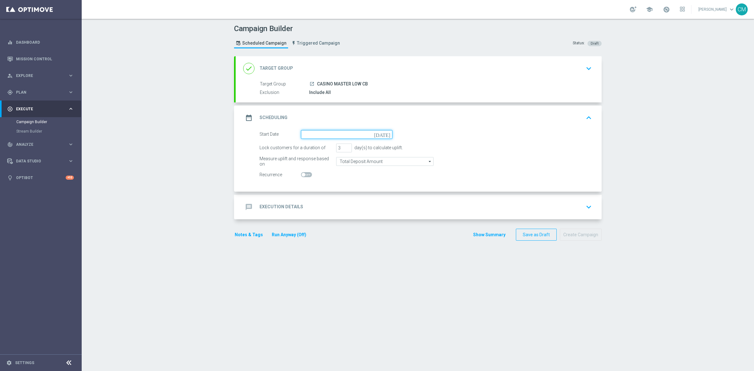
click at [326, 132] on input at bounding box center [346, 134] width 91 height 9
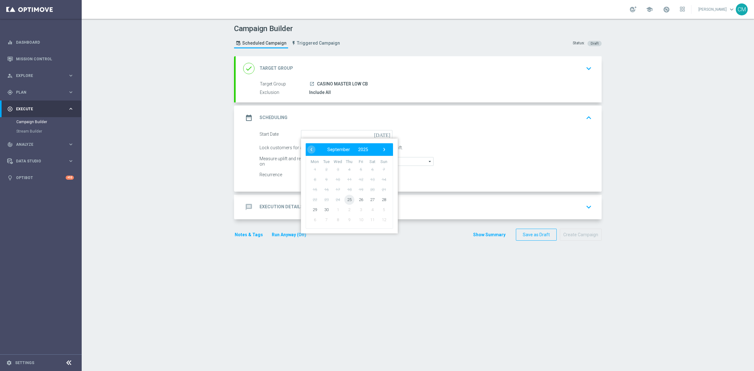
click at [346, 198] on span "25" at bounding box center [349, 200] width 10 height 10
type input "25 Sep 2025"
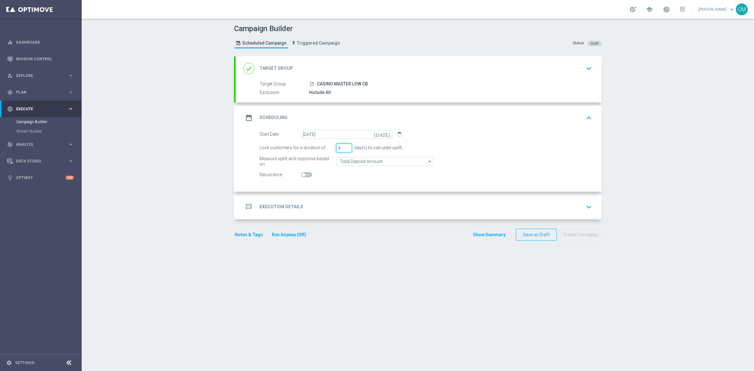
type input "4"
click at [344, 146] on input "4" at bounding box center [344, 148] width 16 height 9
click at [355, 159] on input "Total Deposit Amount" at bounding box center [384, 161] width 97 height 9
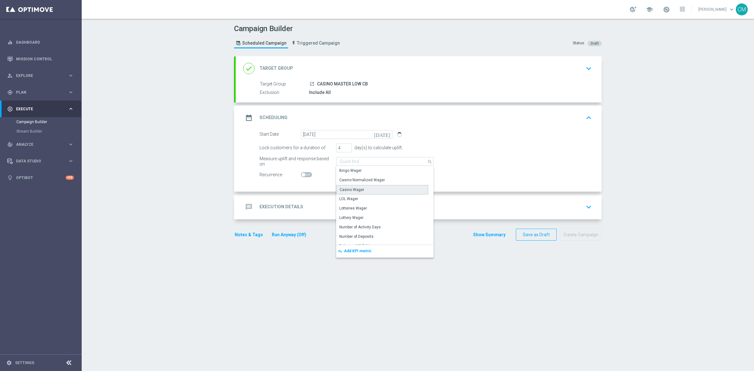
click at [362, 190] on div "Casino Wager" at bounding box center [382, 189] width 92 height 9
type input "Casino Wager"
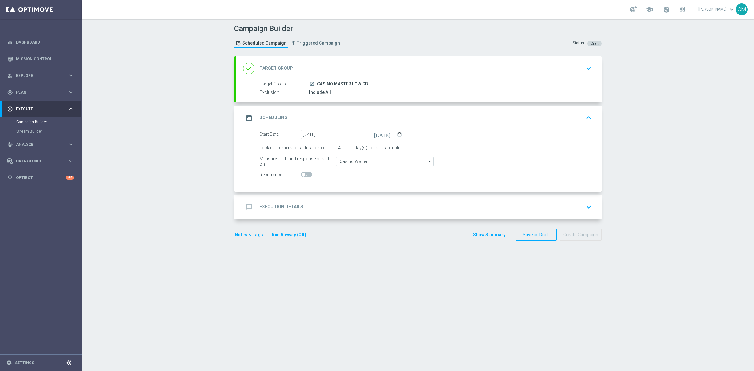
click at [353, 200] on div "message Execution Details keyboard_arrow_down" at bounding box center [419, 207] width 366 height 25
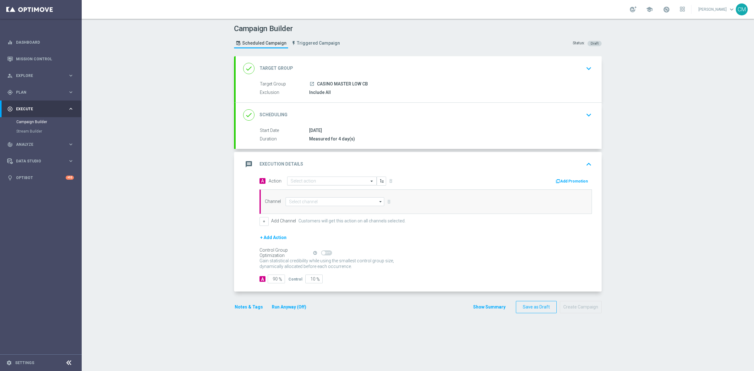
click at [308, 178] on div "Select action" at bounding box center [332, 181] width 90 height 9
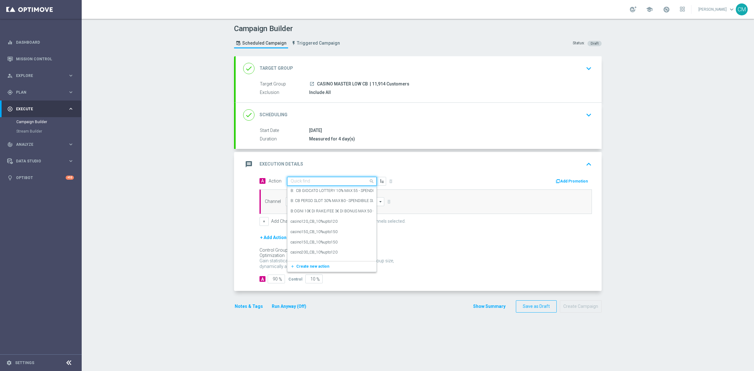
paste input "comparto no entry_15%upto210"
type input "c"
paste input "comparto no entry_15%upto210"
type input "comparto no entry_15%upto210"
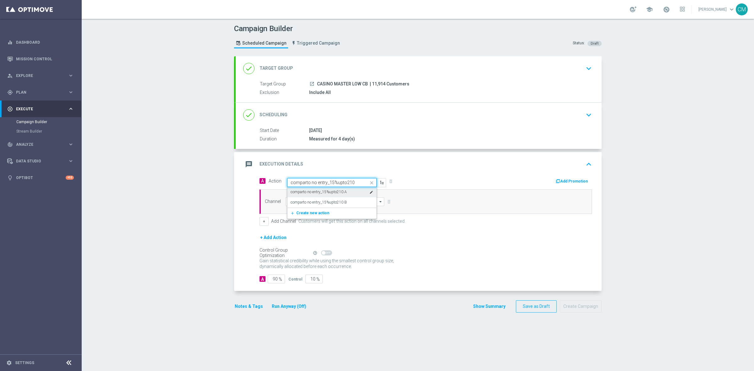
click at [337, 195] on label "comparto no entry_15%upto210 A" at bounding box center [319, 191] width 56 height 5
click at [336, 203] on input at bounding box center [335, 201] width 99 height 9
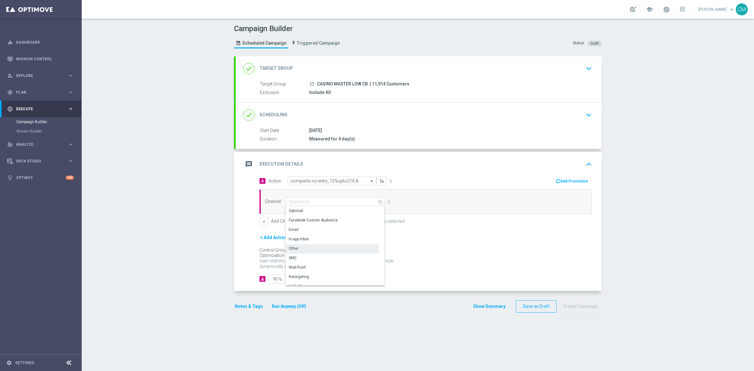
click at [318, 250] on div "Other" at bounding box center [332, 248] width 93 height 9
type input "Other"
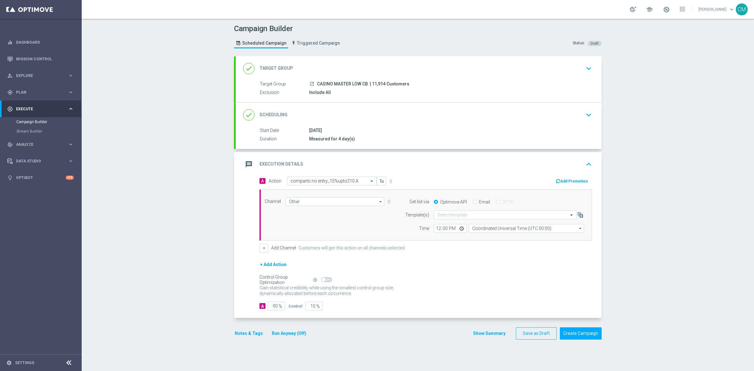
click at [473, 202] on input "Email" at bounding box center [475, 202] width 4 height 4
radio input "true"
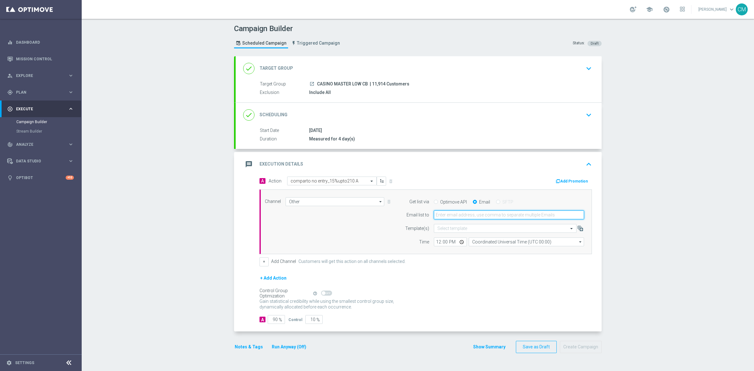
click at [459, 213] on input "email" at bounding box center [509, 215] width 150 height 9
type input "cecilia.mascelli@sisal.it"
click at [436, 242] on input "12:00" at bounding box center [450, 242] width 33 height 9
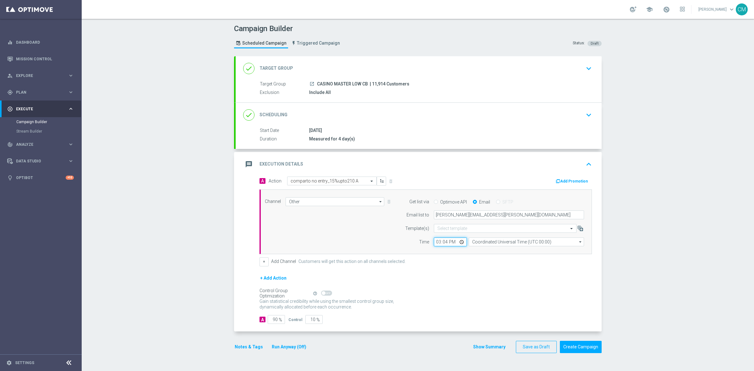
type input "15:45"
click at [478, 244] on input "Coordinated Universal Time (UTC 00:00)" at bounding box center [526, 242] width 115 height 9
click at [483, 251] on div "Central European Time (Paris) (UTC +02:00)" at bounding box center [523, 252] width 103 height 6
type input "Central European Time (Paris) (UTC +02:00)"
click at [576, 179] on button "Add Promotion" at bounding box center [572, 181] width 35 height 7
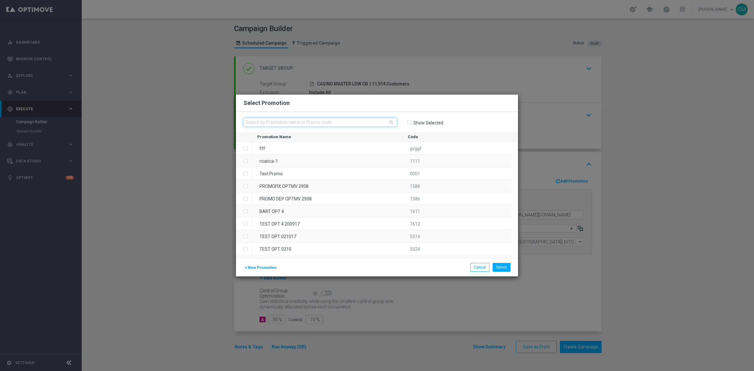
click at [351, 122] on input "text" at bounding box center [320, 122] width 153 height 9
paste input "2509 CASINOCB210"
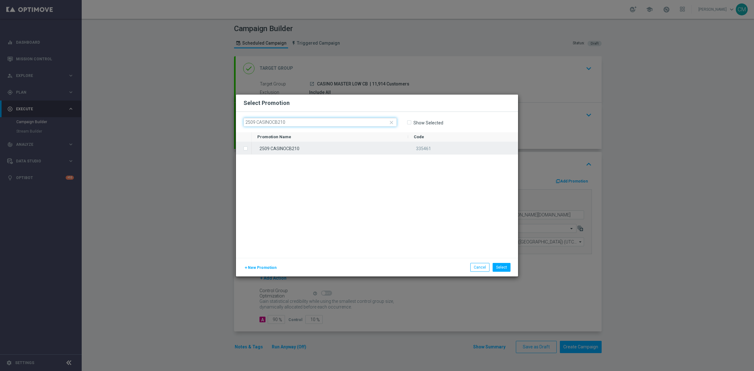
type input "2509 CASINOCB210"
click at [357, 152] on div "2509 CASINOCB210" at bounding box center [330, 148] width 156 height 12
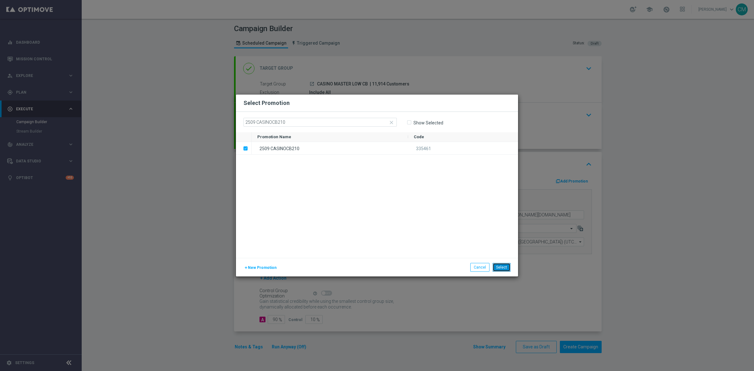
click at [504, 266] on button "Select" at bounding box center [502, 267] width 18 height 9
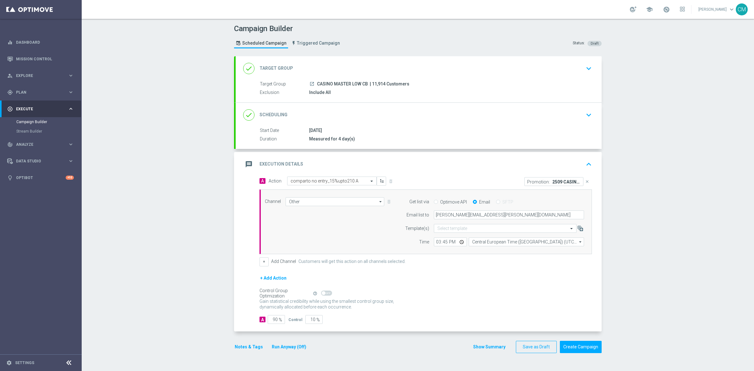
click at [499, 349] on button "Show Summary" at bounding box center [489, 346] width 33 height 7
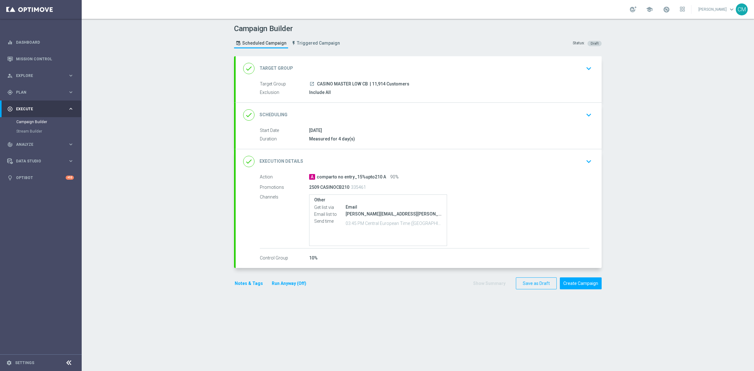
click at [245, 284] on button "Notes & Tags" at bounding box center [249, 284] width 30 height 8
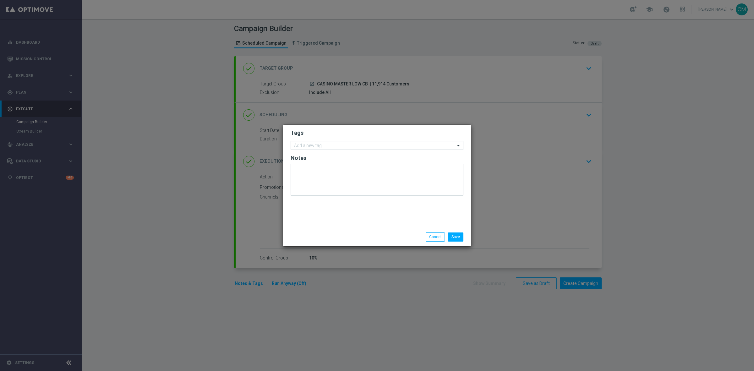
click at [331, 147] on input "text" at bounding box center [374, 145] width 161 height 5
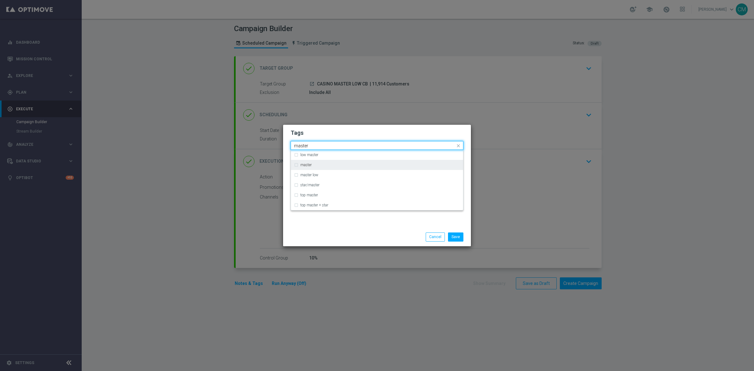
click at [327, 161] on div "master" at bounding box center [377, 165] width 166 height 10
type input "master"
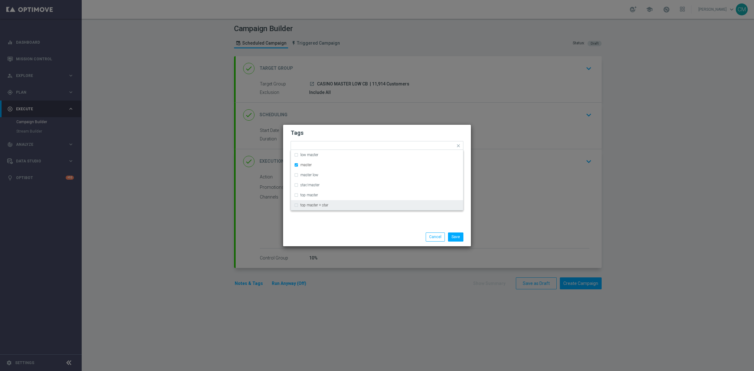
click at [336, 225] on div "Tags Quick find × master low master master master low star/master top master to…" at bounding box center [377, 176] width 188 height 103
click at [336, 144] on input "text" at bounding box center [387, 146] width 137 height 5
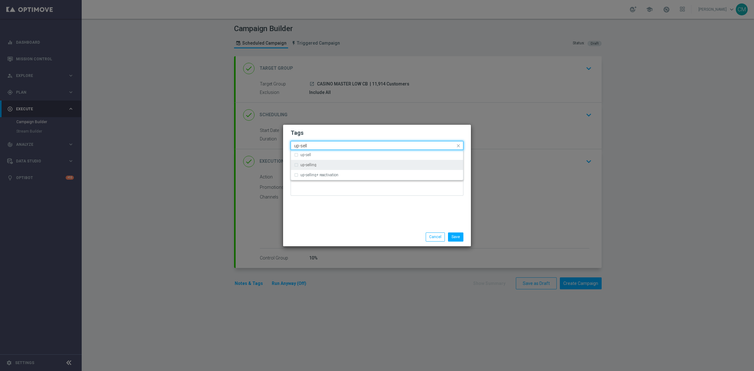
click at [338, 164] on div "up-selling" at bounding box center [380, 165] width 160 height 4
type input "up-sell"
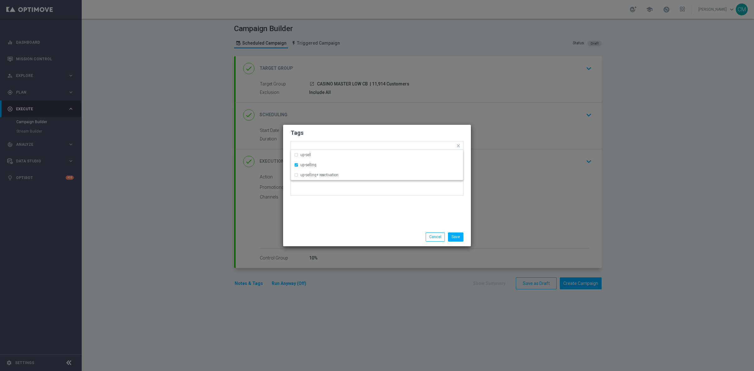
click at [350, 202] on div "Tags Quick find × master × up-selling up-sell up-selling up-selling+ reactivati…" at bounding box center [377, 176] width 188 height 103
click at [366, 143] on div "Add a new tag × master × up-selling" at bounding box center [373, 145] width 164 height 9
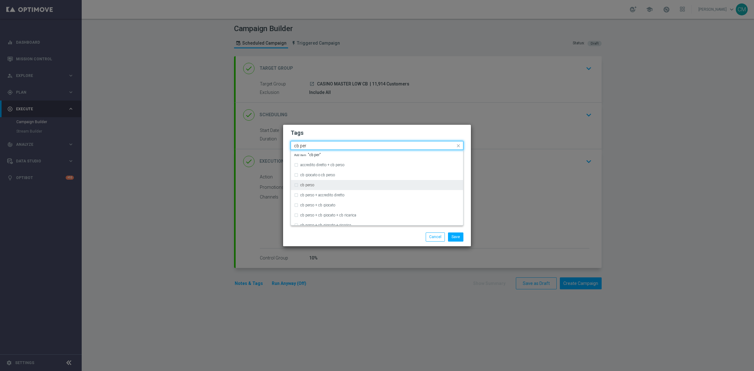
click at [348, 185] on div "cb perso" at bounding box center [380, 185] width 160 height 4
type input "cb per"
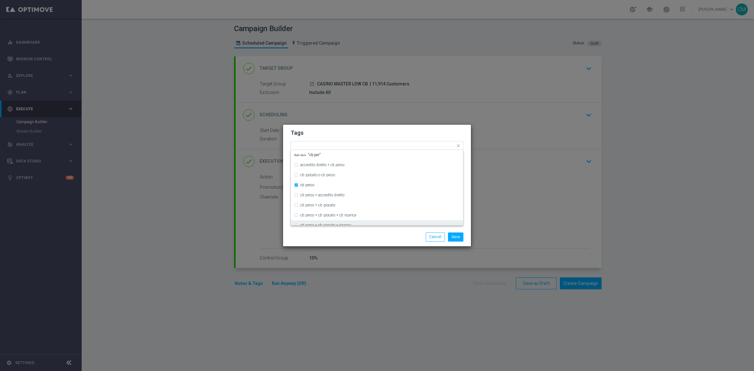
click at [370, 233] on div "Save Cancel" at bounding box center [408, 237] width 122 height 9
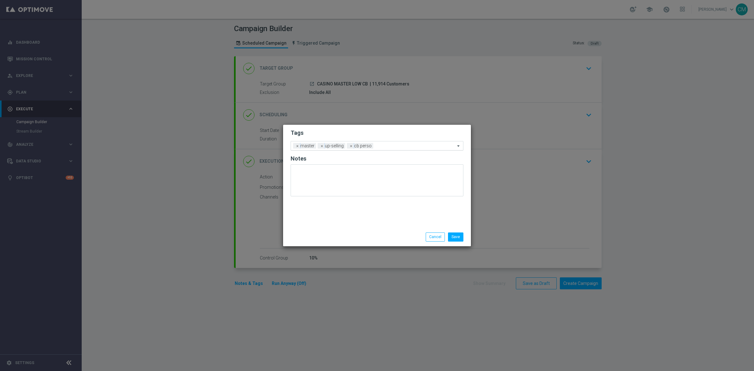
click at [399, 149] on div at bounding box center [415, 147] width 80 height 6
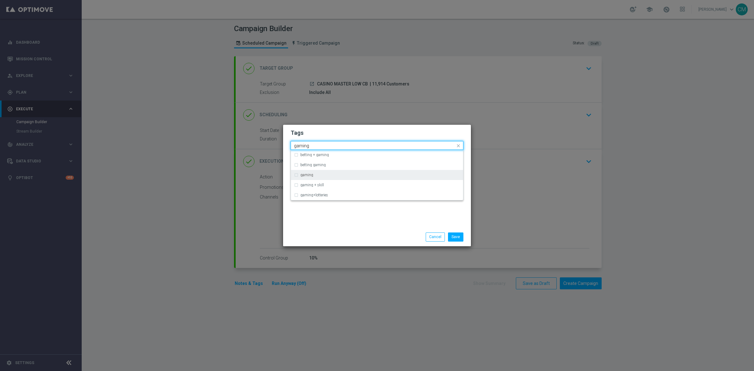
click at [353, 176] on div "gaming" at bounding box center [380, 175] width 160 height 4
type input "gaming"
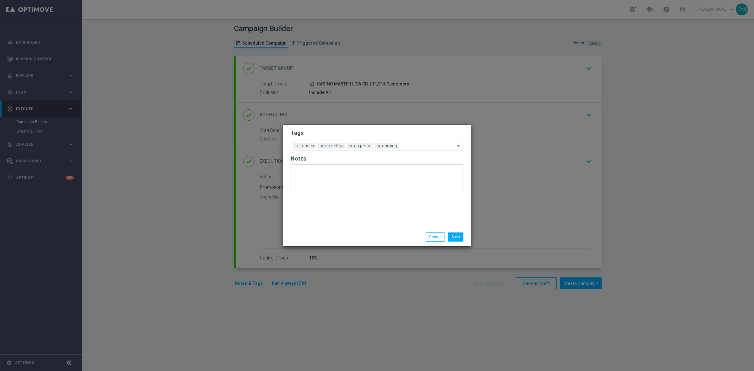
click at [370, 222] on div "Tags Add a new tag × master × up-selling × cb perso × gaming Notes" at bounding box center [377, 176] width 188 height 103
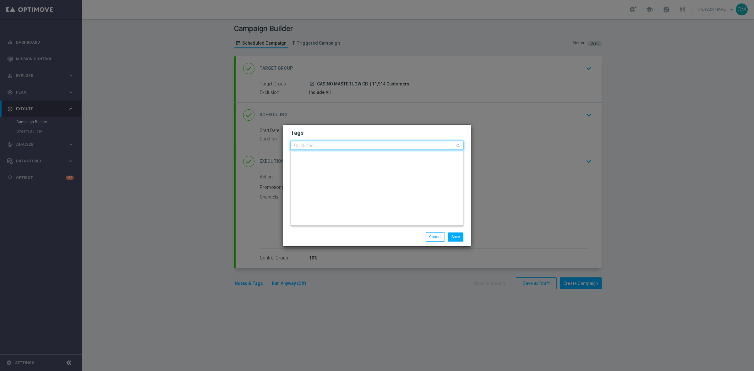
click at [409, 146] on input "text" at bounding box center [374, 145] width 161 height 5
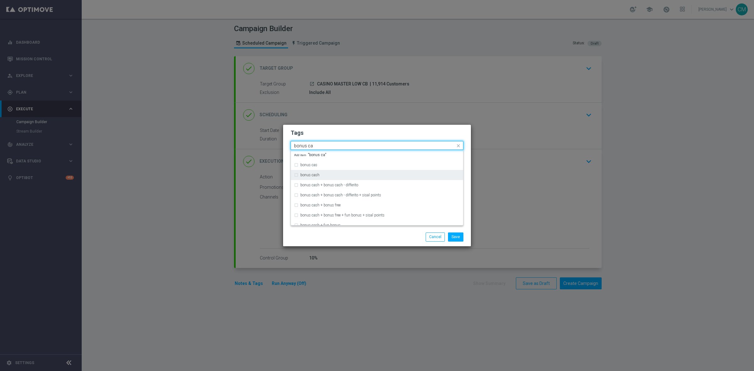
click at [338, 173] on div "bonus cash" at bounding box center [377, 175] width 166 height 10
type input "bonus ca"
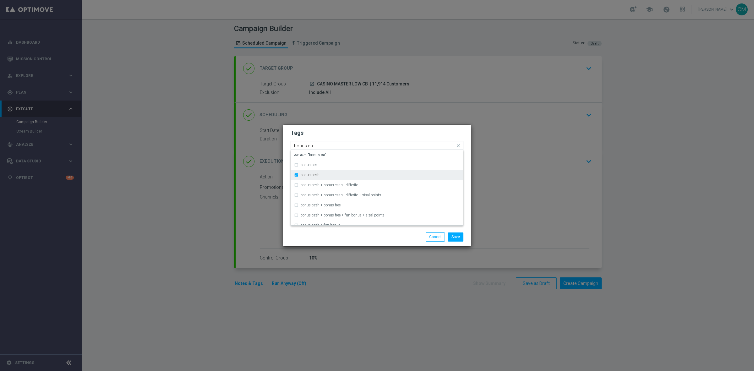
click at [331, 178] on div "bonus cash" at bounding box center [377, 175] width 166 height 10
click at [325, 167] on div "bonus cas" at bounding box center [380, 165] width 160 height 4
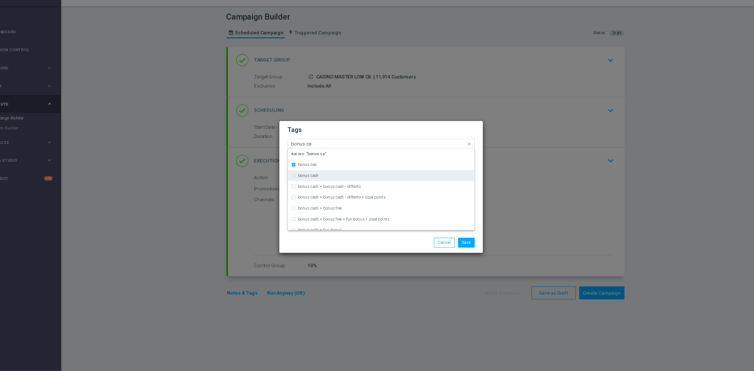
click at [329, 175] on div "bonus cash" at bounding box center [380, 175] width 160 height 4
click at [321, 167] on div "bonus cas" at bounding box center [377, 165] width 166 height 10
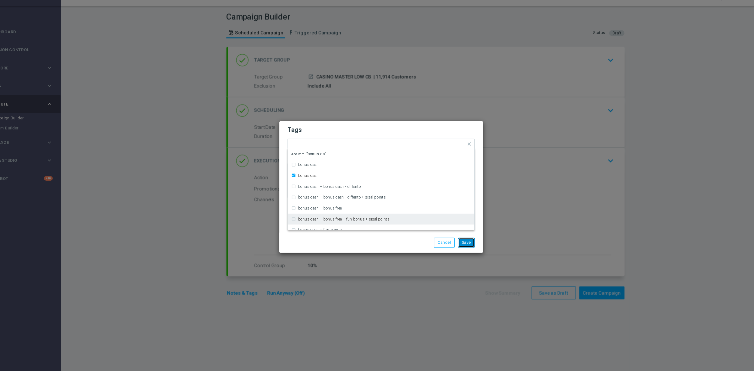
click at [459, 237] on button "Save" at bounding box center [455, 237] width 15 height 9
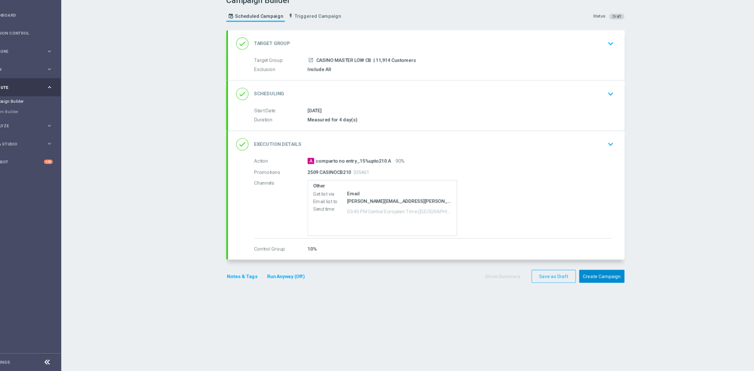
click at [580, 281] on button "Create Campaign" at bounding box center [581, 283] width 42 height 12
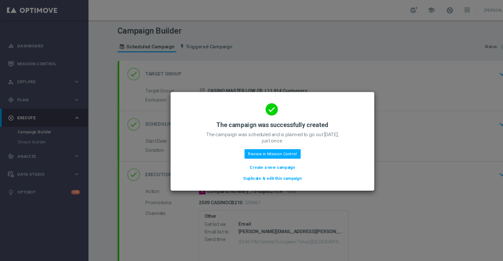
click at [241, 156] on button "Create a new campaign" at bounding box center [251, 154] width 43 height 7
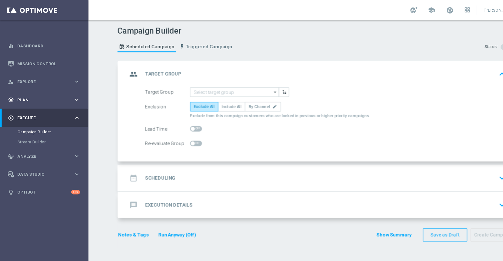
click at [44, 93] on span "Plan" at bounding box center [42, 92] width 52 height 4
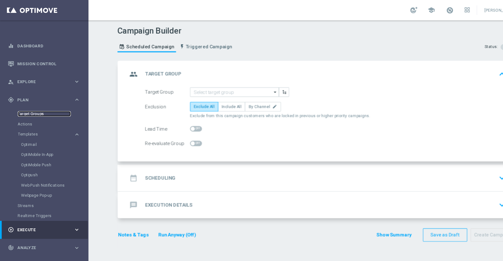
click at [36, 103] on link "Target Groups" at bounding box center [40, 105] width 49 height 5
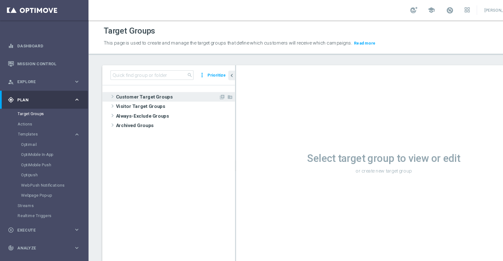
click at [150, 86] on span "Customer Target Groups" at bounding box center [154, 89] width 95 height 9
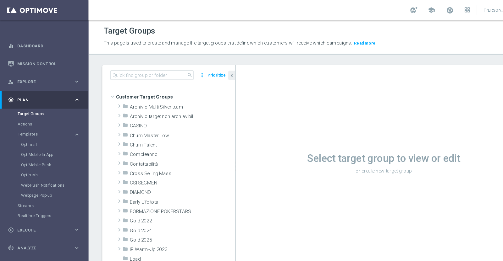
click at [44, 126] on button "Templates keyboard_arrow_right" at bounding box center [45, 124] width 58 height 5
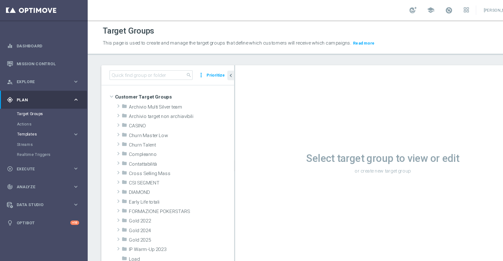
click at [32, 124] on span "Templates" at bounding box center [39, 124] width 45 height 4
click at [32, 132] on link "Optimail" at bounding box center [42, 133] width 46 height 5
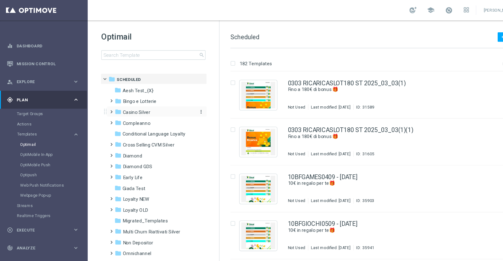
click at [155, 101] on div "folder Casino Silver" at bounding box center [143, 103] width 72 height 7
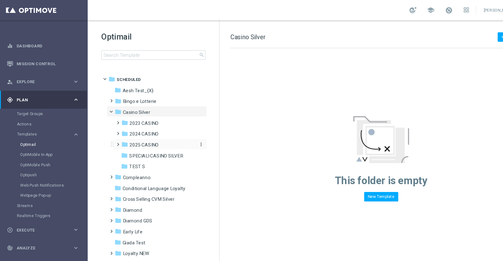
click at [149, 134] on div "folder 2025 CASINO" at bounding box center [146, 133] width 67 height 7
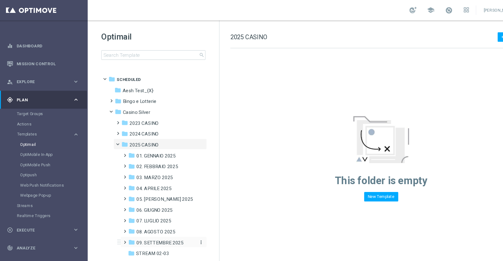
click at [138, 223] on span "09. SETTEMBRE 2025" at bounding box center [148, 225] width 43 height 6
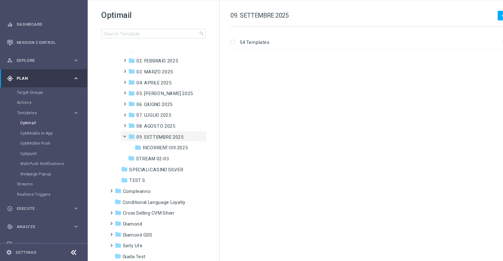
scroll to position [2146, 0]
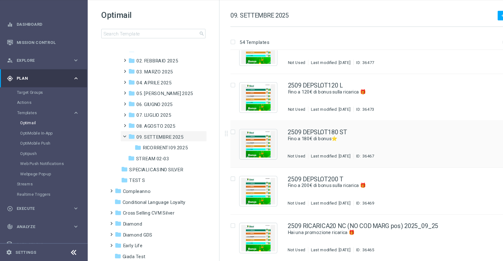
click at [350, 152] on div "2509 DEPSLOT180 ST Fino a 180€ di bonus⭐ Not Used Last modified: Thursday, Sept…" at bounding box center [364, 153] width 197 height 27
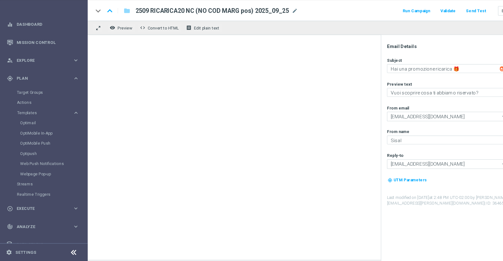
type textarea "Fino a 180€ di bonus⭐"
type textarea "Scopri la promozione che ti abbiamo riservato"
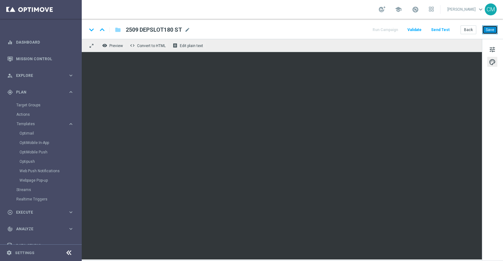
click at [490, 31] on button "Save" at bounding box center [489, 29] width 15 height 9
click at [489, 30] on button "Save" at bounding box center [489, 29] width 15 height 9
click at [468, 28] on button "Back" at bounding box center [468, 29] width 16 height 9
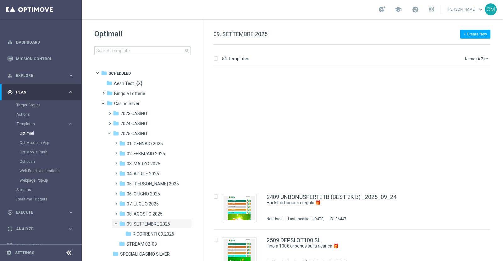
scroll to position [2146, 0]
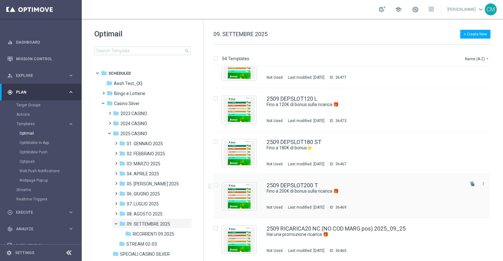
click at [338, 184] on div "2509 DEPSLOT200 T" at bounding box center [364, 186] width 197 height 6
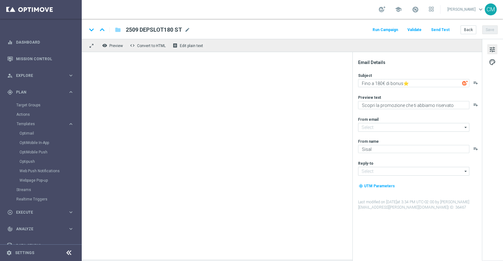
type textarea "Fino a 200€ di bonus sulla ricarica 🎁"
type input "newsletter@comunicazioni.sisal.it"
type input "info@sisal.it"
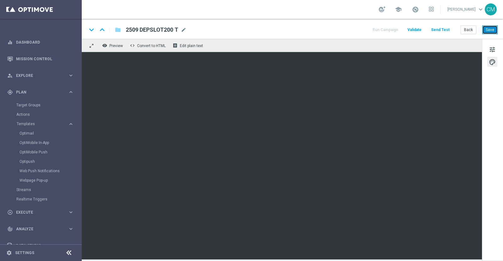
click at [488, 29] on button "Save" at bounding box center [489, 29] width 15 height 9
click at [490, 29] on button "Save" at bounding box center [489, 29] width 15 height 9
click at [471, 32] on button "Back" at bounding box center [468, 29] width 16 height 9
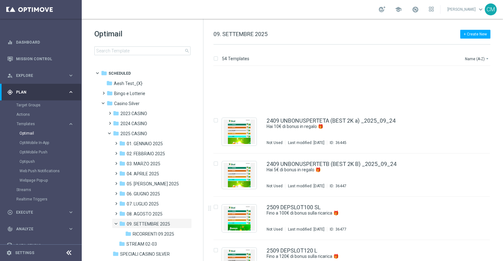
scroll to position [2146, 0]
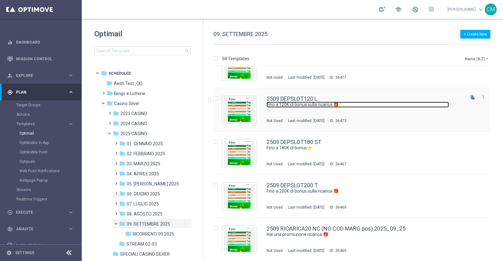
click at [336, 103] on link "Fino a 120€ di bonus sulla ricarica 🎁" at bounding box center [357, 105] width 182 height 6
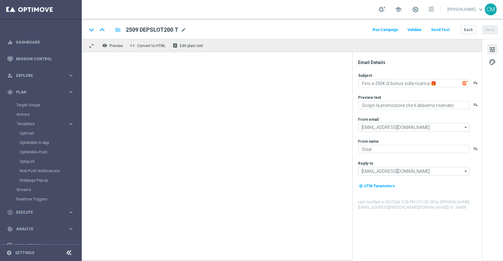
type textarea "Fino a 120€ di bonus sulla ricarica 🎁"
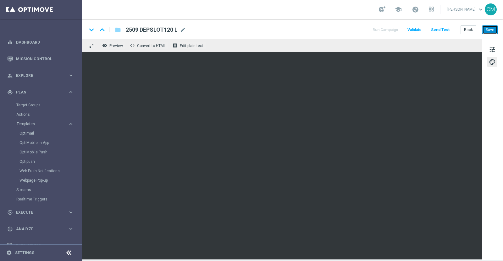
click at [489, 31] on button "Save" at bounding box center [489, 29] width 15 height 9
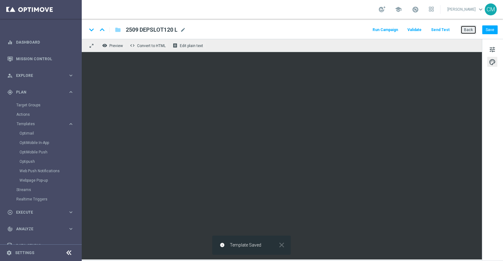
click at [470, 31] on button "Back" at bounding box center [468, 29] width 16 height 9
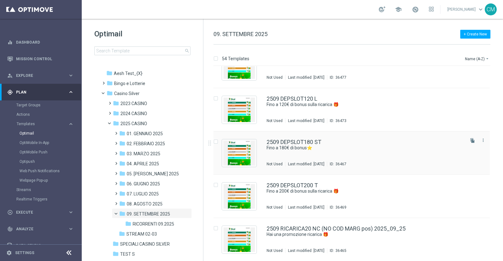
scroll to position [2104, 0]
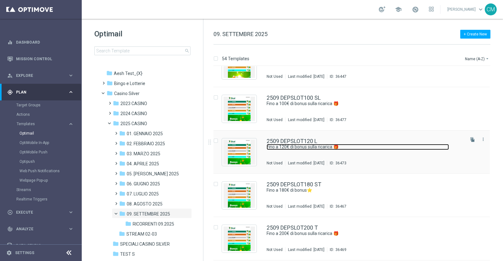
click at [373, 146] on link "Fino a 120€ di bonus sulla ricarica 🎁" at bounding box center [357, 147] width 182 height 6
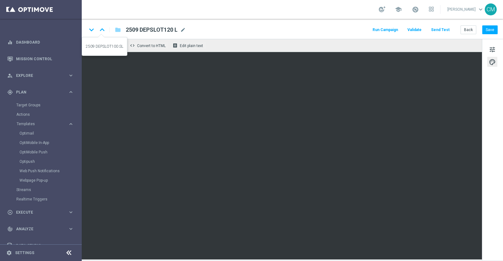
click at [104, 32] on icon "keyboard_arrow_up" at bounding box center [101, 29] width 9 height 9
click at [490, 50] on span "tune" at bounding box center [492, 50] width 7 height 8
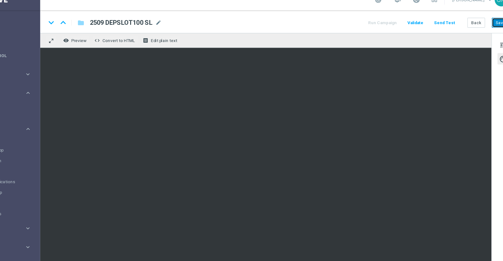
click at [483, 30] on button "Save" at bounding box center [489, 29] width 15 height 9
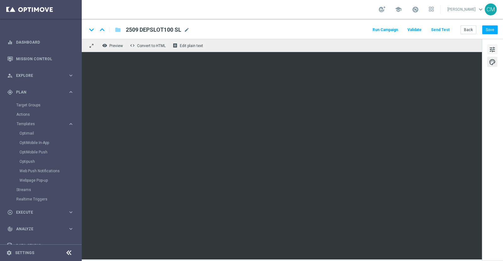
click at [494, 47] on span "tune" at bounding box center [492, 50] width 7 height 8
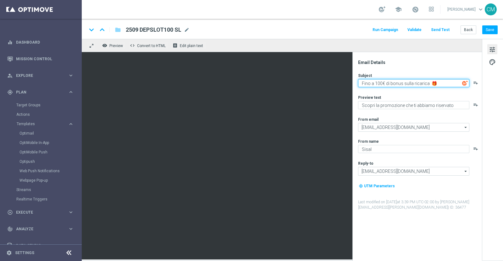
paste textarea "Bonus ricarica: fino a 200€ di bonus!"
click at [404, 84] on textarea "Bonus ricarica: fino a 200€ di bonus!" at bounding box center [413, 83] width 111 height 8
type textarea "Bonus ricarica: fino a 100€ di bonus!"
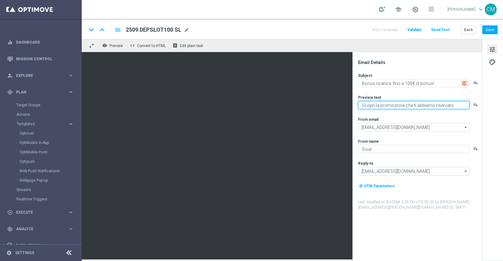
paste textarea "Un bonus incredibile ti aspetta"
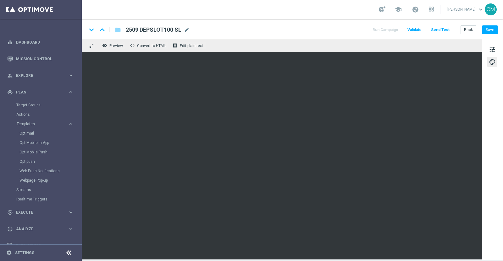
click at [496, 22] on div "keyboard_arrow_down keyboard_arrow_up folder 2509 DEPSLOT100 SL 2509 DEPSLOT100…" at bounding box center [292, 29] width 421 height 20
click at [495, 26] on button "Save" at bounding box center [489, 29] width 15 height 9
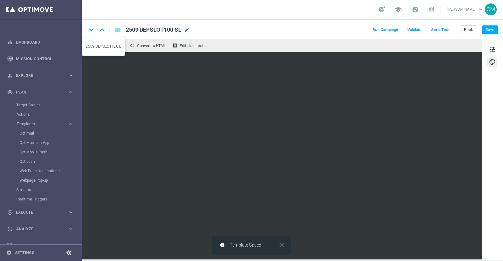
click at [92, 32] on icon "keyboard_arrow_down" at bounding box center [91, 29] width 9 height 9
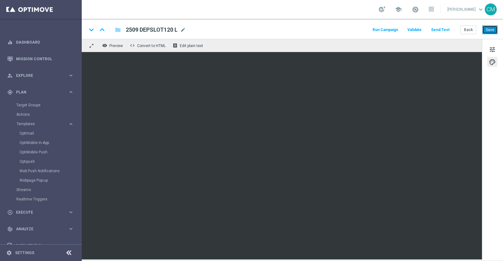
click at [488, 28] on button "Save" at bounding box center [489, 29] width 15 height 9
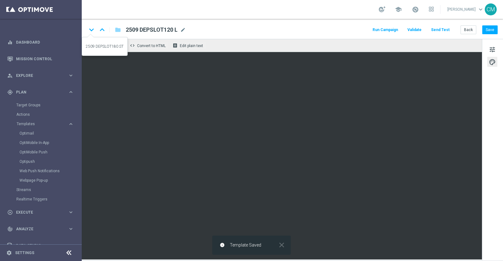
click at [91, 28] on icon "keyboard_arrow_down" at bounding box center [91, 29] width 9 height 9
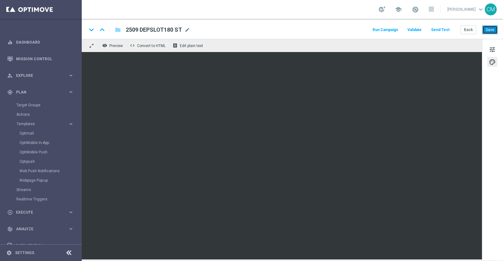
click at [489, 30] on button "Save" at bounding box center [489, 29] width 15 height 9
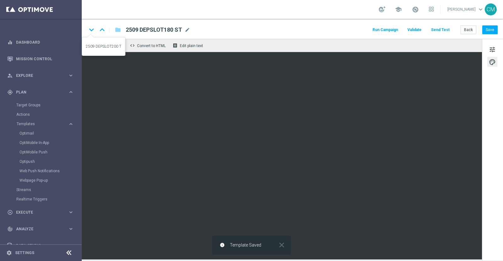
click at [91, 29] on icon "keyboard_arrow_down" at bounding box center [91, 29] width 9 height 9
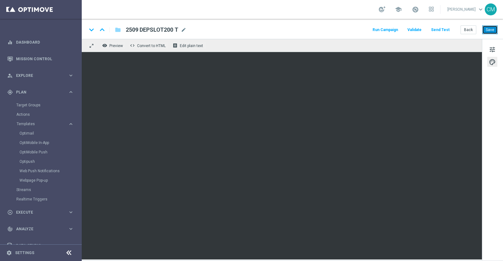
click at [490, 28] on button "Save" at bounding box center [489, 29] width 15 height 9
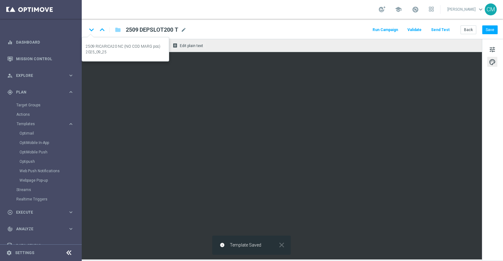
click at [89, 30] on icon "keyboard_arrow_down" at bounding box center [91, 29] width 9 height 9
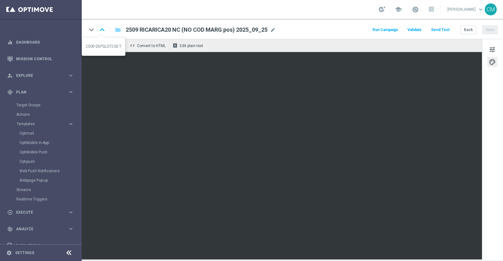
click at [103, 30] on icon "keyboard_arrow_up" at bounding box center [101, 29] width 9 height 9
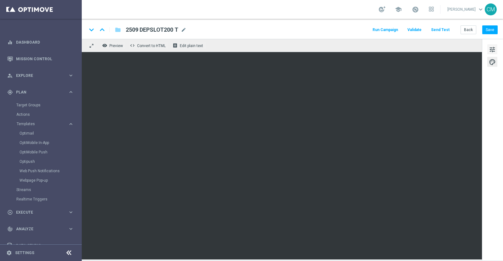
click at [492, 48] on span "tune" at bounding box center [492, 50] width 7 height 8
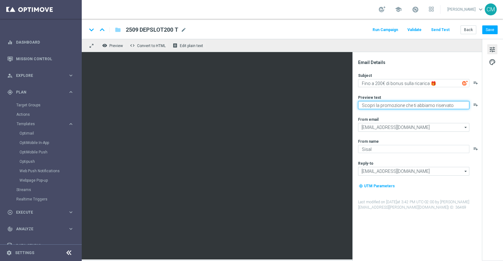
paste textarea "Un bonus incredibile ti aspetta"
type textarea "Un bonus incredibile ti aspetta"
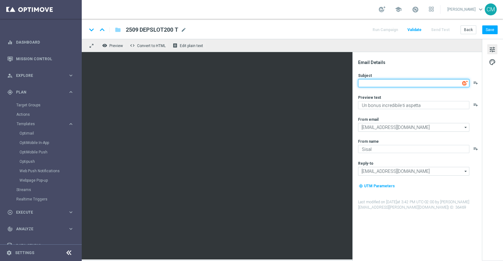
paste textarea "Bonus ricarica: fino a 200€ di bonus!"
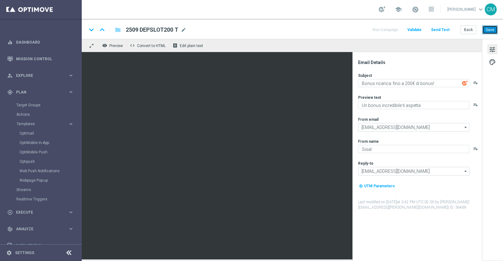
click at [490, 29] on button "Save" at bounding box center [489, 29] width 15 height 9
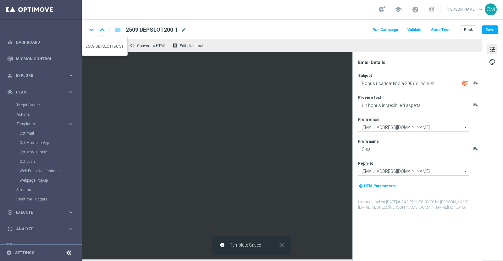
click at [103, 29] on icon "keyboard_arrow_up" at bounding box center [101, 29] width 9 height 9
type textarea "Fino a 180€ di bonus⭐"
type textarea "Scopri la promozione che ti abbiamo riservato"
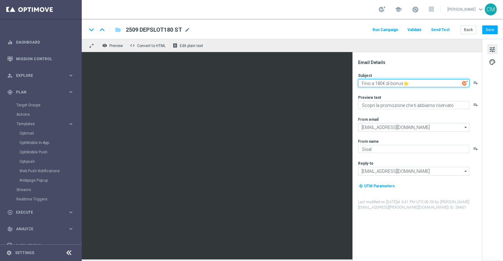
paste textarea "Bonus ricarica: fino a 200€ di bonus!"
click at [407, 84] on textarea "Bonus ricarica: fino a 200€ di bonus!" at bounding box center [413, 83] width 111 height 8
type textarea "Bonus ricarica: fino a 180€ di bonus!"
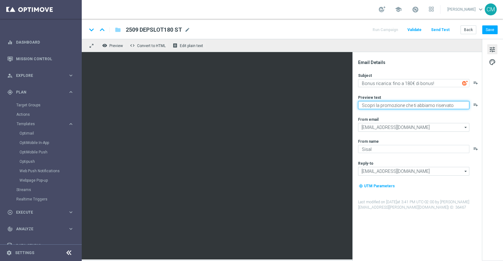
paste textarea "Un bonus incredibile ti aspetta"
type textarea "Un bonus incredibile ti aspetta"
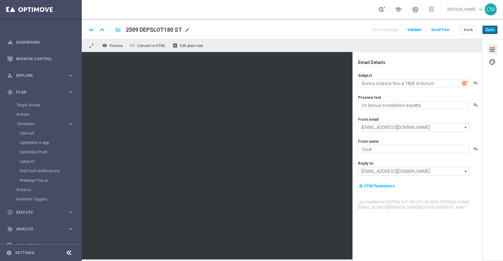
click at [490, 28] on button "Save" at bounding box center [489, 29] width 15 height 9
click at [101, 29] on icon "keyboard_arrow_up" at bounding box center [101, 29] width 9 height 9
type textarea "Fino a 120€ di bonus sulla ricarica 🎁"
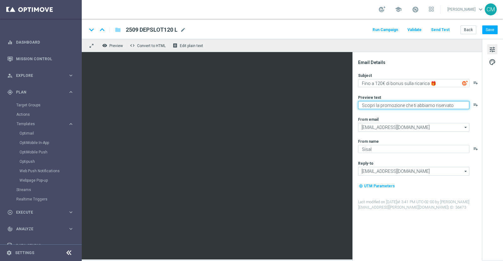
paste textarea "Un bonus incredibile ti aspetta"
type textarea "Un bonus incredibile ti aspetta"
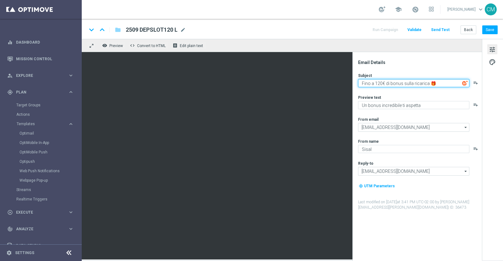
paste textarea "Bonus ricarica: fino a 200€ di bonus!"
click at [407, 84] on textarea "Bonus ricarica: fino a 200€ di bonus!" at bounding box center [413, 83] width 111 height 8
type textarea "Bonus ricarica: fino a 120€ di bonus!"
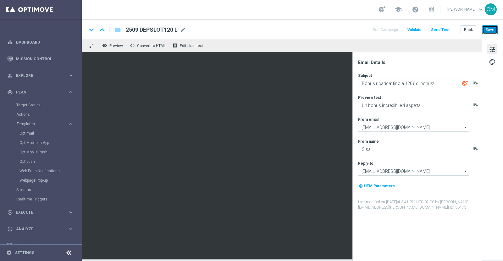
click at [497, 27] on button "Save" at bounding box center [489, 29] width 15 height 9
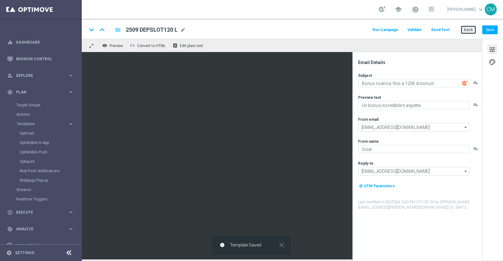
click at [471, 29] on button "Back" at bounding box center [468, 29] width 16 height 9
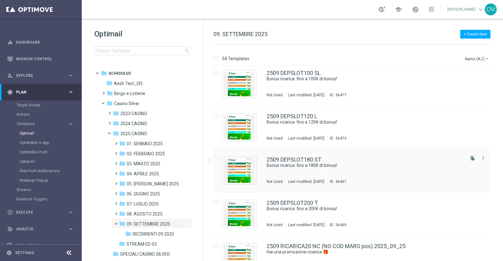
scroll to position [2130, 0]
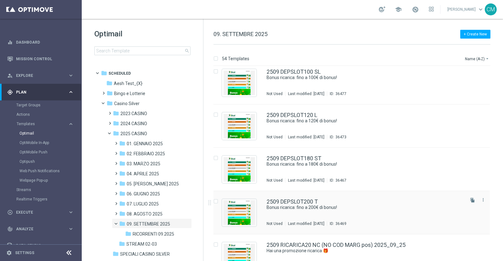
click at [322, 200] on div "2509 DEPSLOT200 T" at bounding box center [364, 202] width 197 height 6
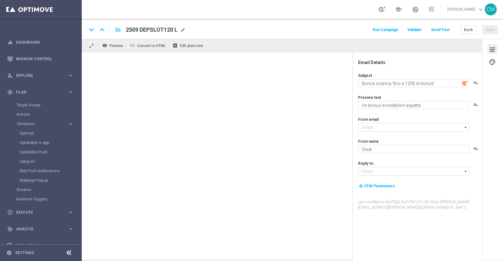
type input "newsletter@comunicazioni.sisal.it"
type input "info@sisal.it"
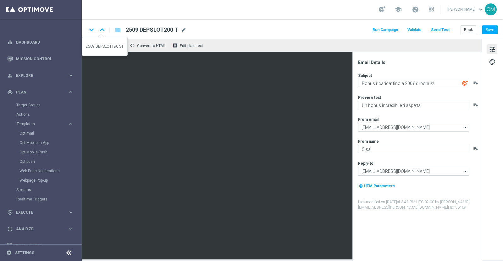
click at [101, 31] on icon "keyboard_arrow_up" at bounding box center [101, 29] width 9 height 9
click at [101, 29] on icon "keyboard_arrow_up" at bounding box center [101, 29] width 9 height 9
type textarea "Bonus ricarica: fino a 120€ di bonus!"
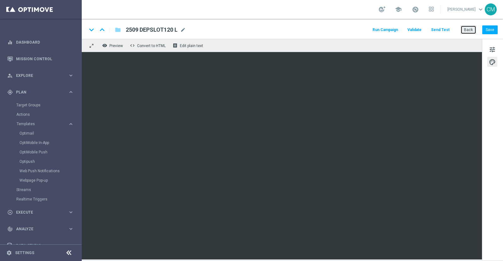
click at [465, 29] on button "Back" at bounding box center [468, 29] width 16 height 9
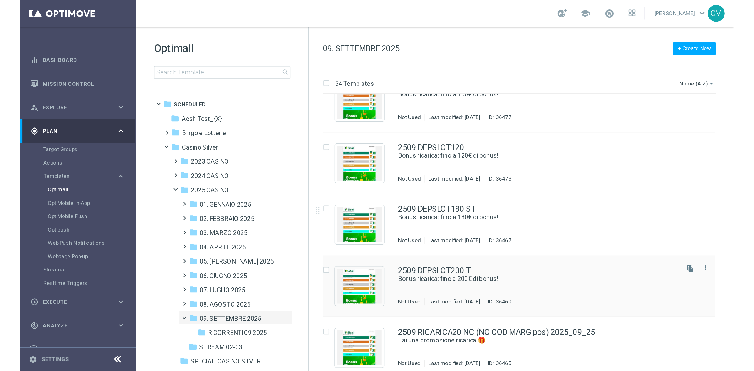
scroll to position [2113, 0]
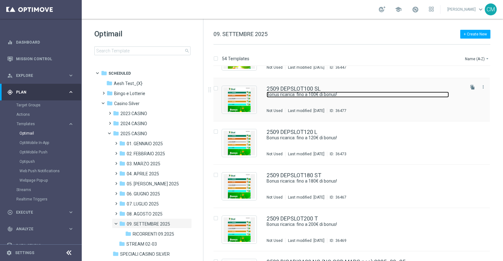
click at [332, 96] on link "Bonus ricarica: fino a 100€ di bonus!" at bounding box center [357, 95] width 182 height 6
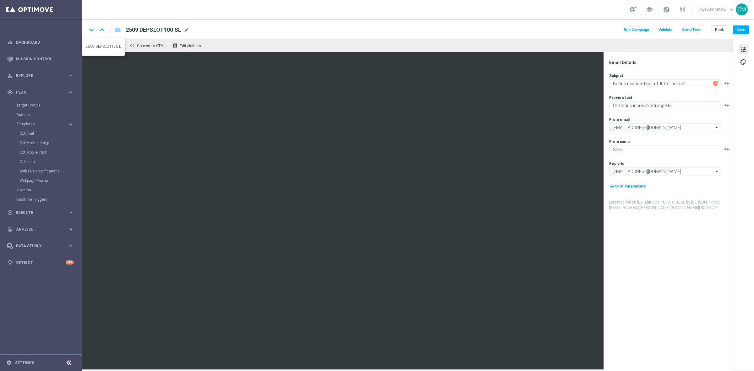
click at [92, 29] on icon "keyboard_arrow_down" at bounding box center [91, 29] width 9 height 9
type textarea "Hai una promozione ricarica 🎁​"
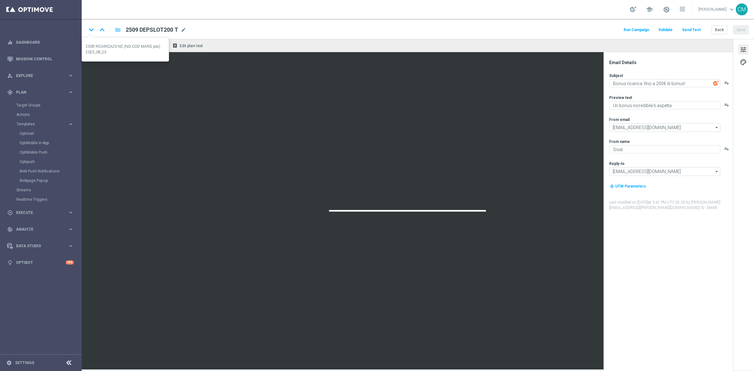
type textarea "Vuoi scoprire cosa ti abbiamo riservato?"
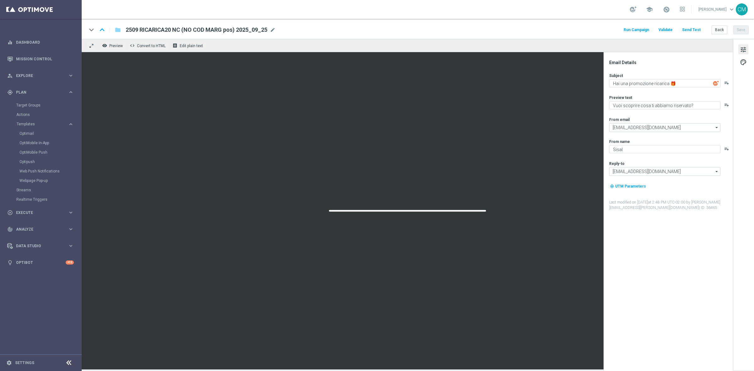
click at [92, 29] on div "keyboard_arrow_down" at bounding box center [91, 29] width 9 height 9
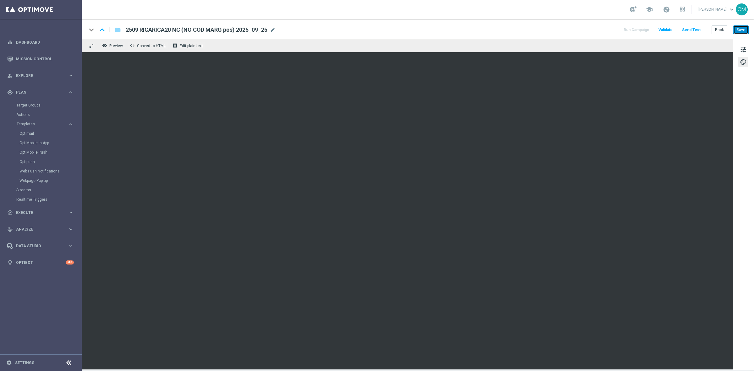
click at [744, 27] on button "Save" at bounding box center [740, 29] width 15 height 9
click at [740, 49] on span "tune" at bounding box center [743, 50] width 7 height 8
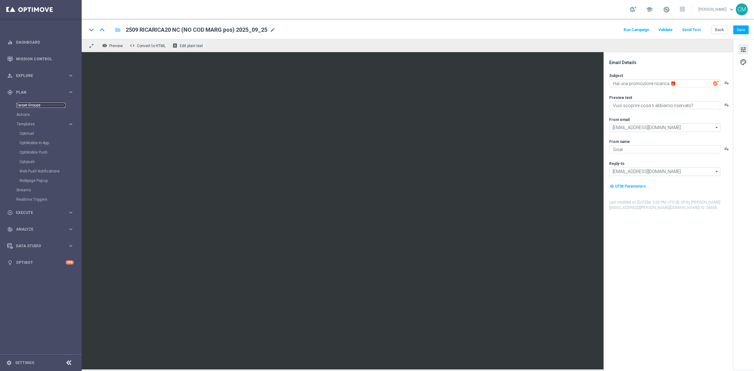
click at [31, 105] on link "Target Groups" at bounding box center [40, 105] width 49 height 5
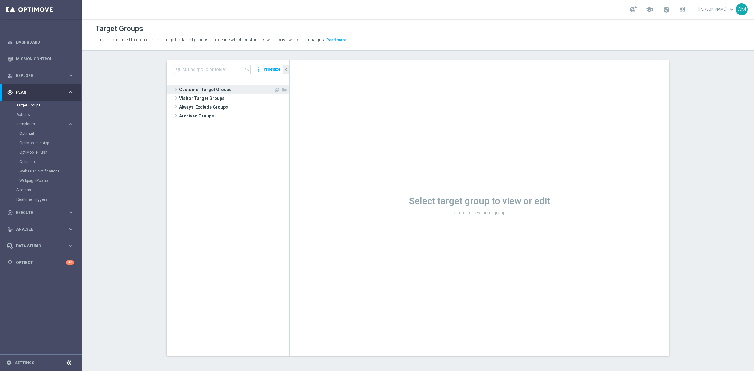
click at [181, 91] on span "Customer Target Groups" at bounding box center [226, 89] width 95 height 9
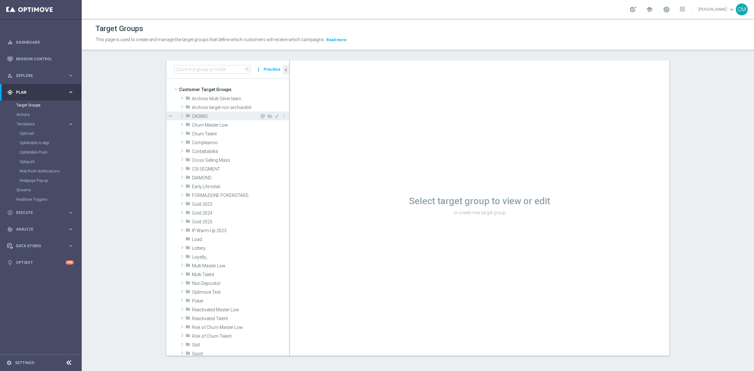
click at [192, 119] on div "folder CASINO" at bounding box center [222, 116] width 74 height 9
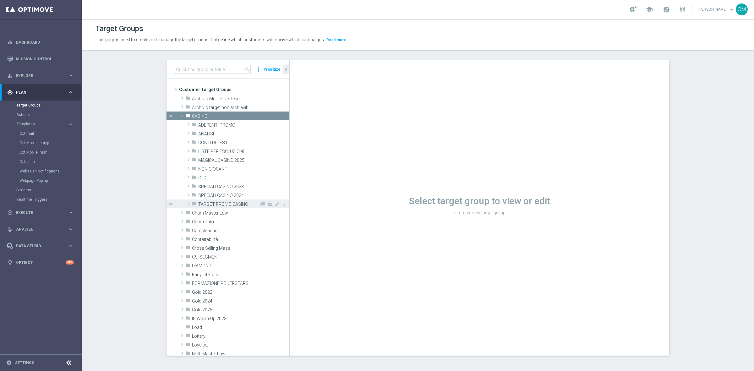
click at [223, 205] on span "TARGET PROMO CASINO" at bounding box center [228, 204] width 61 height 5
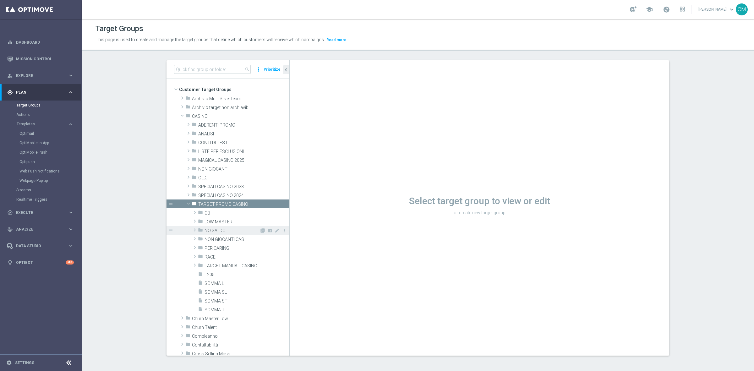
click at [217, 232] on span "NO SALDO" at bounding box center [232, 230] width 55 height 5
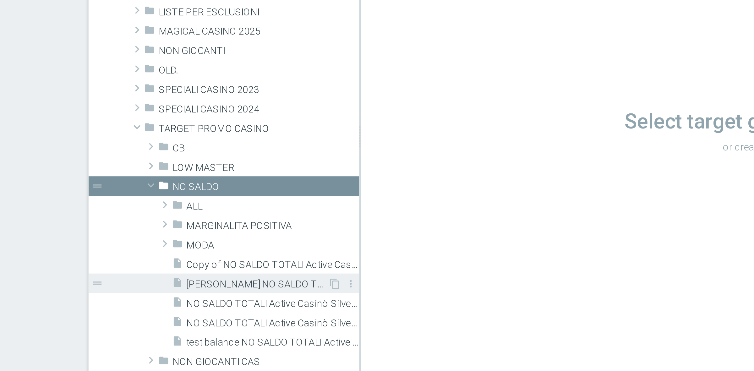
click at [234, 271] on div "insert_drive_file Marco_ NO SALDO TOTALI Active Casinò Silver no codice MP" at bounding box center [239, 274] width 71 height 9
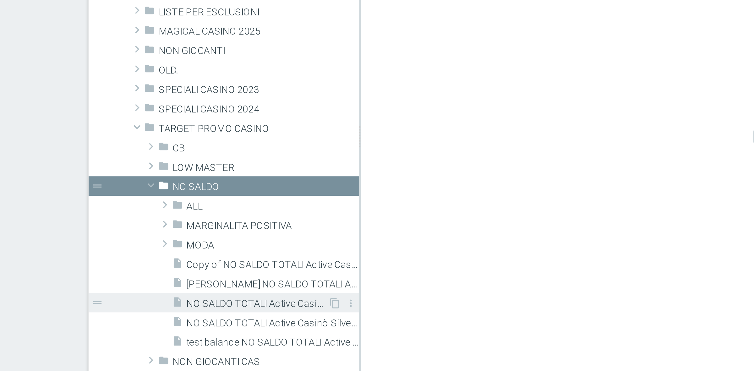
click at [234, 284] on span "NO SALDO TOTALI Active Casinò Silver no codice MP" at bounding box center [243, 283] width 64 height 5
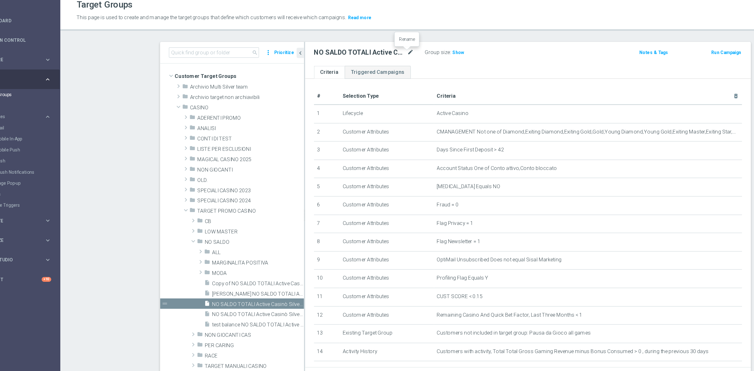
click at [377, 69] on icon "mode_edit" at bounding box center [380, 70] width 6 height 8
click at [415, 70] on span "Show" at bounding box center [420, 69] width 10 height 4
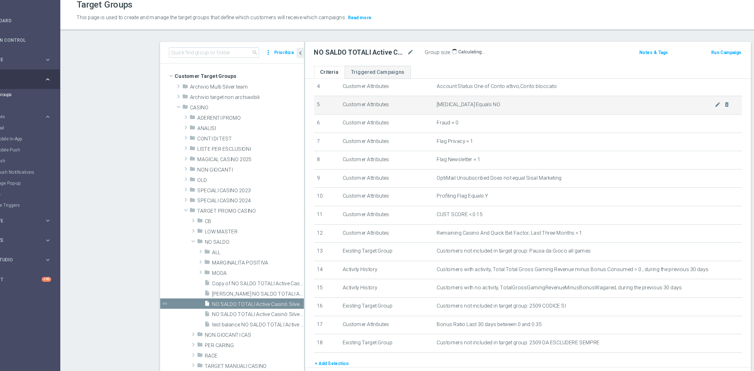
scroll to position [98, 0]
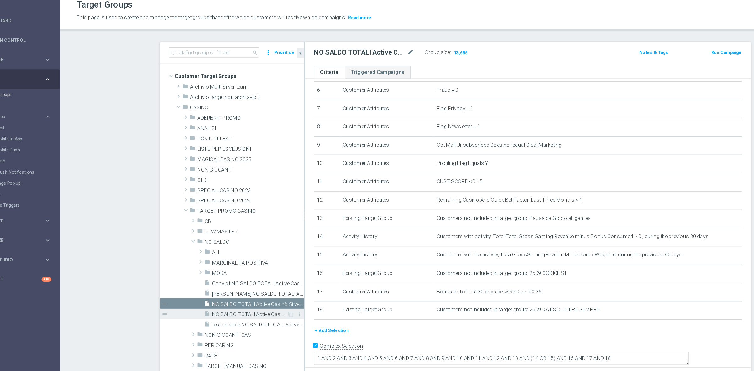
click at [250, 293] on span "NO SALDO TOTALI Active Casinò Silver no codice MP. NO" at bounding box center [243, 292] width 64 height 5
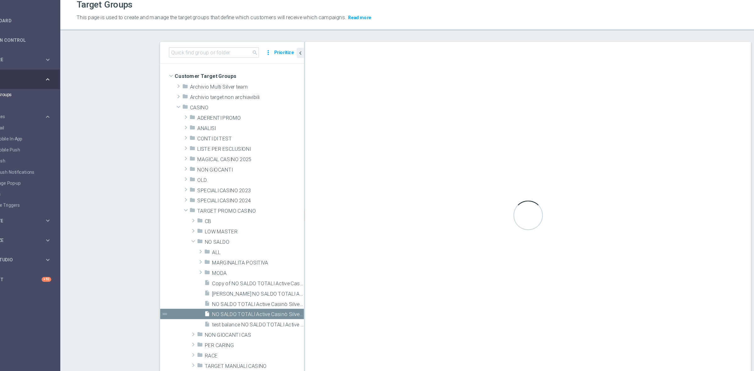
checkbox input "false"
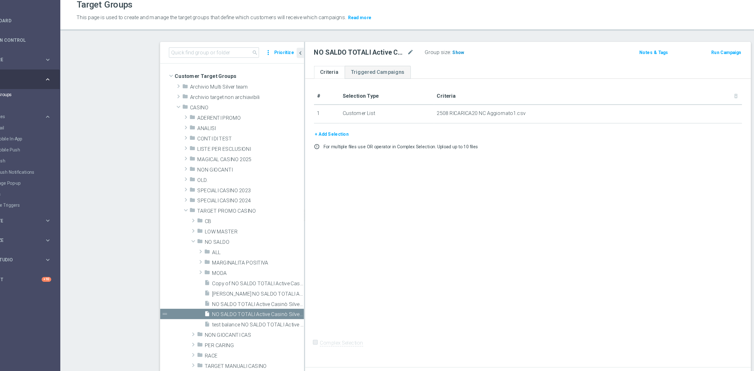
click at [416, 69] on span "Show" at bounding box center [420, 69] width 10 height 4
click at [233, 300] on span "test balance NO SALDO TOTALI Active Casinò Silver ALL" at bounding box center [243, 301] width 64 height 5
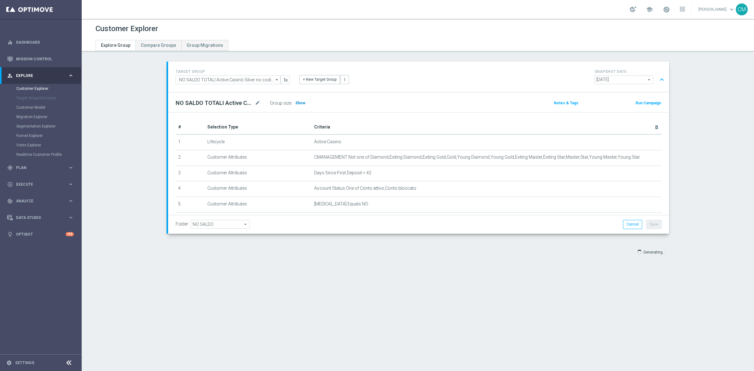
click at [296, 102] on span "Show" at bounding box center [300, 103] width 10 height 4
click at [298, 101] on span "Show" at bounding box center [300, 103] width 10 height 4
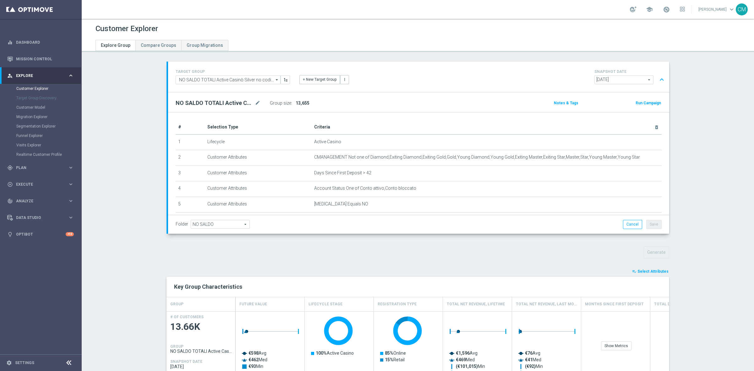
click at [638, 272] on span "Select Attributes" at bounding box center [653, 271] width 31 height 4
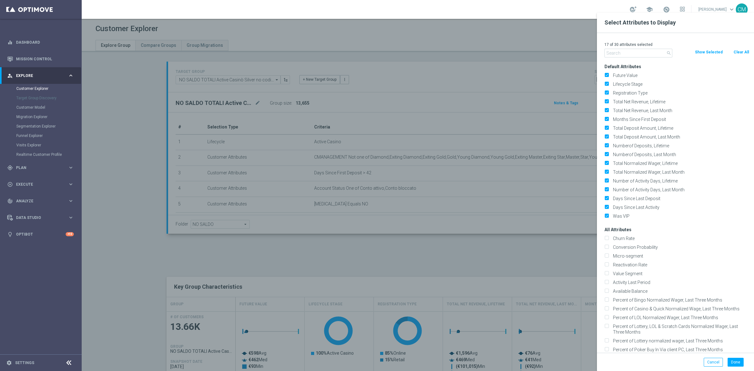
click at [739, 49] on button "Clear All" at bounding box center [741, 52] width 17 height 7
checkbox input "false"
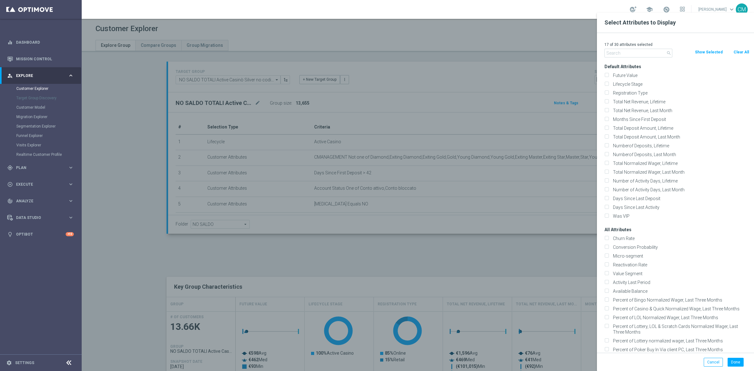
checkbox input "false"
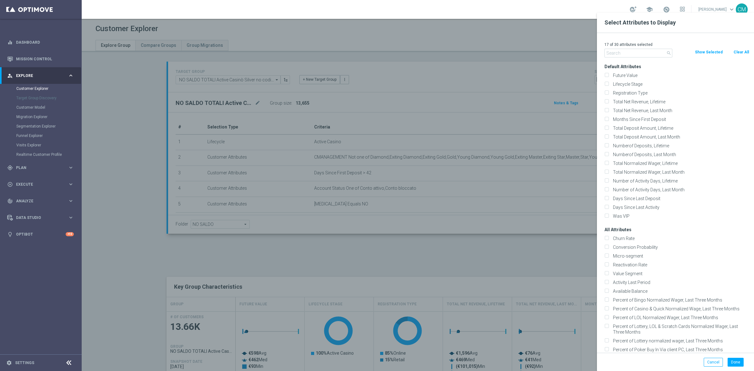
checkbox input "false"
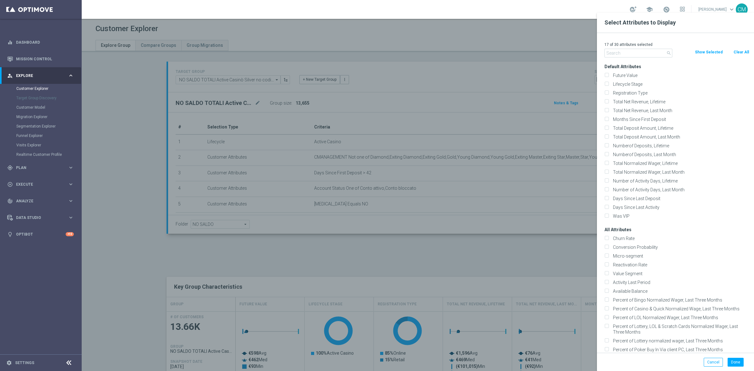
checkbox input "false"
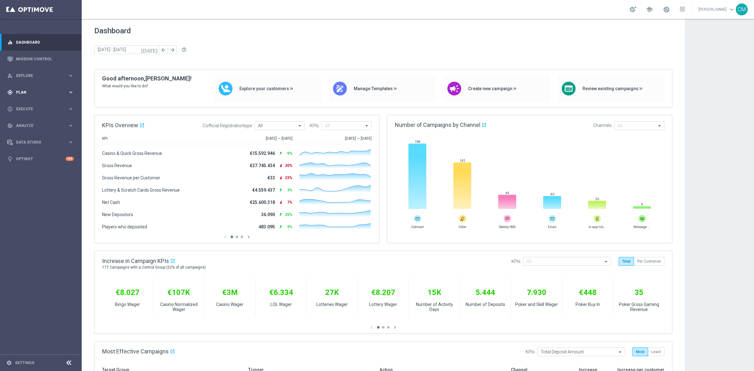
click at [40, 91] on span "Plan" at bounding box center [42, 92] width 52 height 4
click at [33, 101] on div "Target Groups" at bounding box center [48, 105] width 65 height 9
click at [35, 103] on link "Target Groups" at bounding box center [40, 105] width 49 height 5
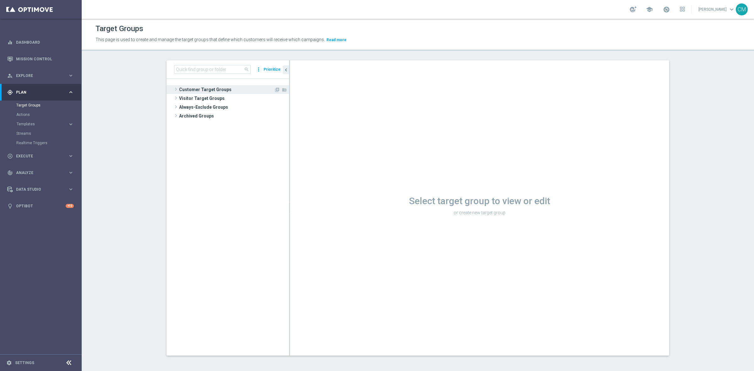
click at [211, 88] on span "Customer Target Groups" at bounding box center [226, 89] width 95 height 9
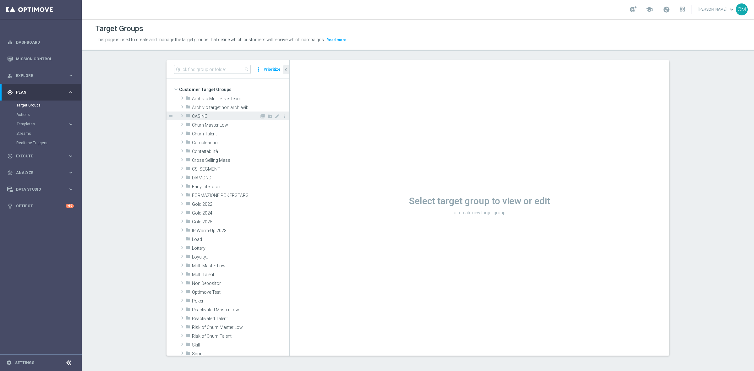
click at [211, 113] on div "folder CASINO" at bounding box center [222, 116] width 74 height 9
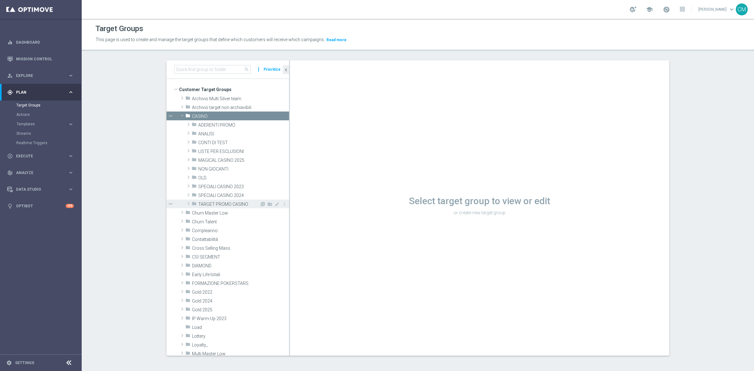
click at [223, 203] on span "TARGET PROMO CASINO" at bounding box center [228, 204] width 61 height 5
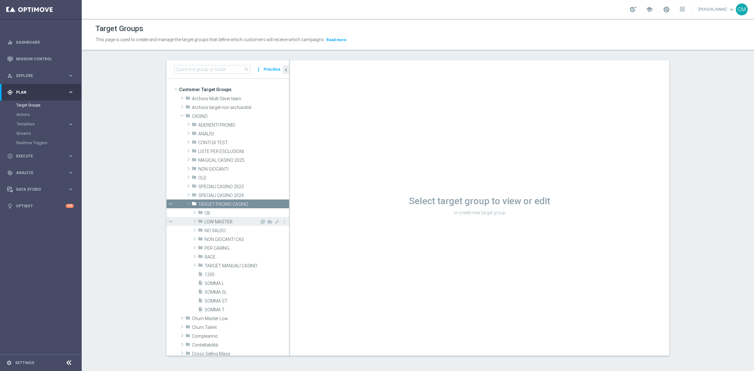
click at [208, 221] on span "LOW MASTER" at bounding box center [232, 221] width 55 height 5
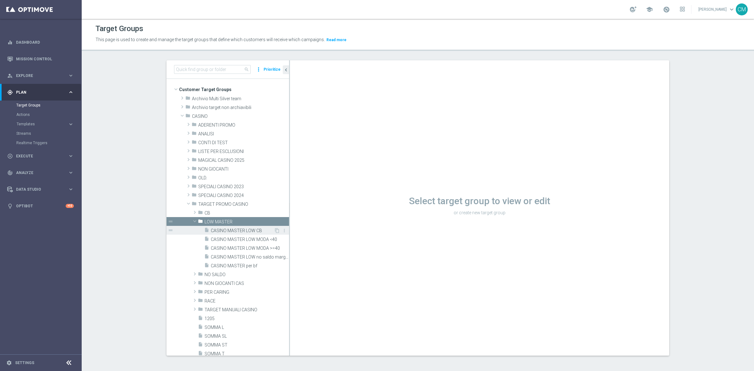
click at [229, 231] on span "CASINO MASTER LOW CB" at bounding box center [242, 230] width 63 height 5
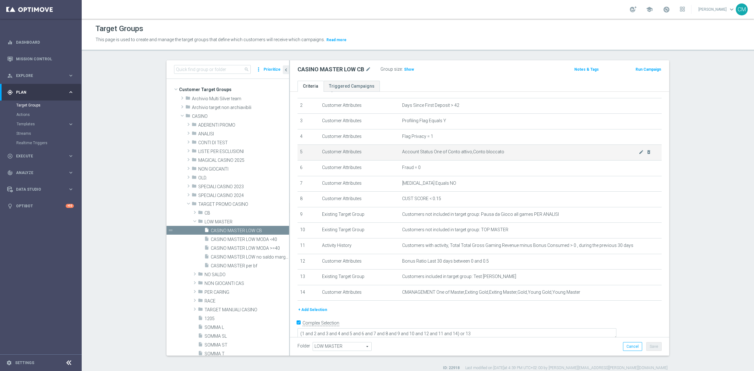
scroll to position [31, 0]
click at [404, 69] on span "Show" at bounding box center [409, 69] width 10 height 4
click at [372, 68] on div "CASINO MASTER LOW CB mode_edit" at bounding box center [339, 69] width 83 height 9
click at [369, 67] on div "CASINO MASTER LOW CB mode_edit" at bounding box center [339, 69] width 83 height 9
click at [365, 68] on icon "mode_edit" at bounding box center [368, 70] width 6 height 8
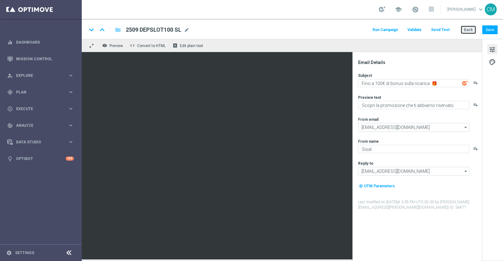
click at [471, 27] on button "Back" at bounding box center [468, 29] width 16 height 9
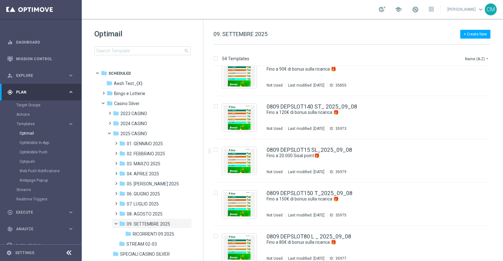
scroll to position [575, 0]
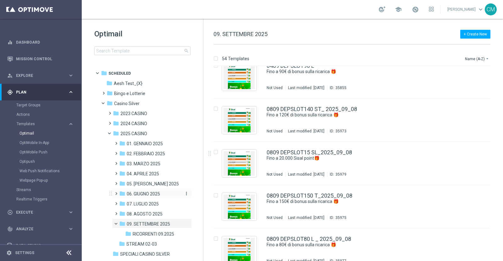
click at [142, 195] on span "06. GIUGNO 2025" at bounding box center [143, 194] width 33 height 6
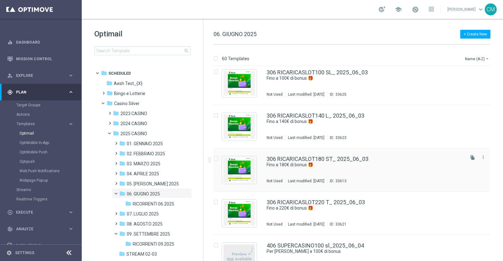
scroll to position [2174, 0]
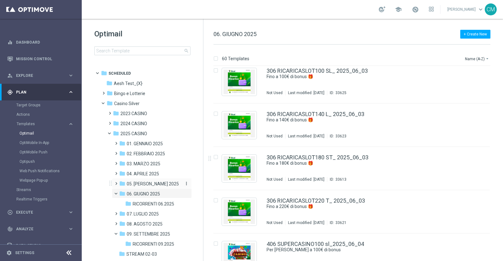
click at [152, 184] on span "05. [PERSON_NAME] 2025" at bounding box center [153, 184] width 52 height 6
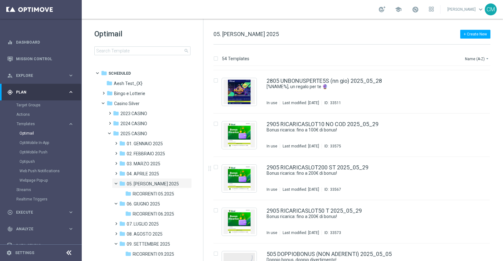
scroll to position [2146, 0]
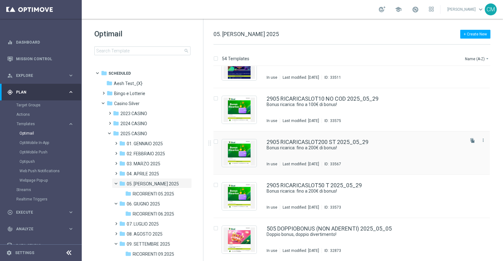
click at [355, 151] on div "2905 RICARICASLOT200 ST 2025_05_29 Bonus ricarica: fino a 200€ di bonus! In use…" at bounding box center [364, 153] width 197 height 27
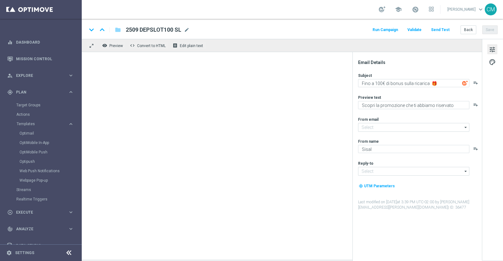
type textarea "Bonus ricarica: fino a 200€ di bonus!"
type textarea "Un bonus incredibile ti aspetta"
type input "newsletter@comunicazioni.sisal.it"
type input "info@sisal.it"
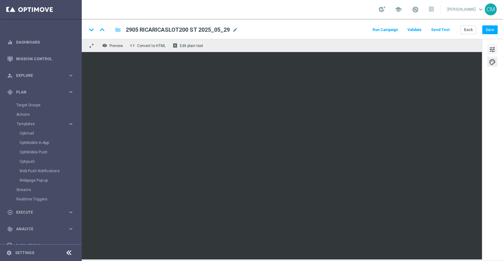
click at [493, 47] on span "tune" at bounding box center [492, 50] width 7 height 8
click at [492, 48] on span "tune" at bounding box center [492, 50] width 7 height 8
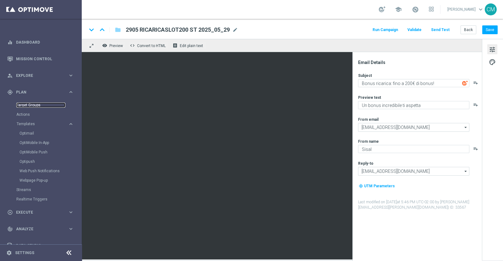
click at [31, 107] on link "Target Groups" at bounding box center [40, 105] width 49 height 5
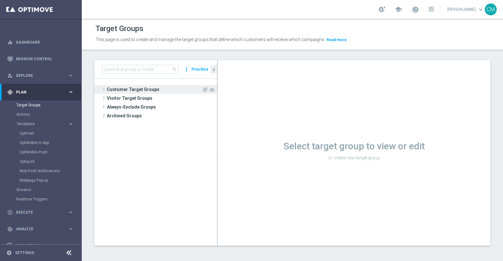
click at [138, 89] on span "Customer Target Groups" at bounding box center [154, 89] width 95 height 9
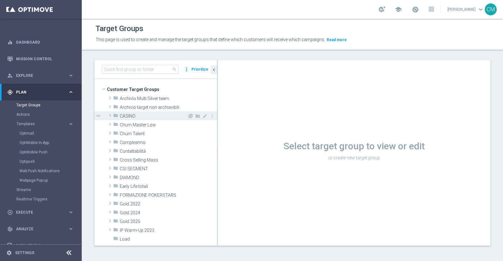
click at [143, 112] on div "folder CASINO" at bounding box center [150, 116] width 74 height 9
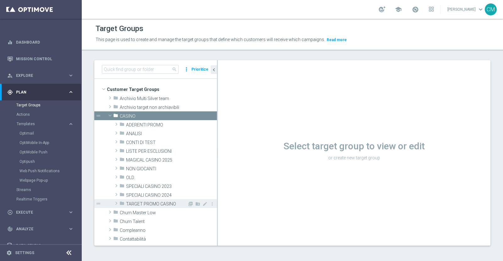
click at [152, 200] on div "folder TARGET PROMO CASINO" at bounding box center [153, 204] width 68 height 9
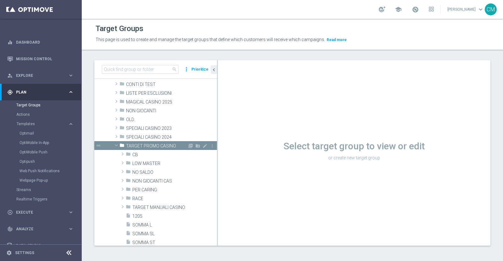
scroll to position [80, 0]
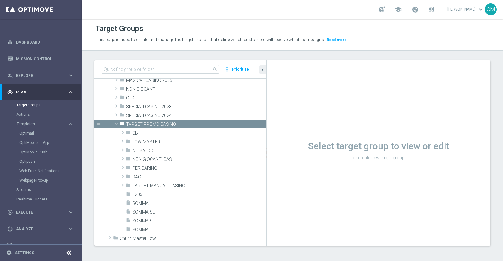
drag, startPoint x: 217, startPoint y: 127, endPoint x: 374, endPoint y: 106, distance: 158.8
click at [374, 106] on as-split "search more_vert Prioritize Customer Target Groups library_add create_new_folder" at bounding box center [292, 153] width 396 height 186
click at [167, 182] on div "folder TARGET MANUALI CASINO" at bounding box center [181, 185] width 110 height 9
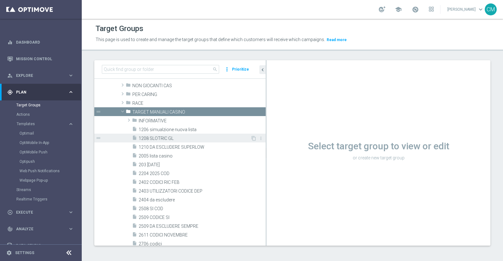
scroll to position [154, 0]
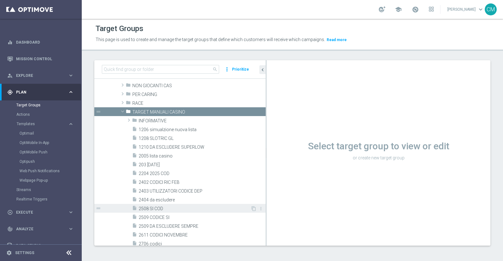
click at [170, 207] on span "2508 SI COD" at bounding box center [195, 208] width 112 height 5
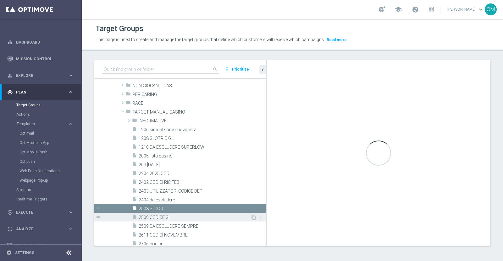
click at [170, 217] on span "2509 CODICE SI" at bounding box center [195, 217] width 112 height 5
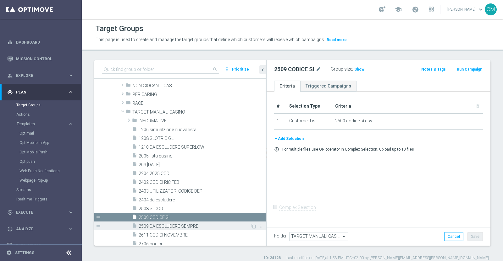
click at [171, 225] on span "2509 DA ESCLUDERE SEMPRE" at bounding box center [195, 226] width 112 height 5
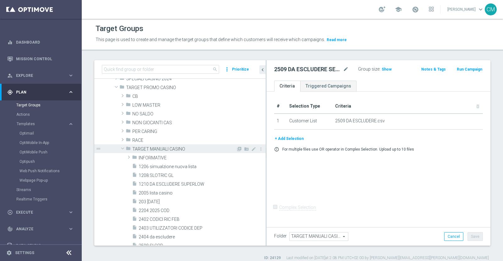
scroll to position [116, 0]
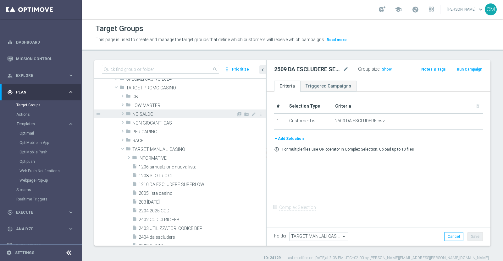
click at [169, 114] on span "NO SALDO" at bounding box center [184, 114] width 104 height 5
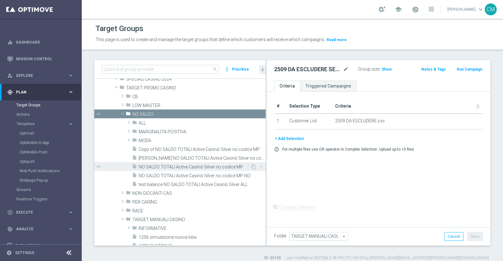
click at [201, 165] on span "NO SALDO TOTALI Active Casinò Silver no codice MP" at bounding box center [195, 167] width 112 height 5
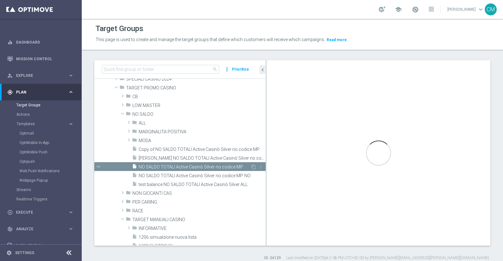
checkbox input "true"
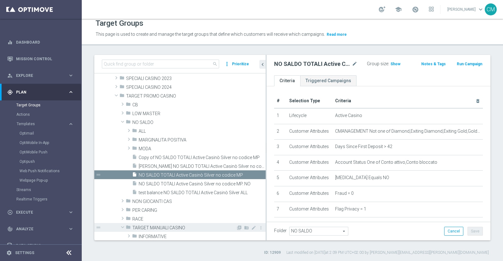
scroll to position [102, 0]
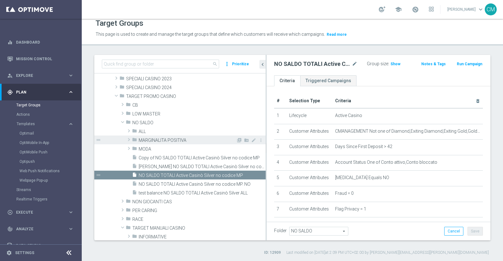
click at [167, 140] on span "MARGINALITA POSITIVA" at bounding box center [187, 140] width 97 height 5
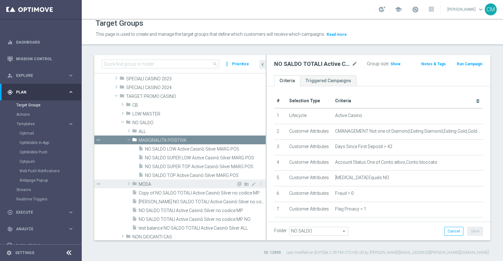
click at [153, 180] on div "folder MODA" at bounding box center [184, 184] width 104 height 9
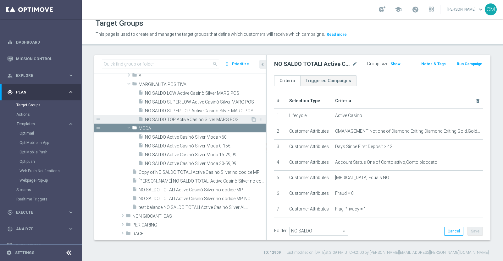
scroll to position [159, 0]
click at [178, 134] on span "NO SALDO Active Casinò Silver Moda >60" at bounding box center [198, 136] width 106 height 5
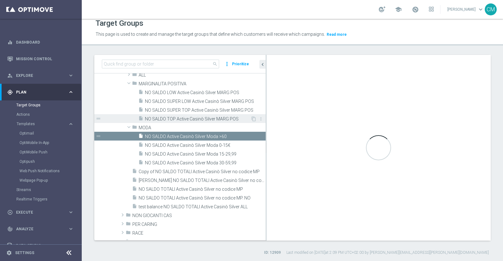
type input "MODA"
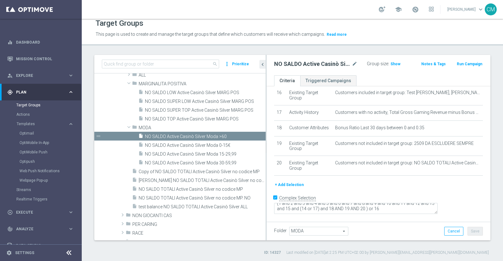
scroll to position [302, 0]
click at [392, 65] on span "Show" at bounding box center [395, 64] width 10 height 4
click at [210, 161] on span "NO SALDO Active Casinò Silver Moda 30-59,99" at bounding box center [198, 163] width 106 height 5
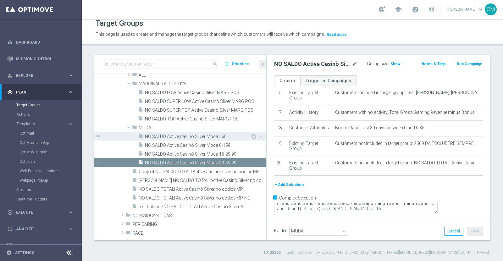
click at [211, 136] on span "NO SALDO Active Casinò Silver Moda >60" at bounding box center [198, 136] width 106 height 5
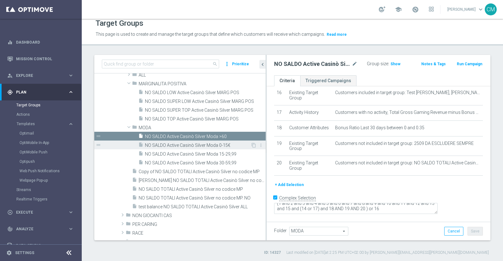
click at [208, 145] on span "NO SALDO Active Casinò Silver Moda 0-15€" at bounding box center [198, 145] width 106 height 5
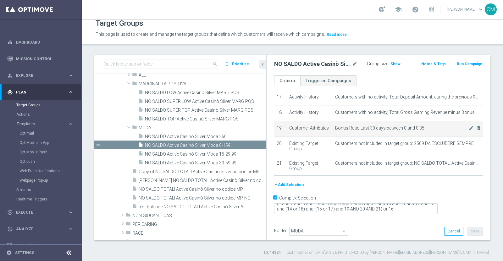
scroll to position [317, 0]
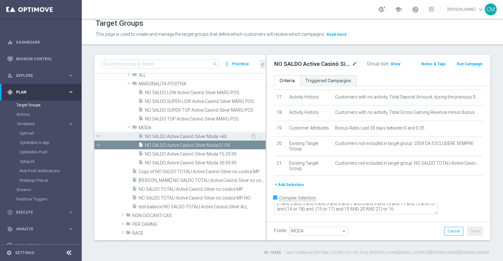
click at [203, 135] on span "NO SALDO Active Casinò Silver Moda >60" at bounding box center [198, 136] width 106 height 5
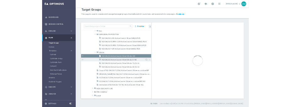
scroll to position [302, 0]
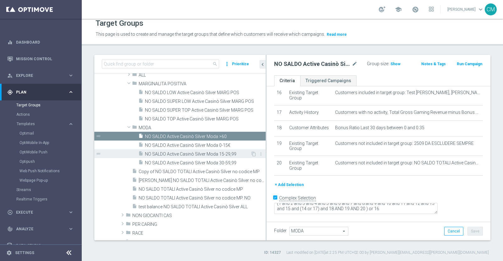
click at [214, 154] on span "NO SALDO Active Casinò Silver Moda 15-29,99" at bounding box center [198, 154] width 106 height 5
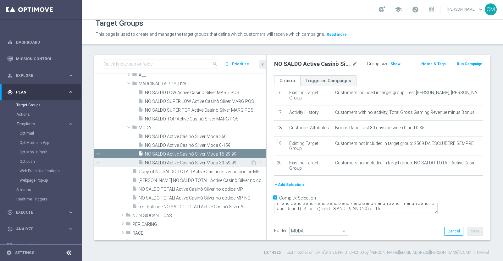
click at [219, 165] on div "insert_drive_file NO SALDO Active Casinò Silver Moda 30-59,99" at bounding box center [194, 162] width 112 height 9
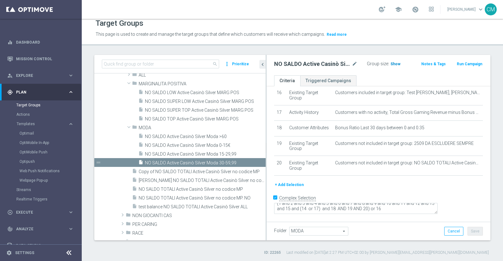
click at [390, 63] on span "Show" at bounding box center [395, 64] width 10 height 4
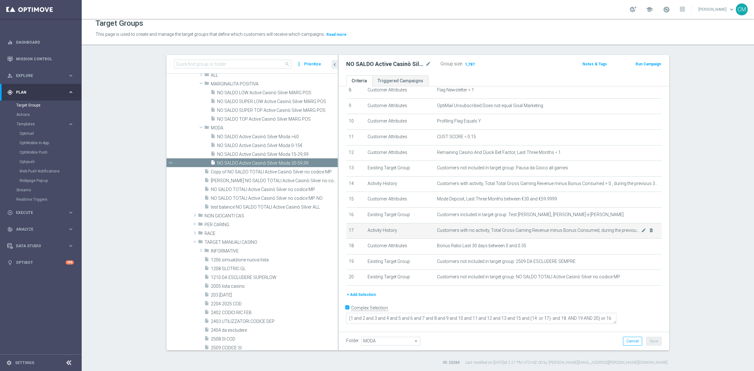
scroll to position [129, 0]
click at [425, 64] on icon "mode_edit" at bounding box center [428, 64] width 6 height 8
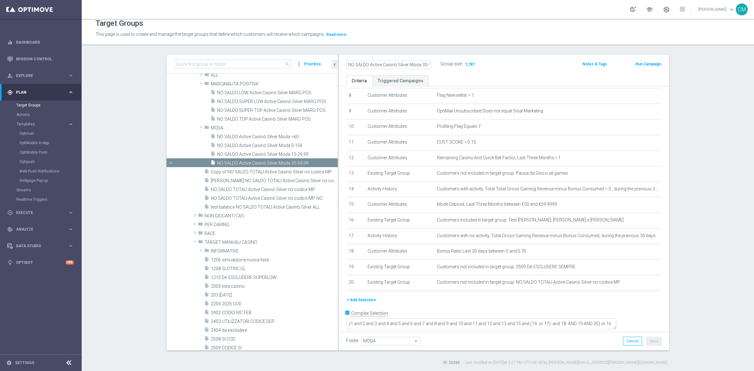
scroll to position [0, 8]
click at [288, 138] on span "NO SALDO Active Casinò Silver Moda >60" at bounding box center [270, 136] width 106 height 5
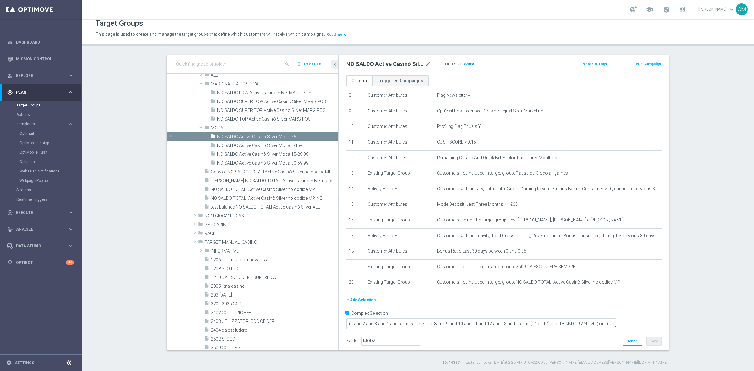
click at [467, 63] on span "Show" at bounding box center [469, 64] width 10 height 4
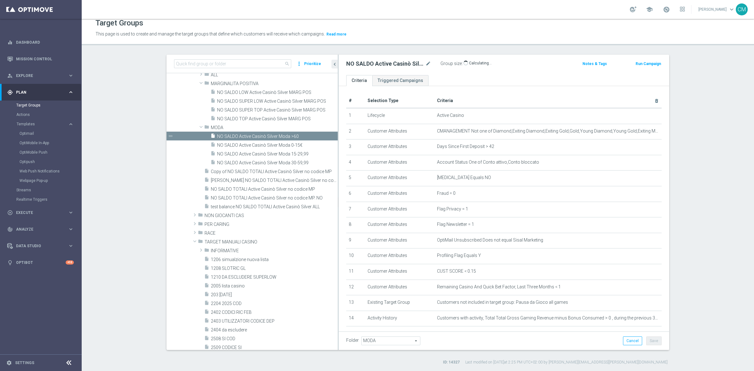
scroll to position [129, 0]
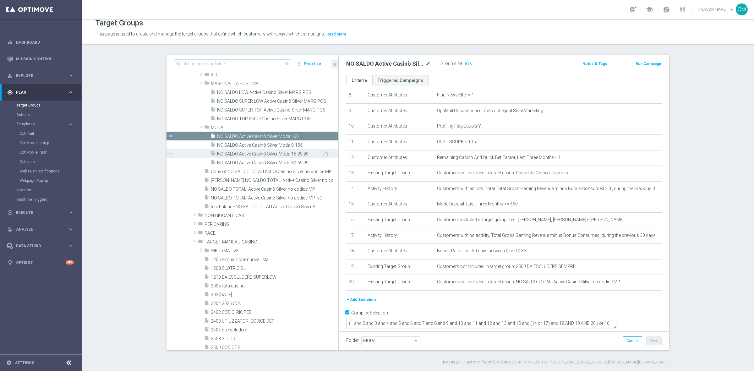
click at [276, 153] on span "NO SALDO Active Casinò Silver Moda 15-29,99" at bounding box center [270, 153] width 106 height 5
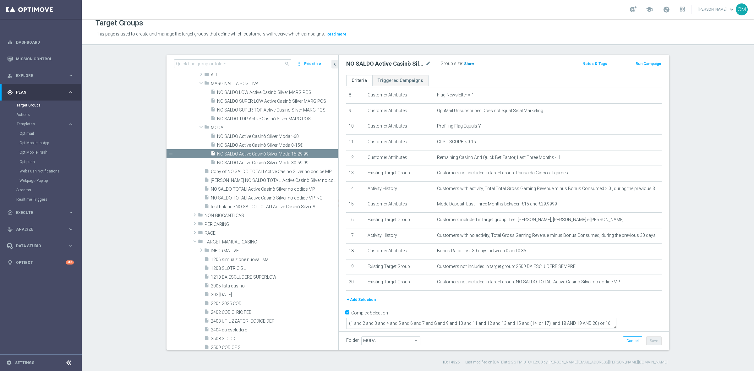
click at [467, 63] on span "Show" at bounding box center [469, 64] width 10 height 4
click at [276, 146] on span "NO SALDO Active Casinò Silver Moda 0-15€" at bounding box center [270, 145] width 106 height 5
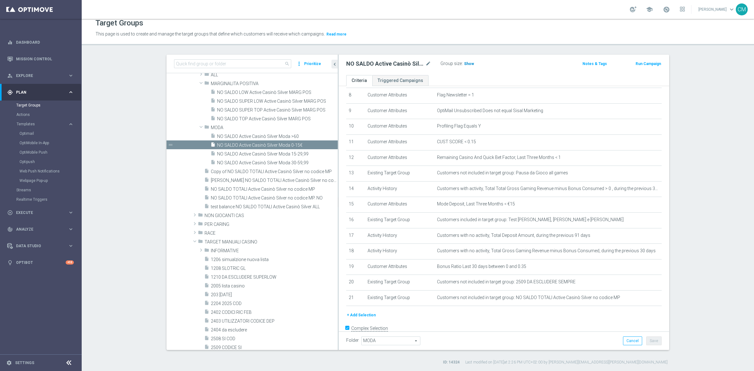
click at [464, 65] on span "Show" at bounding box center [469, 64] width 10 height 4
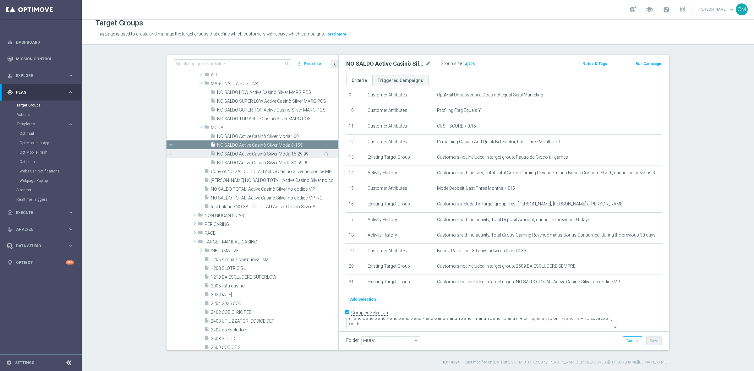
click at [263, 151] on span "NO SALDO Active Casinò Silver Moda 15-29,99" at bounding box center [270, 153] width 106 height 5
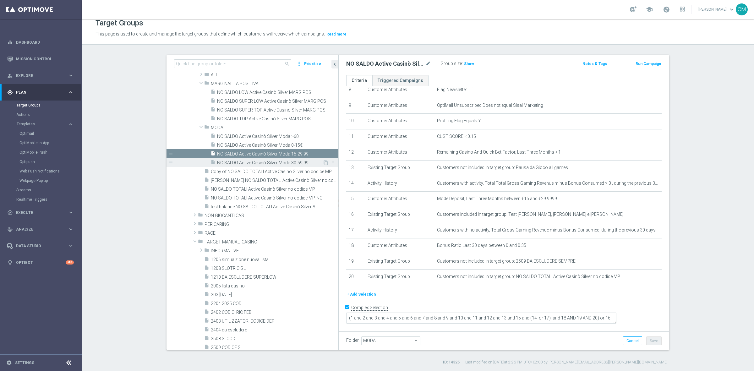
scroll to position [129, 0]
click at [295, 164] on span "NO SALDO Active Casinò Silver Moda 30-59,99" at bounding box center [270, 162] width 106 height 5
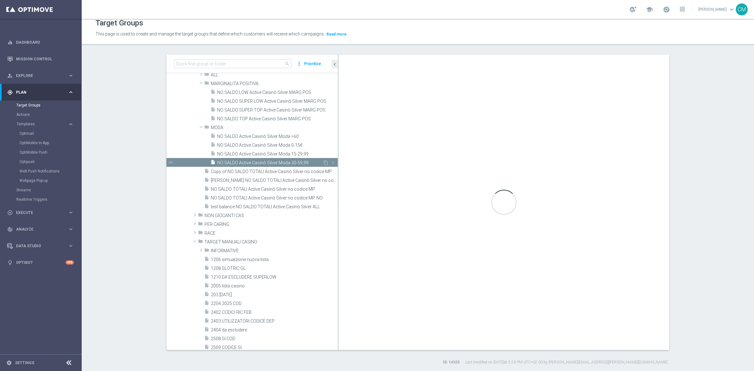
type textarea "(1 and 2 and 3 and 4 and 5 and 6 and 7 and 8 and 9 and 10 and 11 and 12 and 13 …"
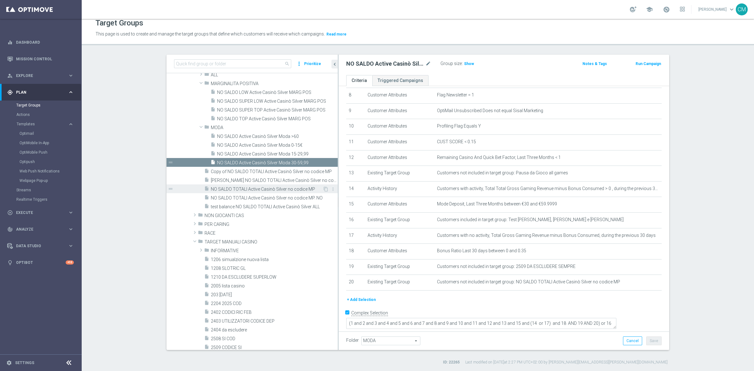
click at [273, 189] on span "NO SALDO TOTALI Active Casinò Silver no codice MP" at bounding box center [267, 189] width 112 height 5
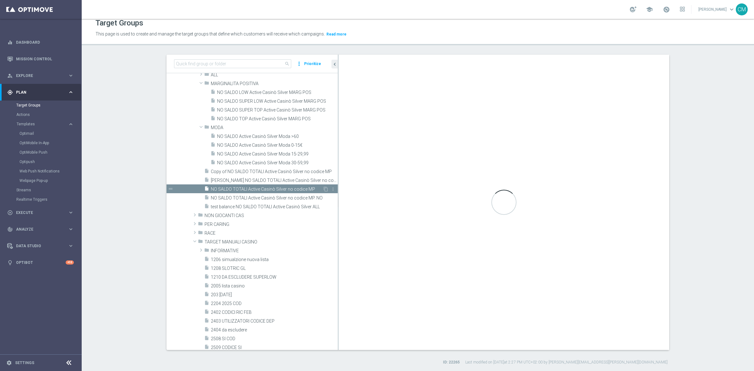
type input "NO SALDO"
type textarea "1 AND 2 AND 3 AND 4 AND 5 AND 6 AND 7 AND 8 AND 9 AND 10 AND 11 AND 12 AND 13 A…"
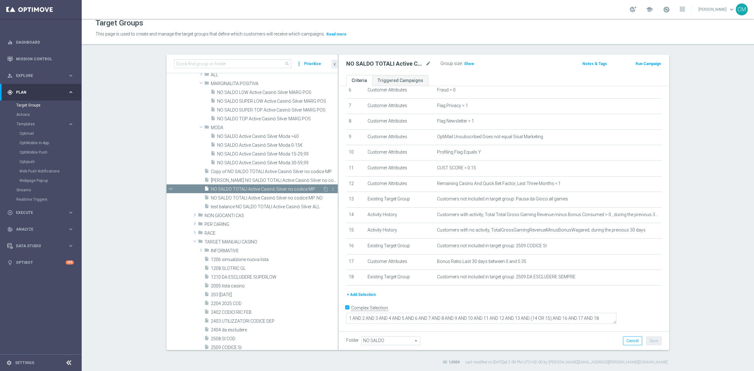
scroll to position [98, 0]
click at [467, 66] on h3 "Show" at bounding box center [468, 63] width 11 height 7
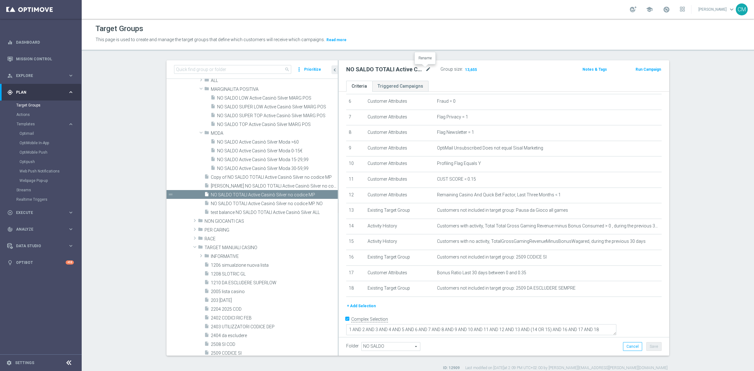
click at [426, 69] on icon "mode_edit" at bounding box center [428, 70] width 6 height 8
click at [50, 211] on span "Execute" at bounding box center [42, 213] width 52 height 4
click at [40, 122] on link "Campaign Builder" at bounding box center [40, 121] width 49 height 5
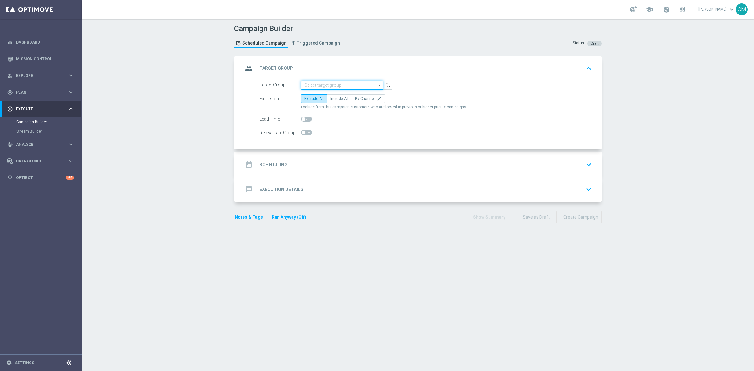
click at [319, 82] on input at bounding box center [342, 85] width 82 height 9
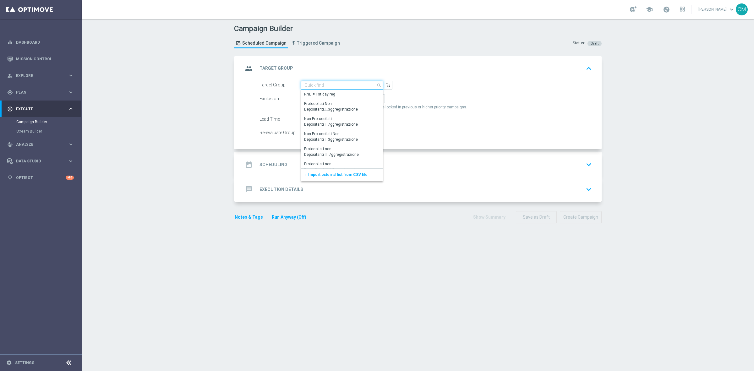
paste input "NO SALDO TOTALI Active Casinò Silver no codice MP"
click at [330, 94] on div "NO SALDO TOTALI Active Casinò Silver no codice MP" at bounding box center [342, 96] width 76 height 11
type input "NO SALDO TOTALI Active Casinò Silver no codice MP"
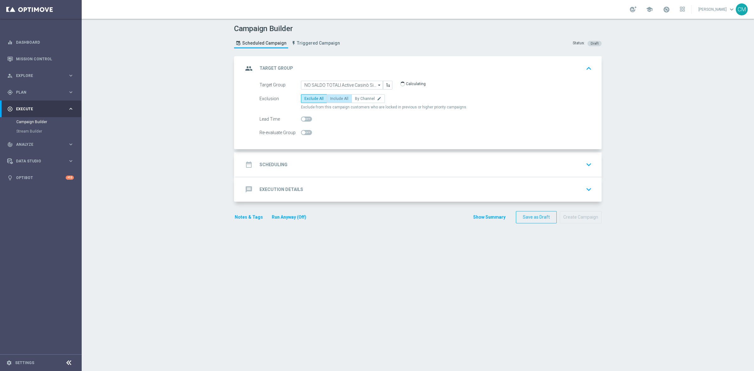
click at [335, 96] on span "Include All" at bounding box center [339, 98] width 18 height 4
click at [334, 98] on input "Include All" at bounding box center [332, 100] width 4 height 4
radio input "true"
click at [349, 82] on input "NO SALDO TOTALI Active Casinò Silver no codice MP" at bounding box center [342, 85] width 82 height 9
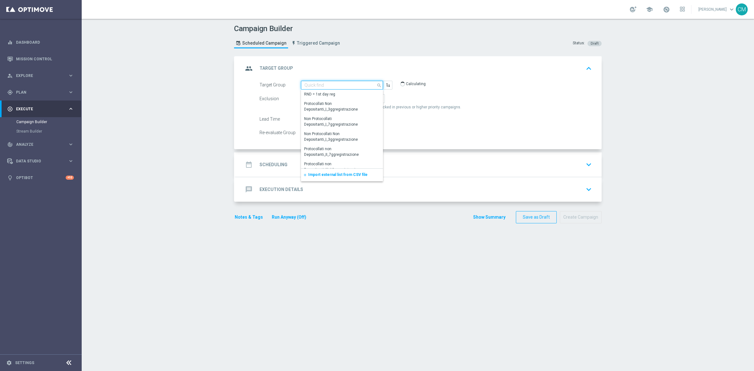
paste input "NO SALDO TOTALI Active Casinò Silver no codice MP"
click at [358, 98] on div "NO SALDO TOTALI Active Casinò Silver no codice MP" at bounding box center [342, 96] width 76 height 11
type input "NO SALDO TOTALI Active Casinò Silver no codice MP"
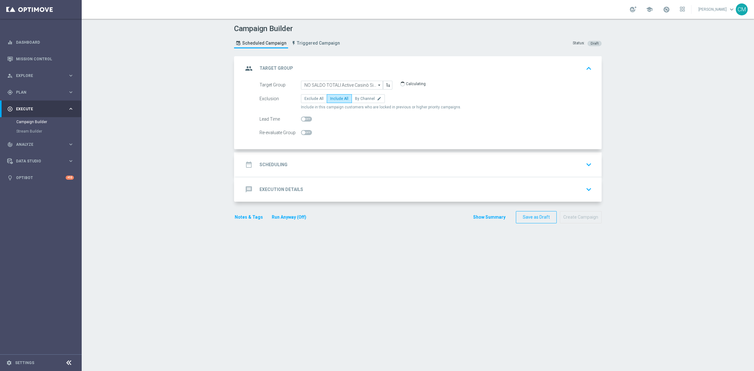
click at [354, 161] on div "date_range Scheduling keyboard_arrow_down" at bounding box center [418, 165] width 351 height 12
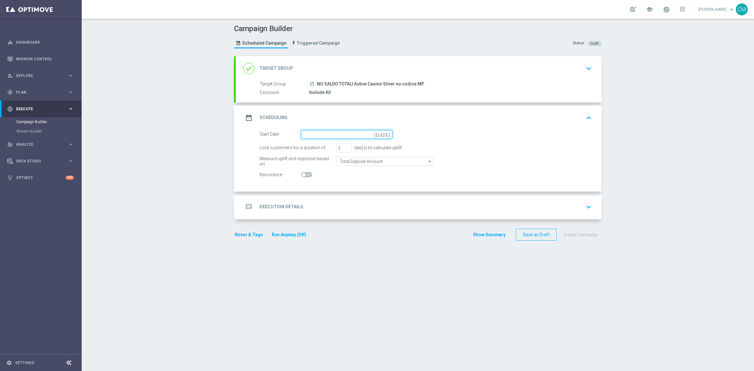
click at [321, 135] on input at bounding box center [346, 134] width 91 height 9
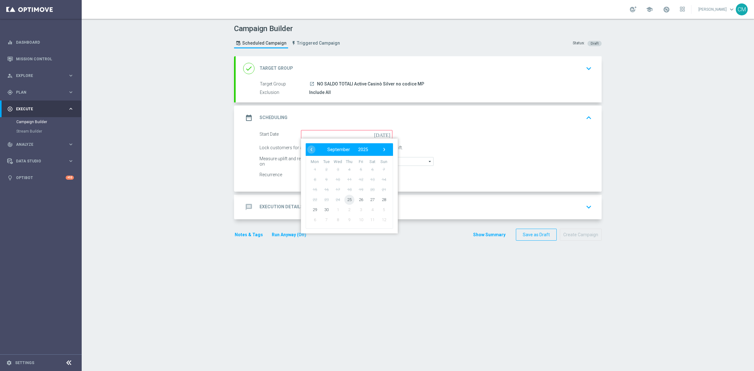
click at [347, 198] on span "25" at bounding box center [349, 200] width 10 height 10
type input "25 Sep 2025"
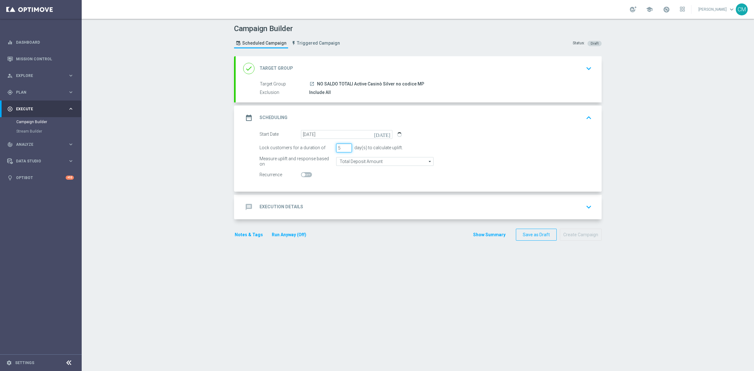
click at [344, 145] on input "5" at bounding box center [344, 148] width 16 height 9
click at [344, 145] on input "6" at bounding box center [344, 148] width 16 height 9
click at [344, 145] on input "7" at bounding box center [344, 148] width 16 height 9
type input "6"
click at [346, 150] on input "6" at bounding box center [344, 148] width 16 height 9
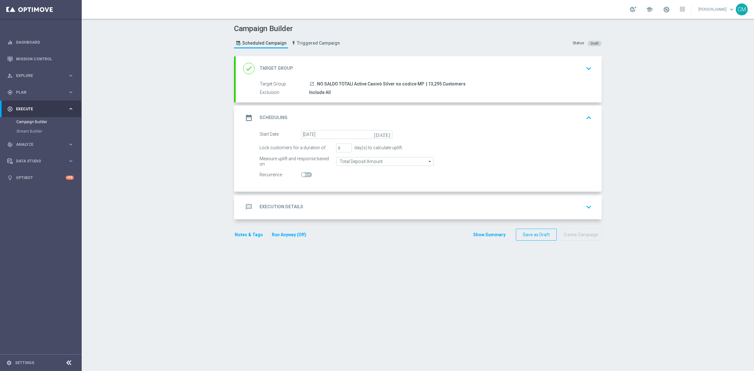
click at [376, 207] on div "message Execution Details keyboard_arrow_down" at bounding box center [418, 207] width 351 height 12
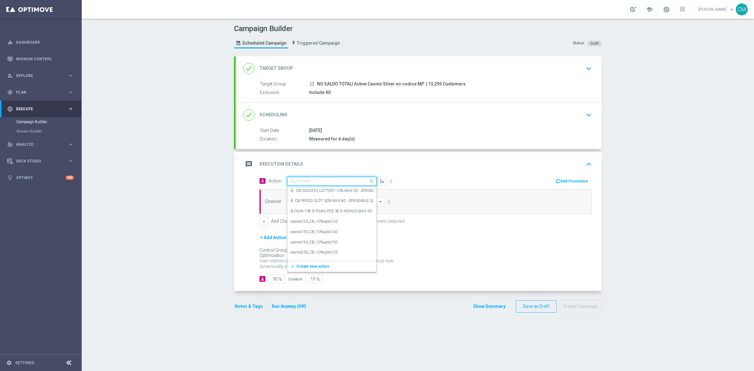
click at [306, 182] on input "text" at bounding box center [326, 181] width 70 height 5
click at [332, 261] on button "add_new Create new action" at bounding box center [331, 266] width 87 height 7
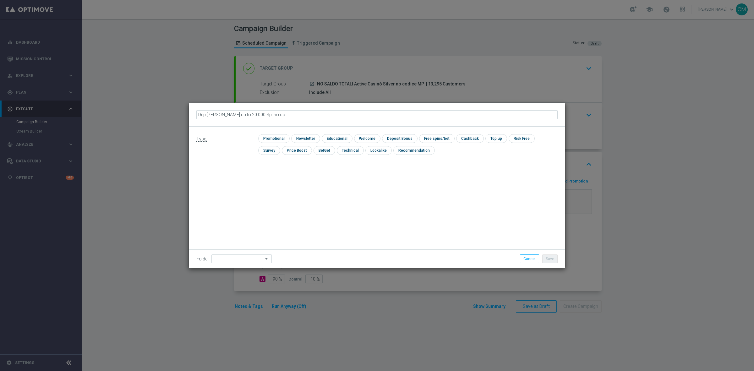
type input "Dep fasce up to 20.000 Sp. no cod"
click at [277, 139] on input "checkbox" at bounding box center [273, 138] width 30 height 8
checkbox input "true"
click at [399, 137] on input "checkbox" at bounding box center [405, 138] width 34 height 8
checkbox input "true"
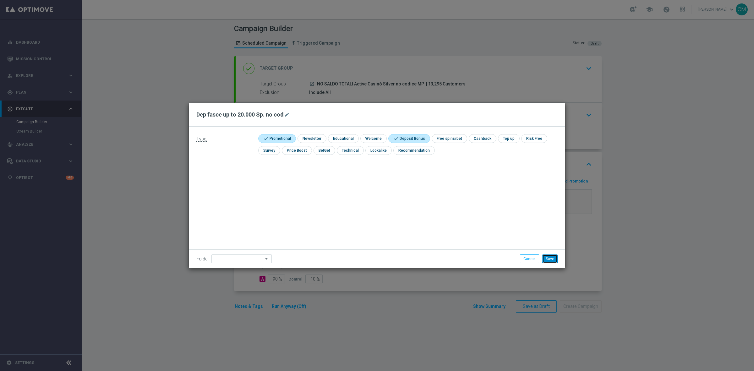
click at [502, 257] on button "Save" at bounding box center [549, 259] width 15 height 9
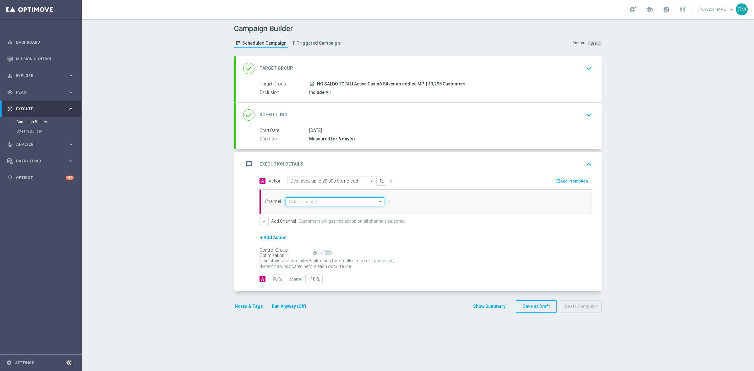
click at [341, 203] on input at bounding box center [335, 201] width 99 height 9
click at [312, 212] on div "Optimail" at bounding box center [332, 210] width 93 height 9
type input "Optimail"
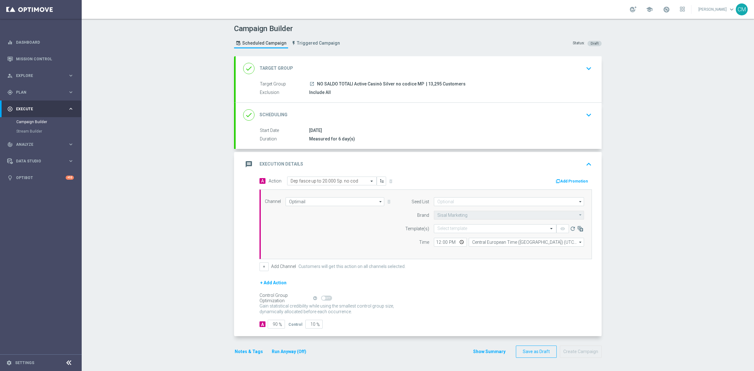
click at [502, 178] on button "Add Promotion" at bounding box center [572, 181] width 35 height 7
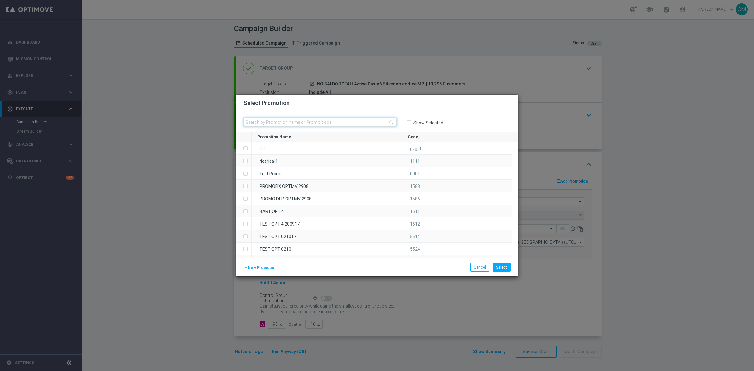
click at [337, 118] on input "text" at bounding box center [320, 122] width 153 height 9
paste input "2509 RICARICA20 NC"
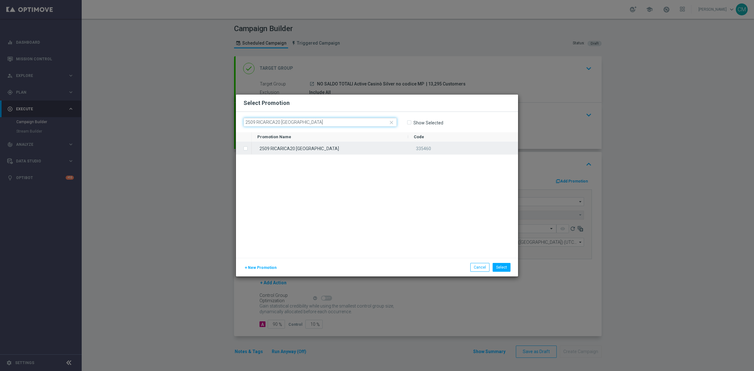
type input "2509 RICARICA20 NC"
click at [353, 151] on div "2509 RICARICA20 NC" at bounding box center [330, 148] width 156 height 12
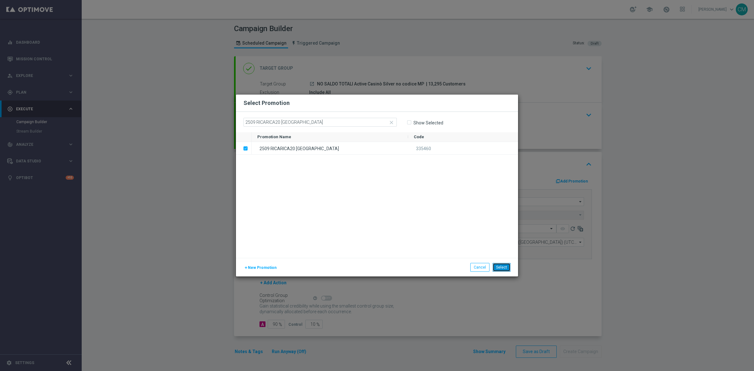
click at [502, 261] on button "Select" at bounding box center [502, 267] width 18 height 9
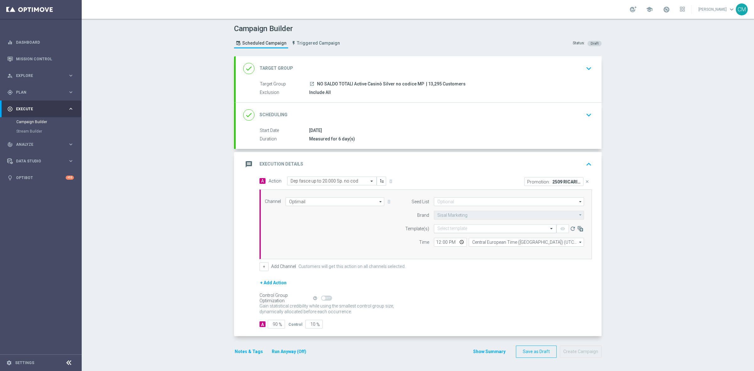
click at [443, 230] on input "text" at bounding box center [488, 228] width 103 height 5
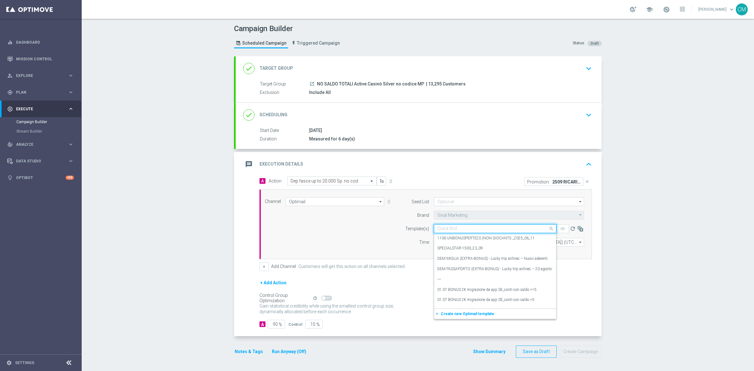
paste input "2509 RICARICA20 NC"
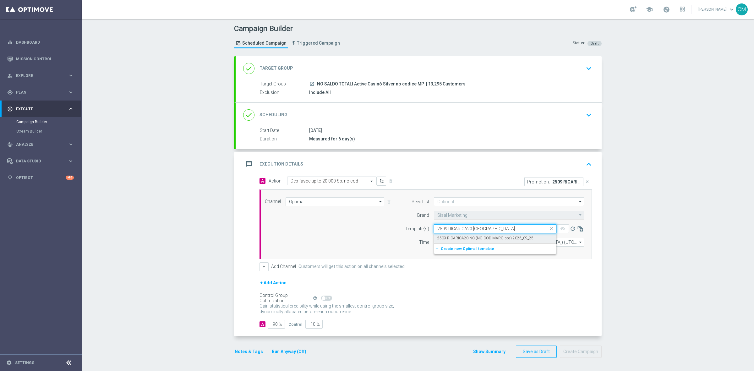
click at [458, 238] on label "2509 RICARICA20 NC (NO COD MARG pos) 2025_09_25" at bounding box center [485, 238] width 96 height 5
type input "2509 RICARICA20 NC"
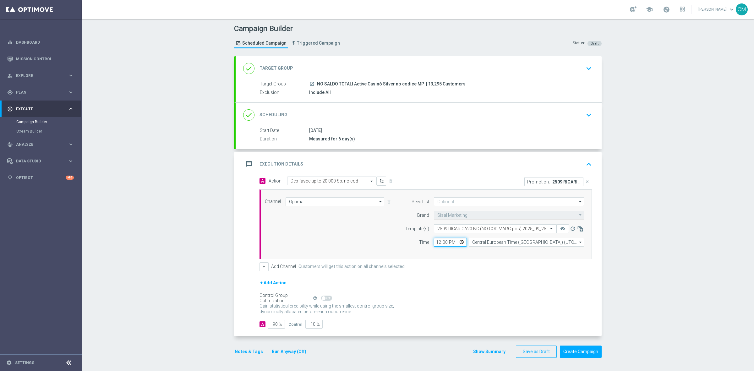
click at [438, 244] on input "12:00" at bounding box center [450, 242] width 33 height 9
type input "17:00"
click at [482, 243] on input "Central European Time (Berlin) (UTC +02:00)" at bounding box center [526, 242] width 115 height 9
click at [490, 248] on div "Central European Time (Paris) (UTC +02:00)" at bounding box center [526, 251] width 115 height 9
type input "Central European Time (Paris) (UTC +02:00)"
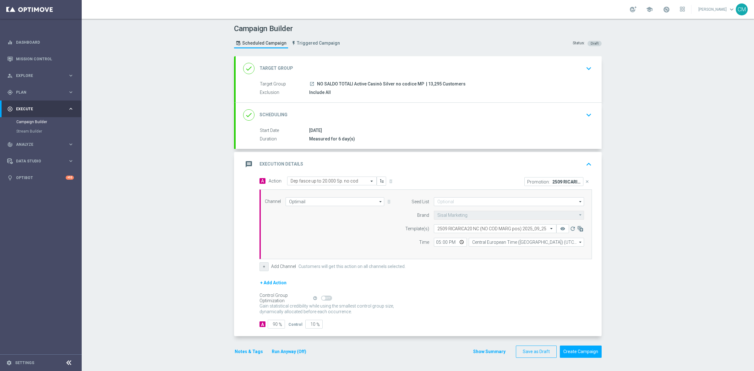
click at [260, 261] on button "+" at bounding box center [264, 266] width 9 height 9
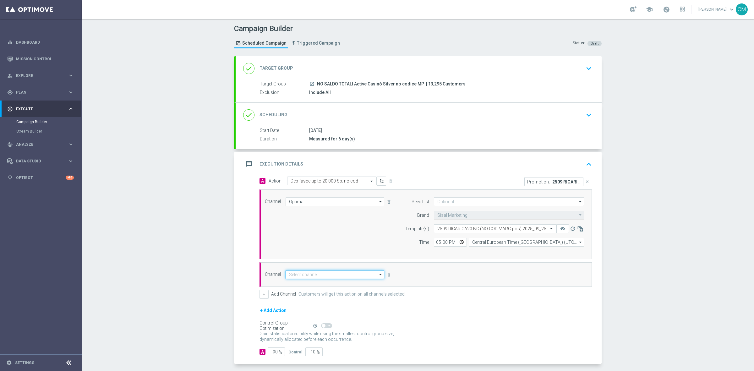
click at [363, 261] on input at bounding box center [335, 274] width 99 height 9
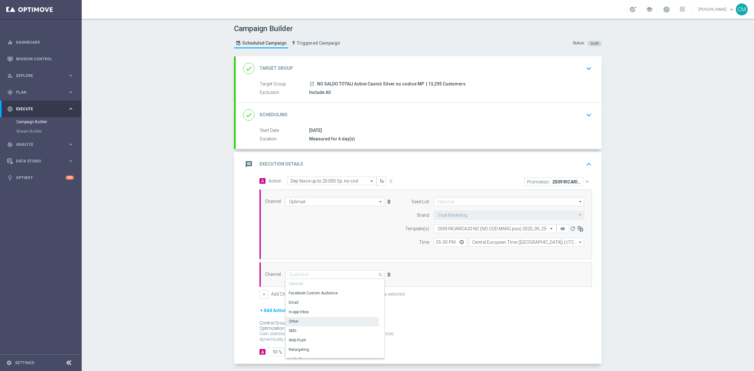
click at [341, 261] on div "Other" at bounding box center [332, 321] width 93 height 9
type input "Other"
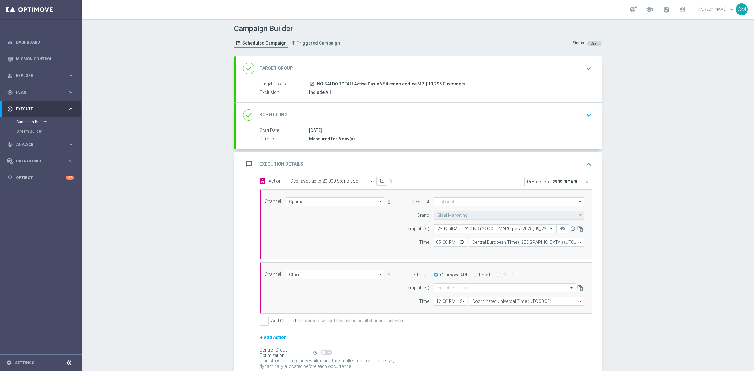
click at [473, 261] on input "Email" at bounding box center [475, 275] width 4 height 4
radio input "true"
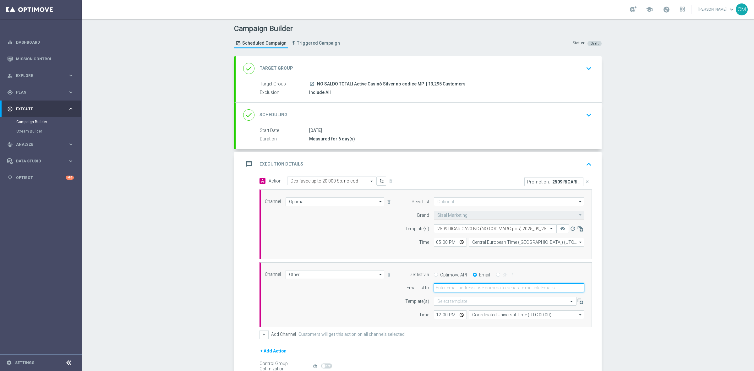
click at [454, 261] on input "email" at bounding box center [509, 287] width 150 height 9
type input "cecilia.mascelli@sisal.it"
click at [438, 261] on input "12:00" at bounding box center [450, 314] width 33 height 9
type input "17:00"
click at [469, 261] on input "Coordinated Universal Time (UTC 00:00)" at bounding box center [526, 314] width 115 height 9
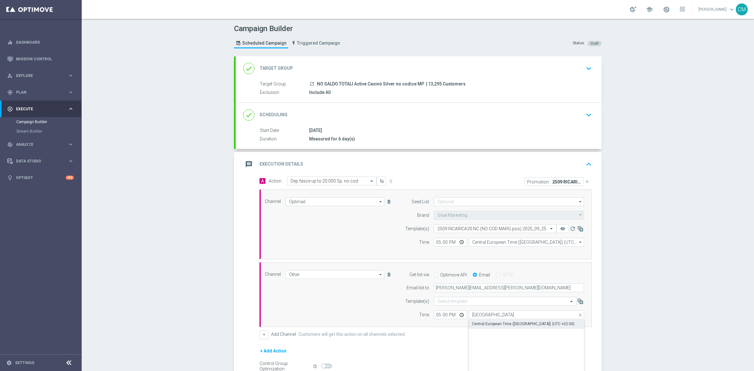
click at [478, 261] on div "Central European Time (Paris) (UTC +02:00)" at bounding box center [526, 324] width 115 height 9
type input "Central European Time (Paris) (UTC +02:00)"
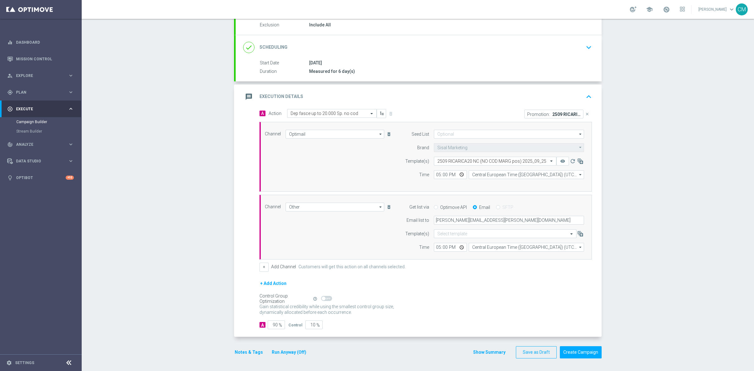
click at [485, 261] on button "Show Summary" at bounding box center [489, 352] width 33 height 7
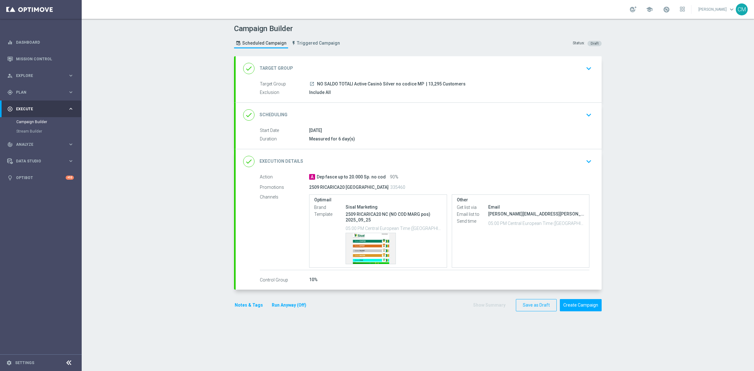
click at [243, 261] on button "Notes & Tags" at bounding box center [249, 305] width 30 height 8
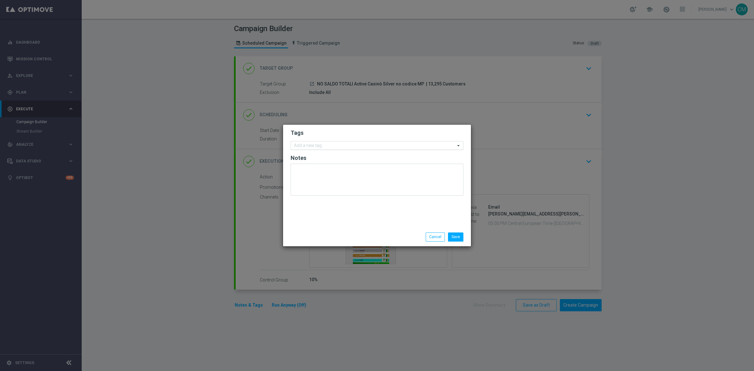
click at [377, 142] on div "Add a new tag" at bounding box center [373, 146] width 164 height 8
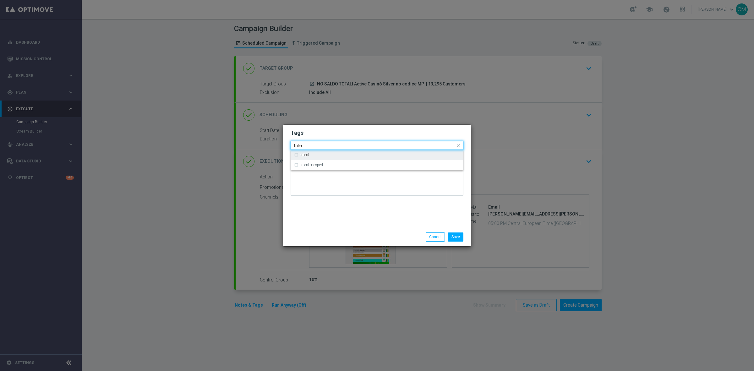
click at [365, 153] on div "talent" at bounding box center [380, 155] width 160 height 4
type input "talent"
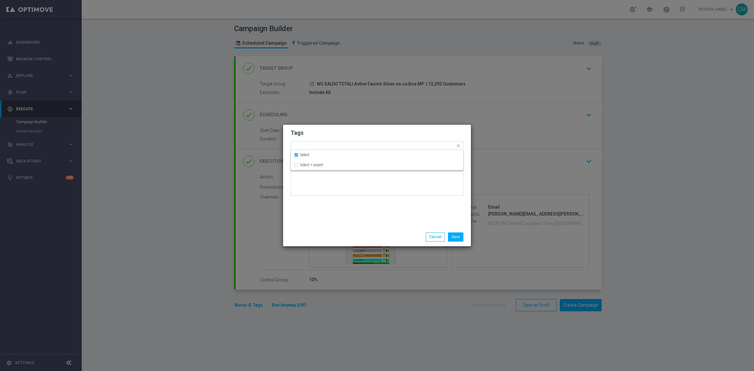
click at [351, 219] on div "Tags Quick find × talent talent talent + expert Notes" at bounding box center [377, 176] width 188 height 103
click at [366, 140] on form "Tags Add a new tag × talent Notes" at bounding box center [377, 165] width 173 height 74
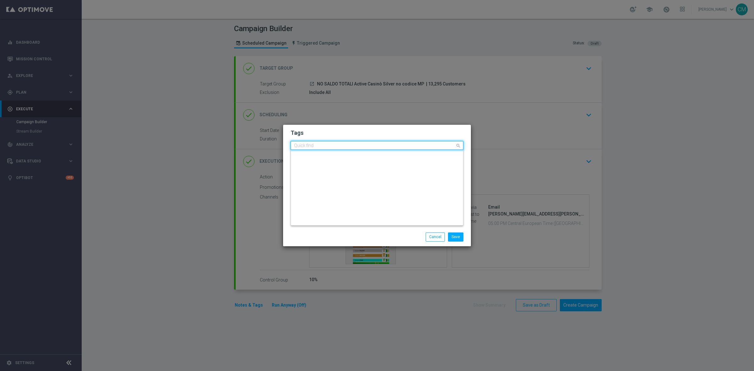
click at [366, 144] on input "text" at bounding box center [374, 145] width 161 height 5
type input "c"
type input "u"
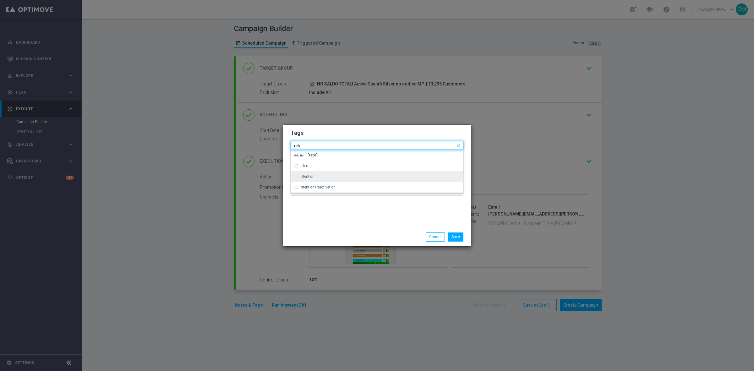
click at [354, 177] on div "retention" at bounding box center [380, 177] width 160 height 4
type input "rete"
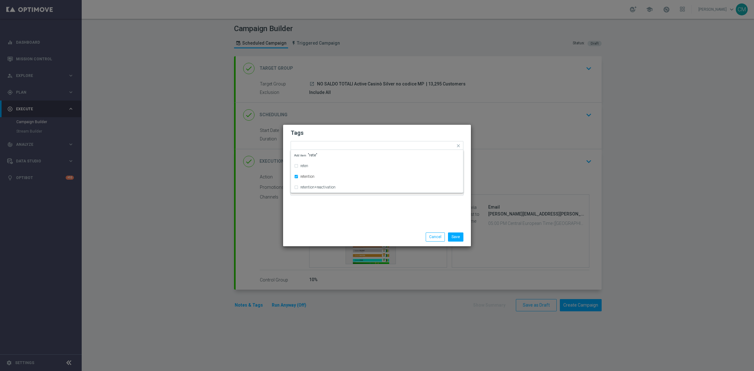
click at [353, 222] on div "Tags Quick find × talent × retention reten retention retention+reactivation Add…" at bounding box center [377, 176] width 188 height 103
click at [363, 145] on input "text" at bounding box center [399, 146] width 112 height 5
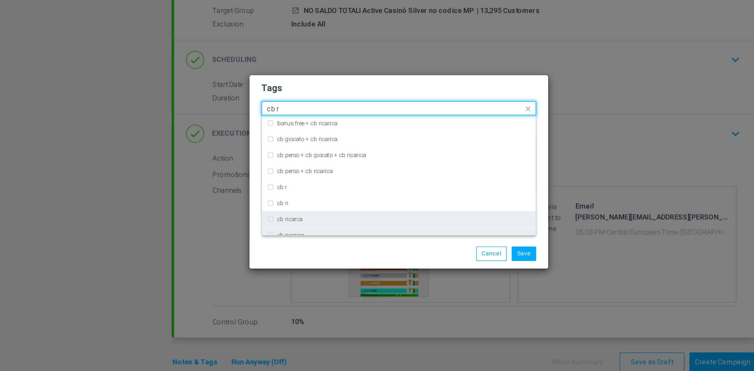
scroll to position [18, 0]
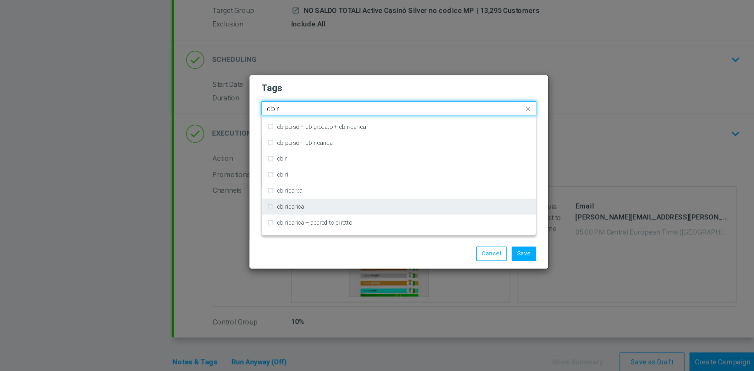
click at [332, 209] on div "cb ricarica" at bounding box center [377, 207] width 166 height 10
type input "cb r"
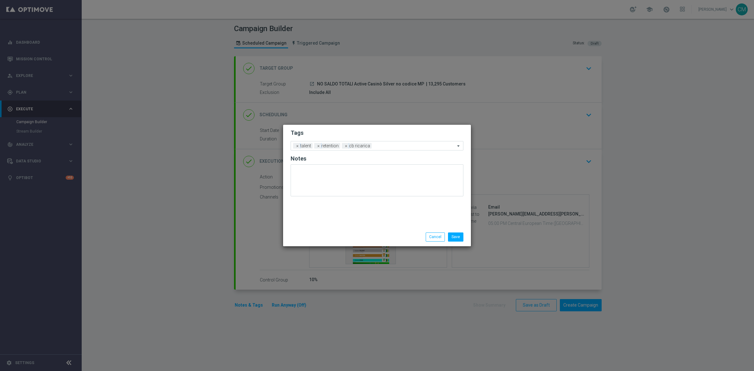
click at [338, 230] on div "Save Cancel" at bounding box center [377, 237] width 188 height 18
click at [382, 146] on input "text" at bounding box center [414, 146] width 81 height 5
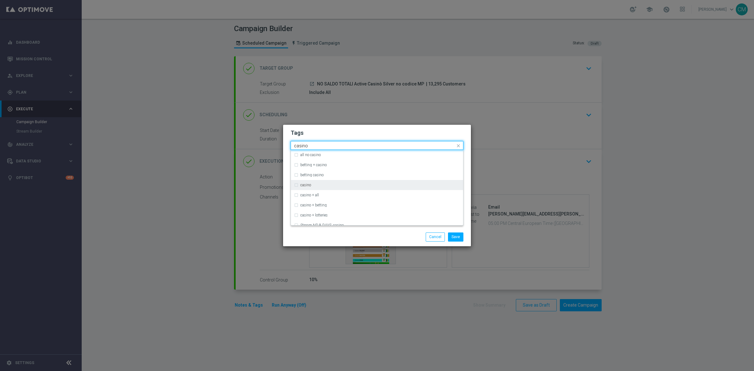
click at [347, 183] on div "casino" at bounding box center [380, 185] width 160 height 4
type input "casino"
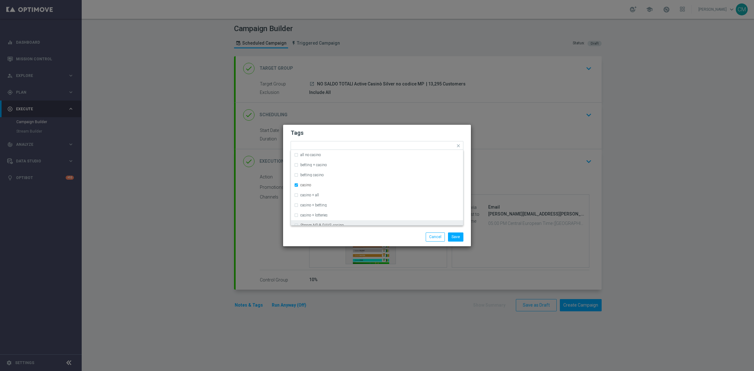
click at [356, 241] on div "Save Cancel" at bounding box center [408, 237] width 122 height 9
click at [406, 148] on input "text" at bounding box center [426, 146] width 57 height 5
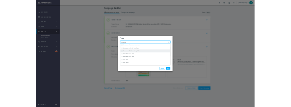
scroll to position [68, 0]
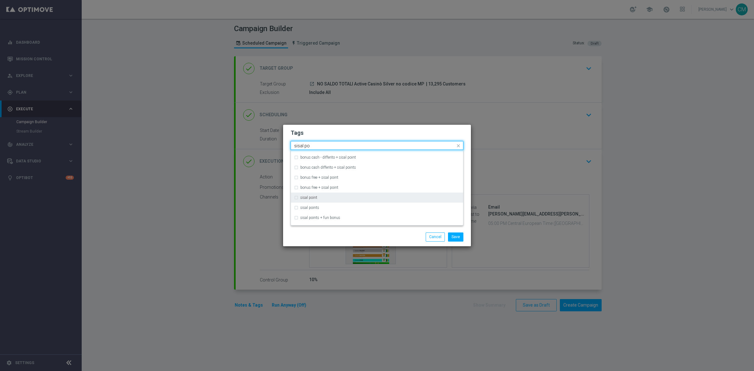
click at [367, 194] on div "sisal point" at bounding box center [377, 198] width 166 height 10
type input "sisal po"
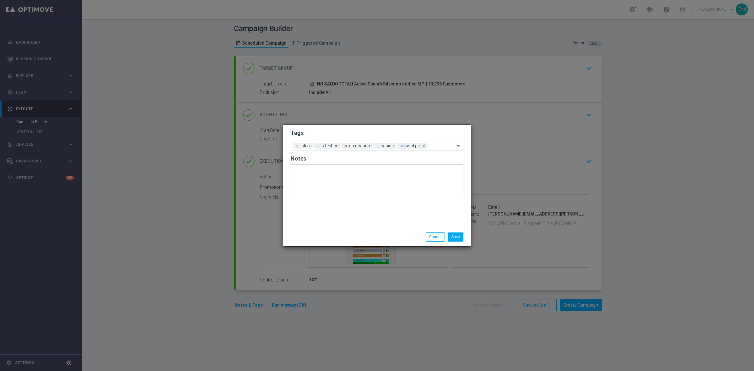
click at [371, 226] on div "Tags Add a new tag × talent × retention × cb ricarica × casino × sisal point No…" at bounding box center [377, 176] width 188 height 103
click at [454, 236] on button "Save" at bounding box center [455, 237] width 15 height 9
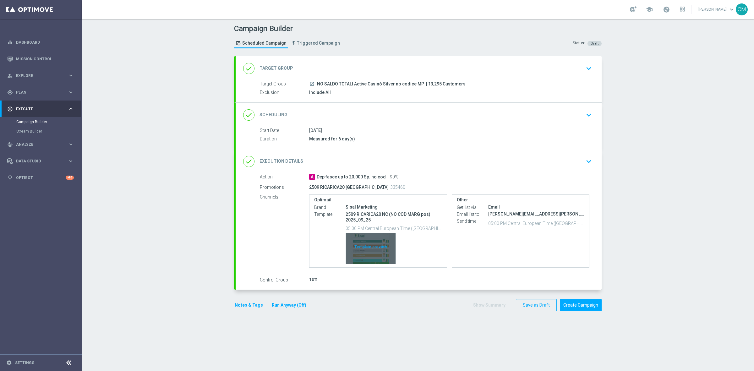
click at [367, 244] on div "Template preview" at bounding box center [371, 248] width 50 height 31
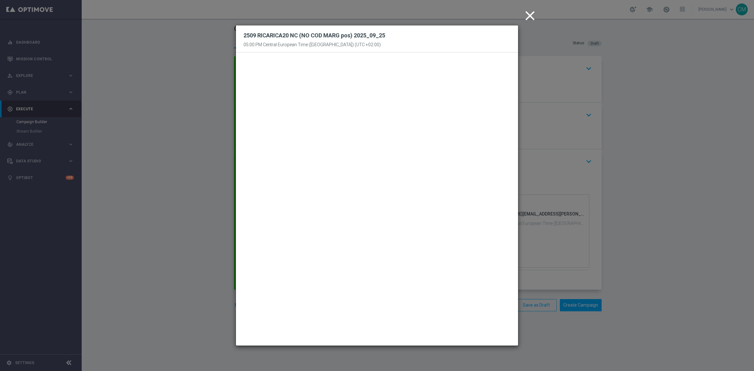
click at [502, 14] on icon "close" at bounding box center [530, 16] width 16 height 16
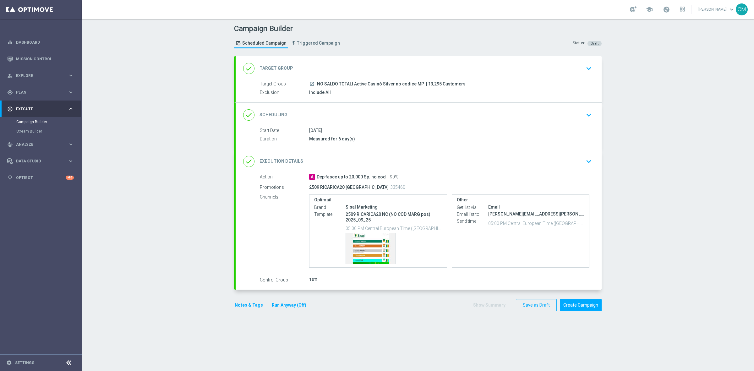
click at [343, 68] on div "done Target Group keyboard_arrow_down" at bounding box center [418, 69] width 351 height 12
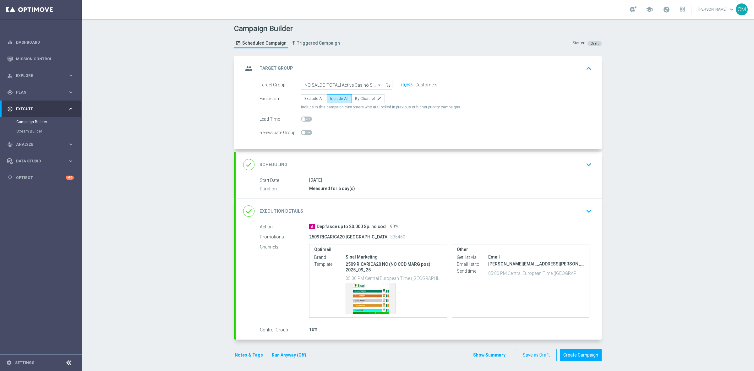
click at [353, 72] on div "group Target Group keyboard_arrow_up" at bounding box center [418, 69] width 351 height 12
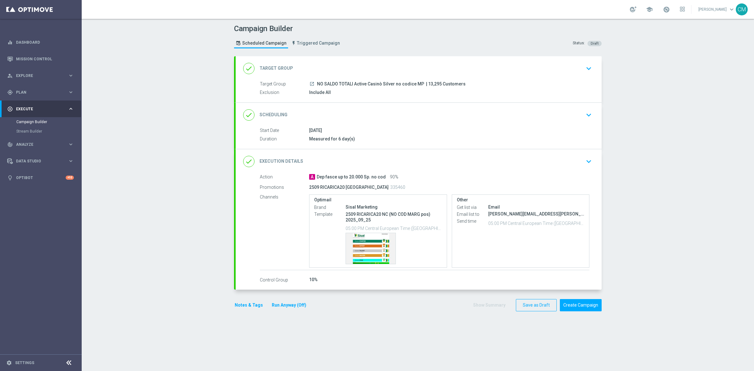
click at [351, 65] on div "done Target Group keyboard_arrow_down" at bounding box center [418, 69] width 351 height 12
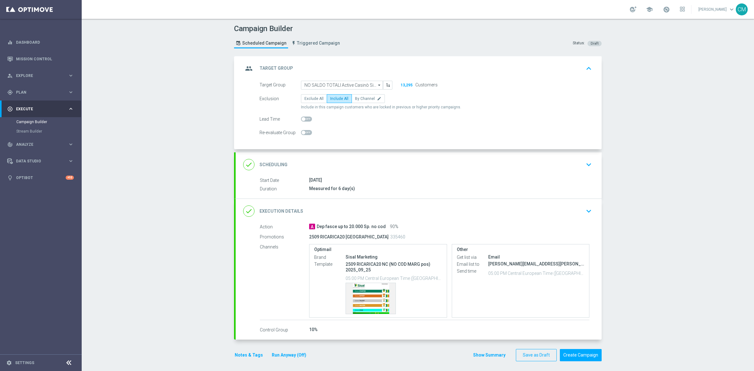
click at [355, 69] on div "group Target Group keyboard_arrow_up" at bounding box center [418, 69] width 351 height 12
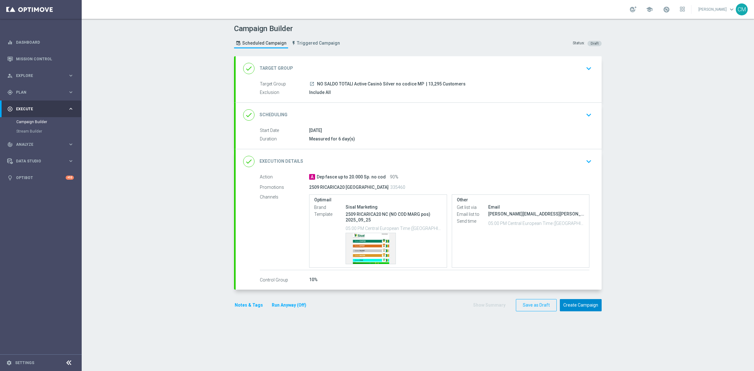
click at [502, 261] on button "Create Campaign" at bounding box center [581, 305] width 42 height 12
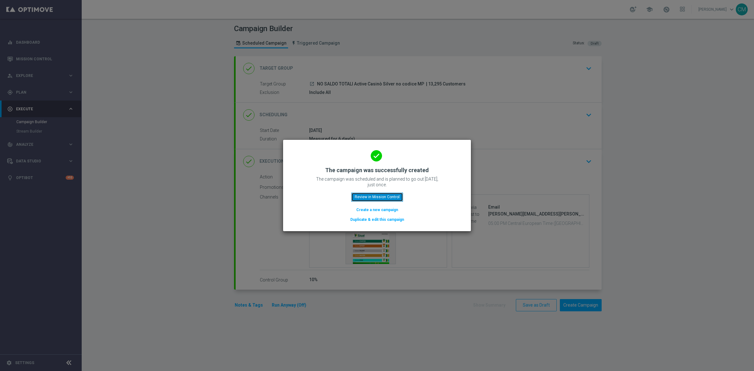
click at [394, 197] on button "Review in Mission Control" at bounding box center [377, 197] width 52 height 9
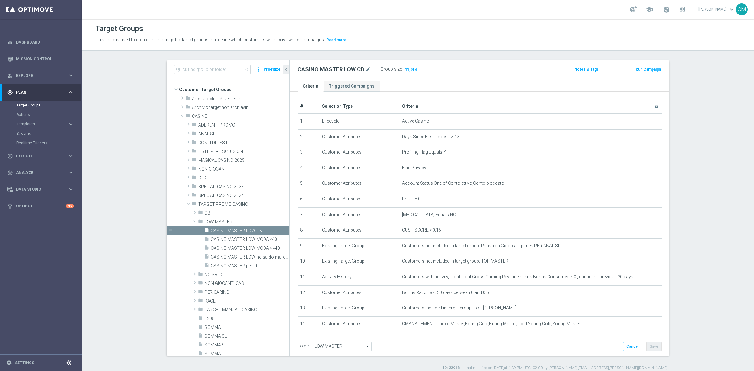
scroll to position [31, 0]
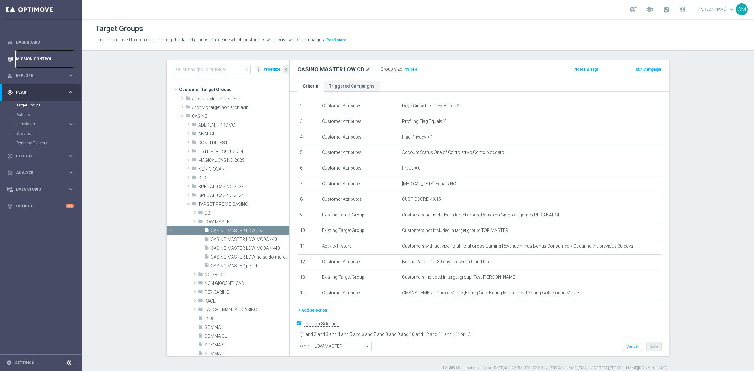
click at [42, 64] on link "Mission Control" at bounding box center [45, 59] width 58 height 17
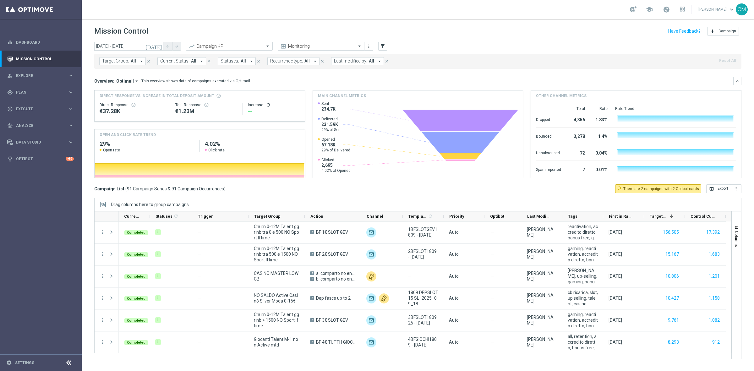
click at [161, 45] on icon "[DATE]" at bounding box center [153, 46] width 17 height 6
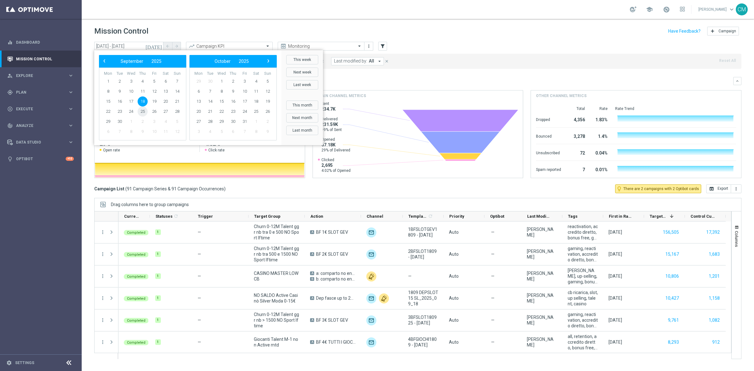
click at [141, 111] on span "25" at bounding box center [143, 112] width 10 height 10
type input "[DATE] - [DATE]"
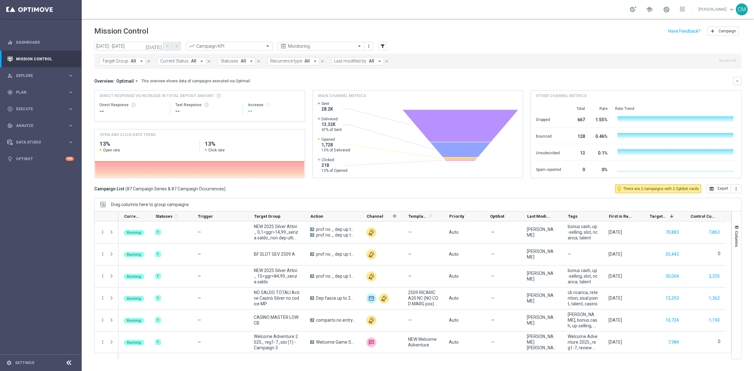
drag, startPoint x: 361, startPoint y: 217, endPoint x: 380, endPoint y: 216, distance: 18.2
click at [380, 216] on div "Channel" at bounding box center [382, 216] width 42 height 10
drag, startPoint x: 359, startPoint y: 217, endPoint x: 401, endPoint y: 217, distance: 41.8
click at [401, 217] on div "Current Status 1 Statuses 1 refresh Trigger Target Group" at bounding box center [421, 216] width 607 height 10
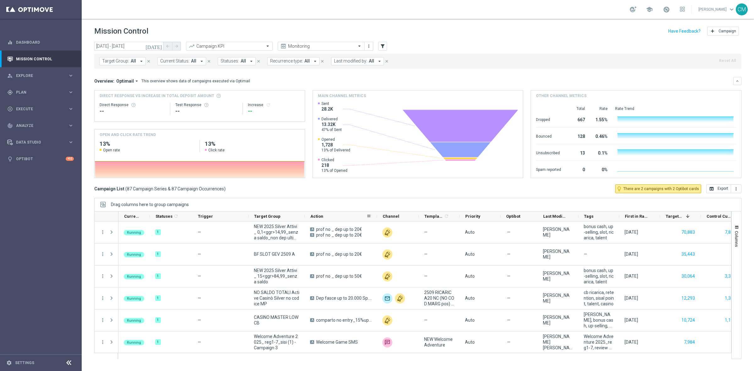
drag, startPoint x: 360, startPoint y: 216, endPoint x: 376, endPoint y: 217, distance: 16.4
click at [376, 217] on div at bounding box center [377, 216] width 3 height 10
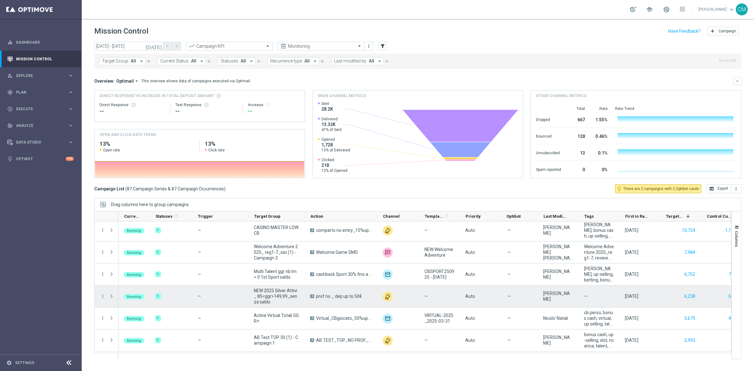
scroll to position [123, 0]
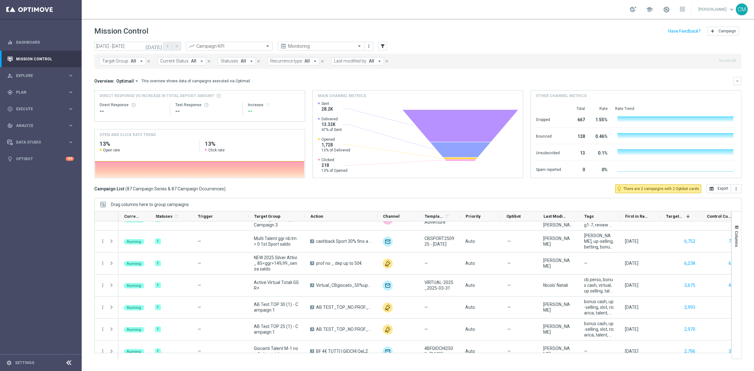
click at [341, 60] on span "Last modified by:" at bounding box center [350, 60] width 33 height 5
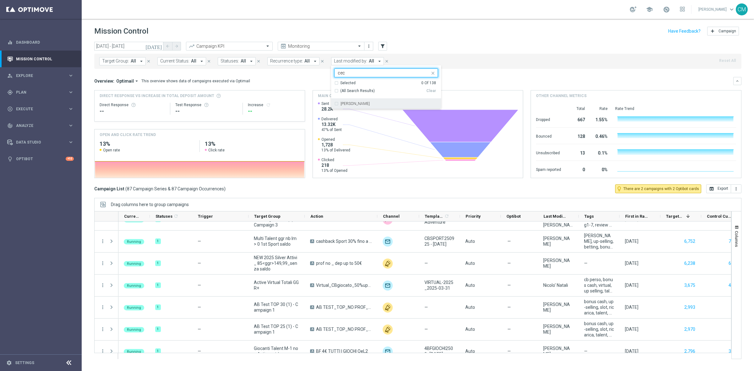
click at [376, 100] on div "[PERSON_NAME]" at bounding box center [386, 104] width 104 height 10
type input "cec"
click at [474, 68] on div "Target Group: All arrow_drop_down close Current Status: All arrow_drop_down clo…" at bounding box center [417, 61] width 647 height 15
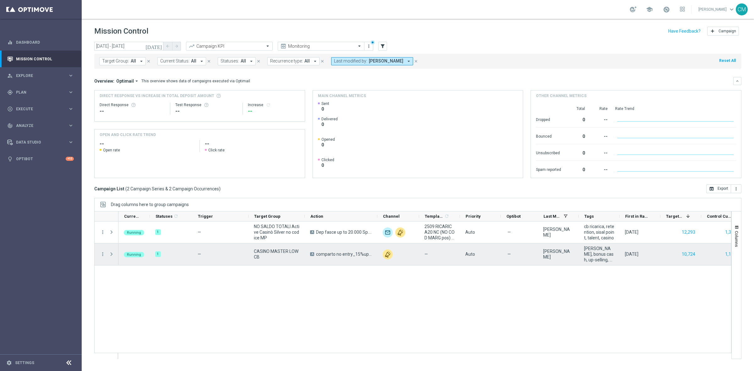
scroll to position [0, 10]
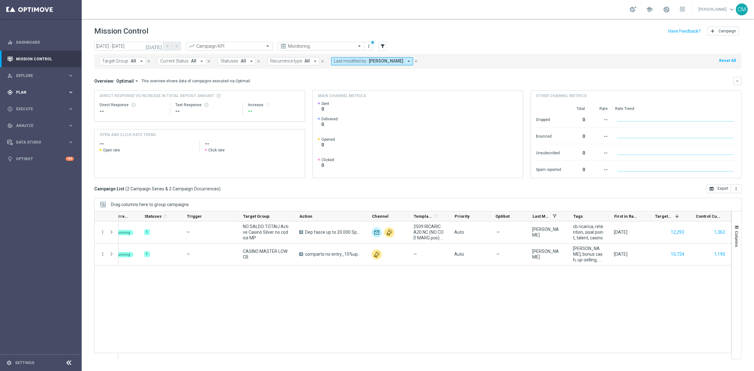
click at [61, 89] on div "gps_fixed Plan keyboard_arrow_right" at bounding box center [40, 92] width 81 height 17
click at [20, 106] on link "Target Groups" at bounding box center [40, 105] width 49 height 5
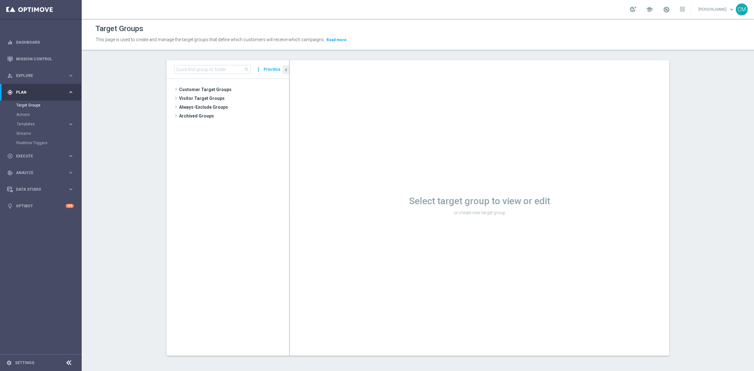
click at [213, 85] on tree-viewport "Customer Target Groups library_add create_new_folder" at bounding box center [228, 217] width 123 height 277
click at [215, 89] on span "Customer Target Groups" at bounding box center [226, 89] width 95 height 9
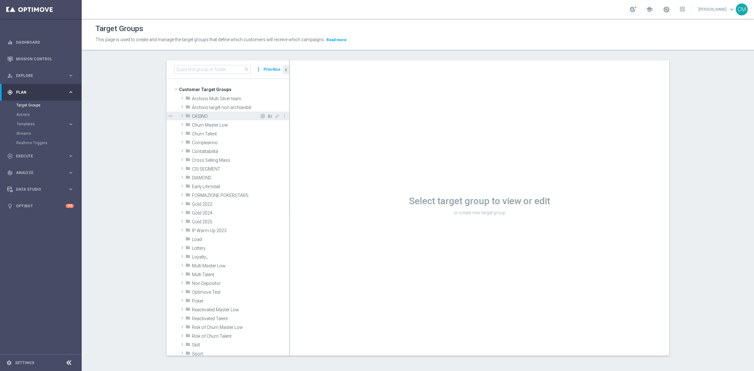
click at [214, 120] on div "folder CASINO" at bounding box center [222, 116] width 74 height 9
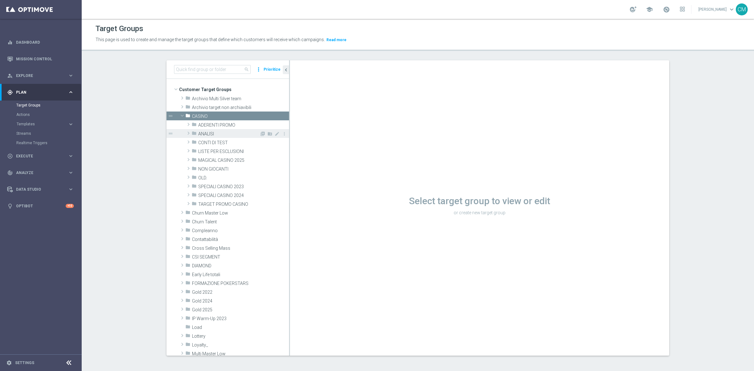
click at [214, 134] on span "ANALISI" at bounding box center [228, 133] width 61 height 5
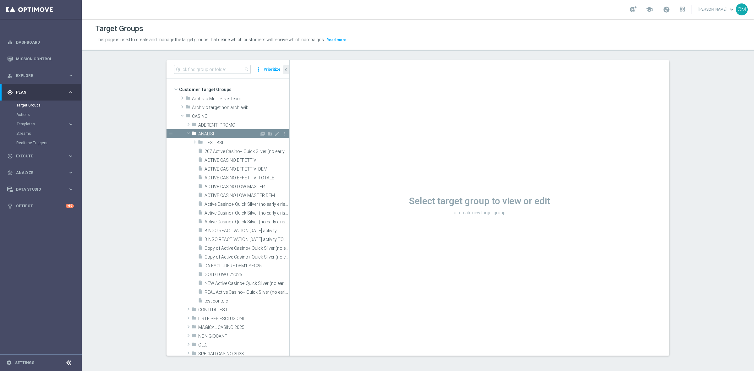
click at [209, 135] on span "ANALISI" at bounding box center [228, 133] width 61 height 5
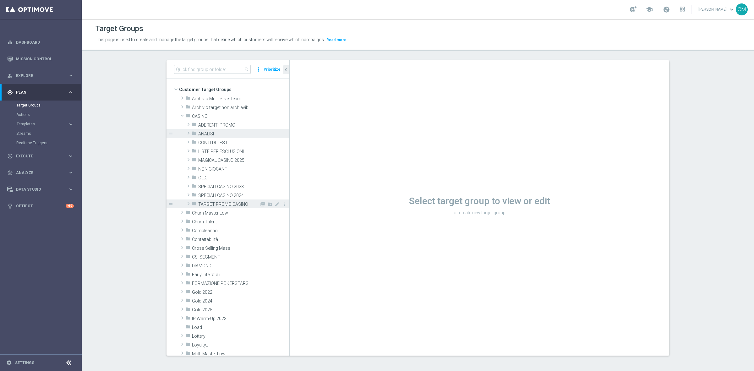
click at [226, 200] on div "folder TARGET PROMO CASINO" at bounding box center [226, 204] width 68 height 9
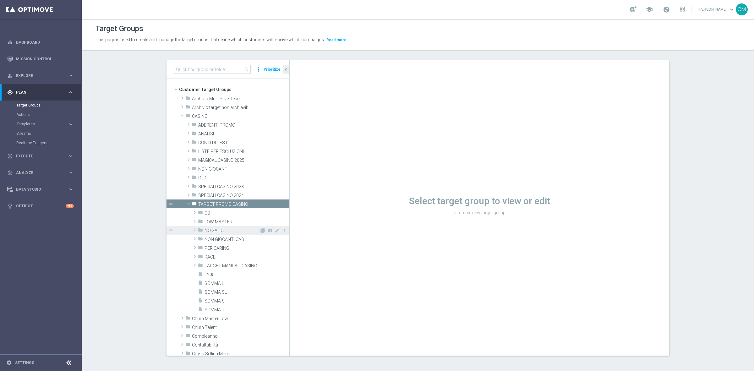
click at [228, 228] on span "NO SALDO" at bounding box center [232, 230] width 55 height 5
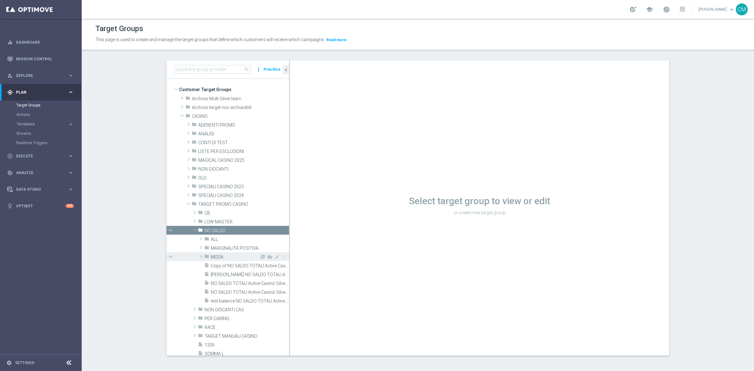
click at [229, 255] on span "MODA" at bounding box center [235, 257] width 49 height 5
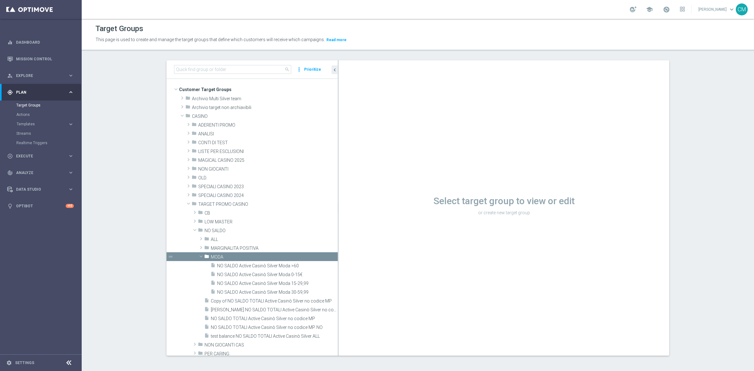
drag, startPoint x: 286, startPoint y: 256, endPoint x: 359, endPoint y: 250, distance: 73.1
click at [359, 250] on as-split "search more_vert Prioritize Customer Target Groups library_add create_new_folder" at bounding box center [418, 207] width 503 height 295
click at [279, 273] on span "NO SALDO Active Casinò Silver Moda 0-15€" at bounding box center [270, 274] width 106 height 5
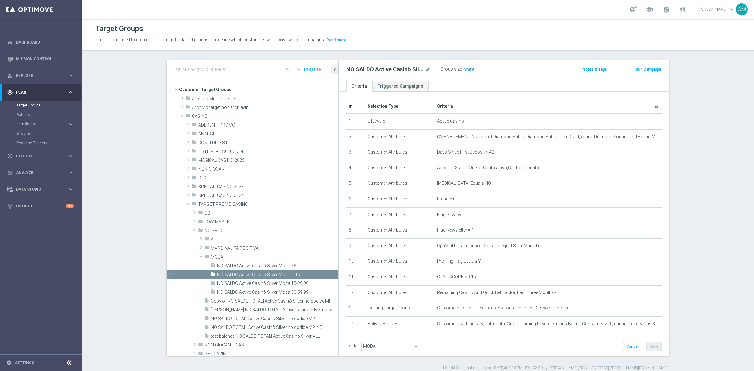
click at [468, 69] on span "Show" at bounding box center [469, 69] width 10 height 4
